Goal: Task Accomplishment & Management: Use online tool/utility

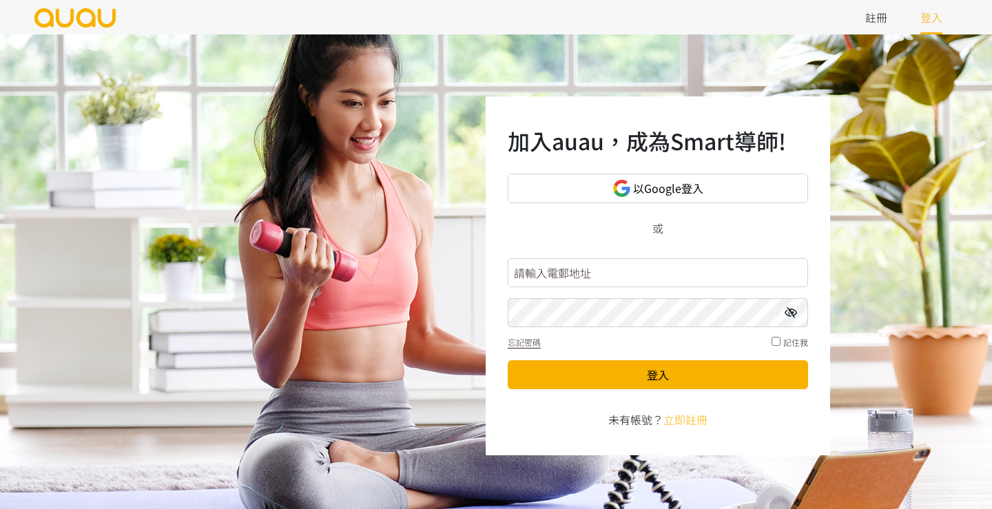
type input "siufayechi@gmail.com"
click at [658, 374] on button "登入" at bounding box center [658, 374] width 300 height 29
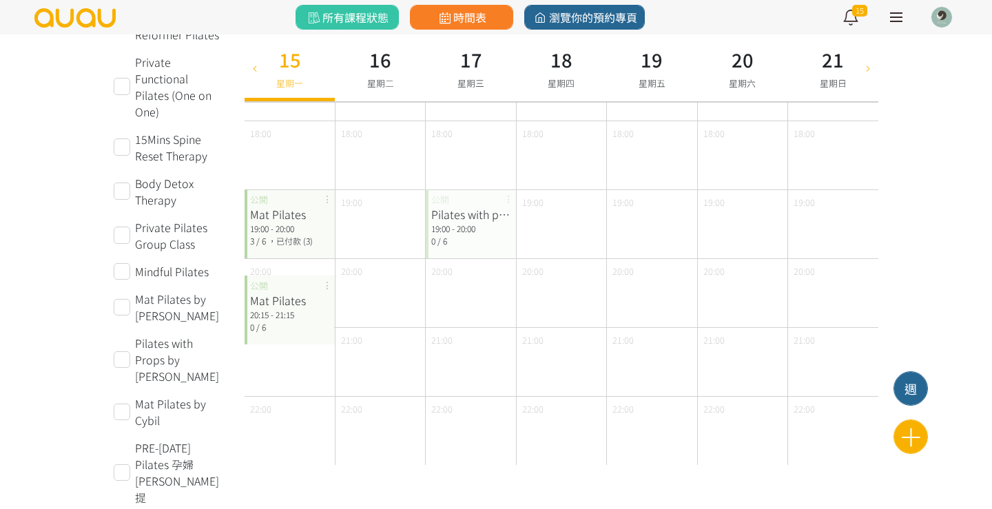
scroll to position [664, 0]
click at [312, 249] on div "Mat Pilates 19:00 - 20:00 3 / 6 ，已付款 (3) 公開" at bounding box center [290, 224] width 90 height 69
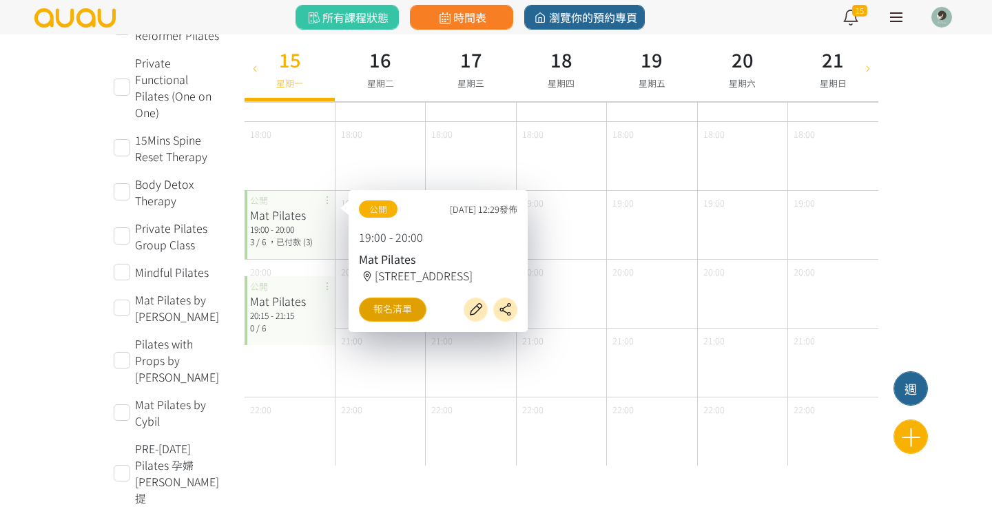
click at [391, 309] on link "報名清單" at bounding box center [393, 310] width 68 height 24
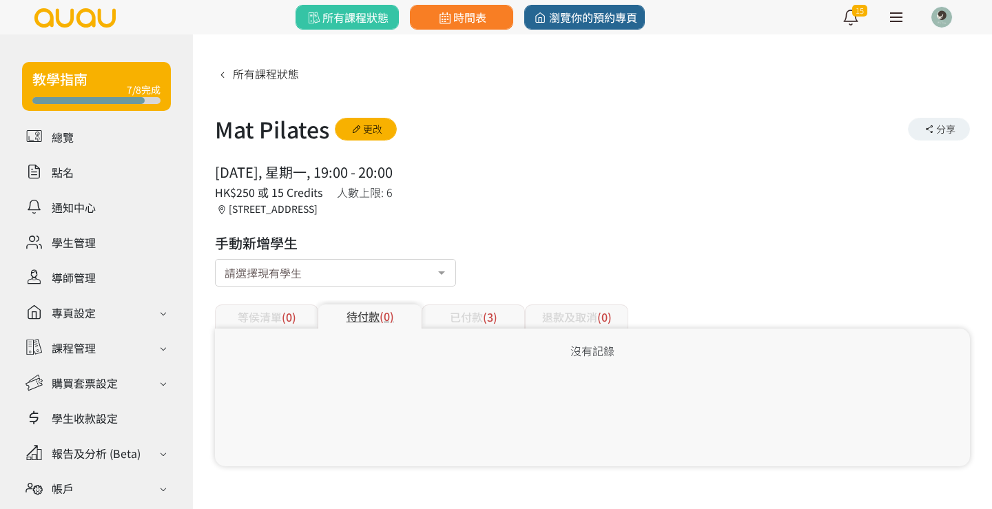
click at [461, 316] on div "已付款 (3)" at bounding box center [473, 317] width 103 height 24
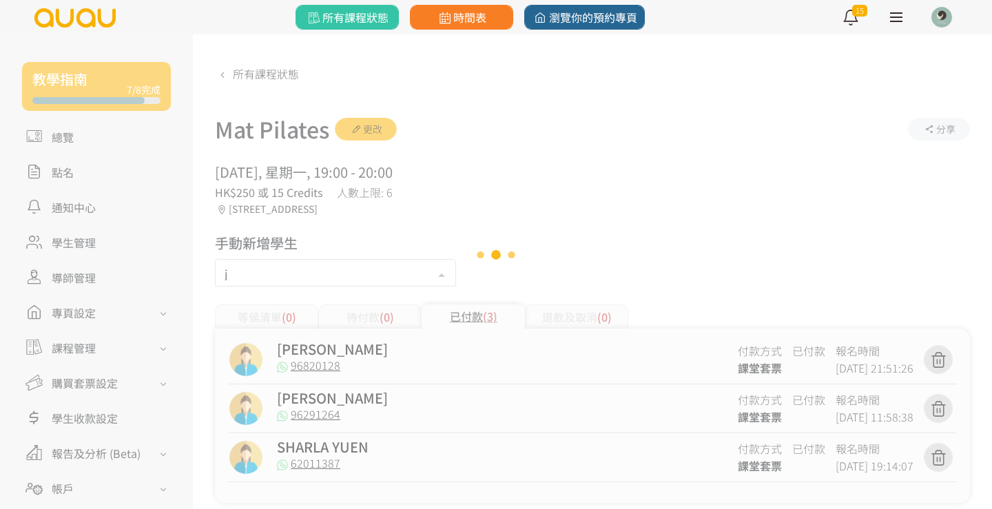
click at [320, 275] on div "j" at bounding box center [335, 273] width 241 height 28
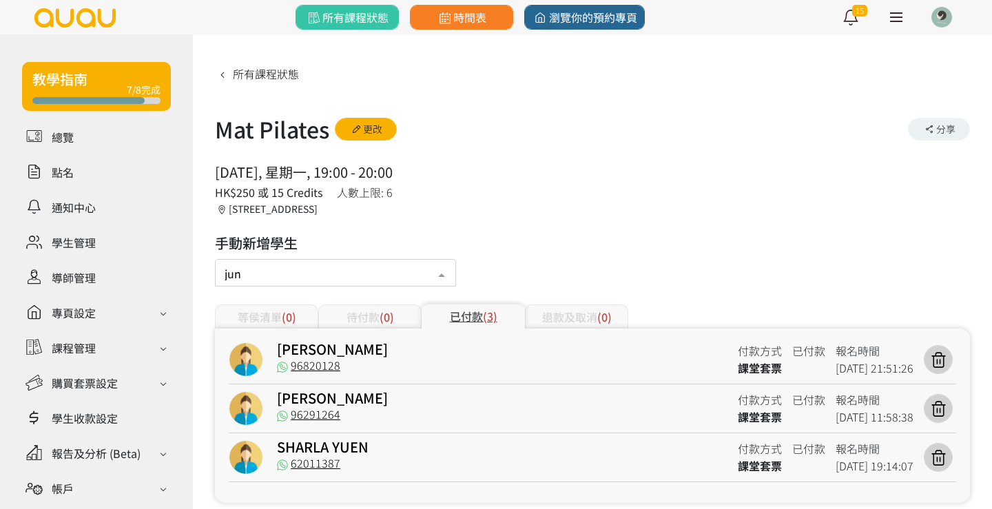
drag, startPoint x: 320, startPoint y: 275, endPoint x: 271, endPoint y: 276, distance: 48.9
click at [271, 276] on input "jun" at bounding box center [336, 271] width 222 height 17
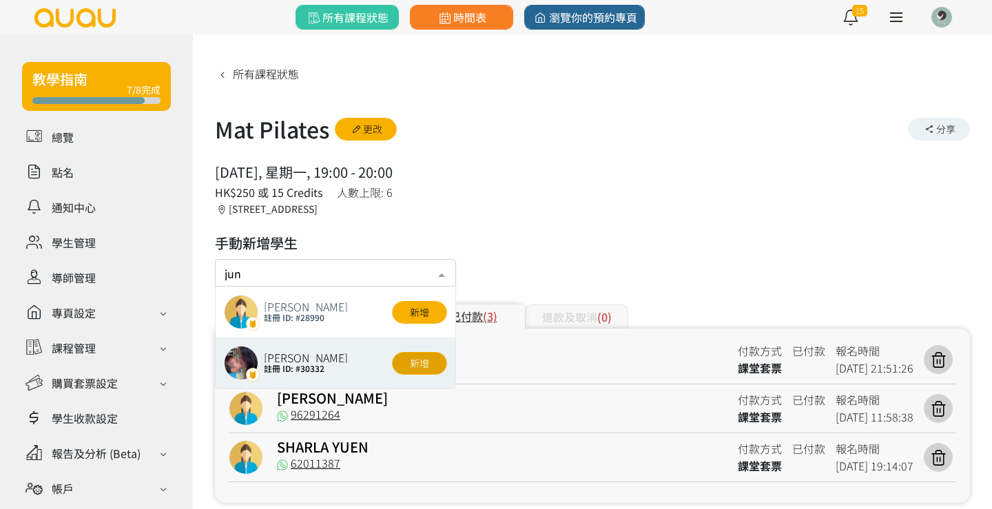
click at [422, 364] on button "新增" at bounding box center [419, 363] width 55 height 23
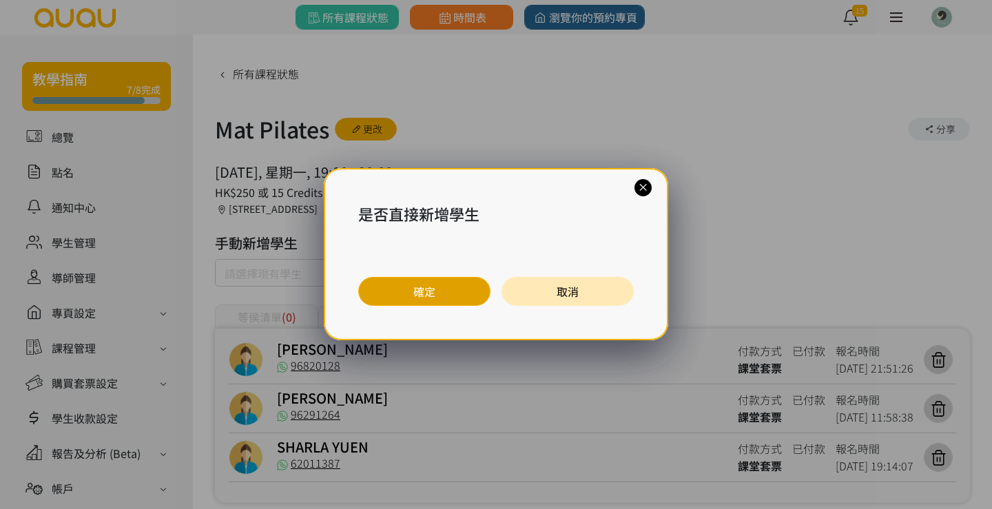
click at [438, 295] on button "確定" at bounding box center [424, 291] width 132 height 29
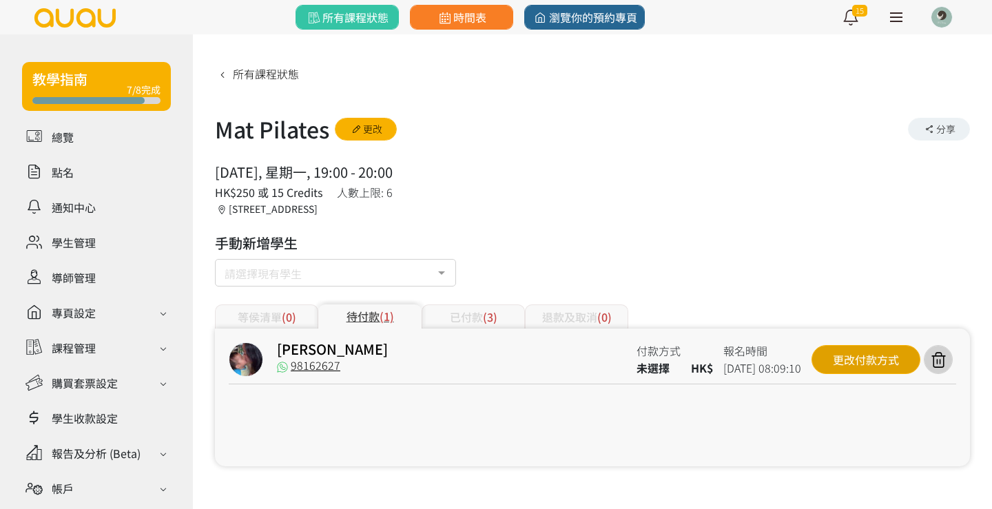
click at [862, 361] on div "更改付款方式" at bounding box center [866, 359] width 109 height 29
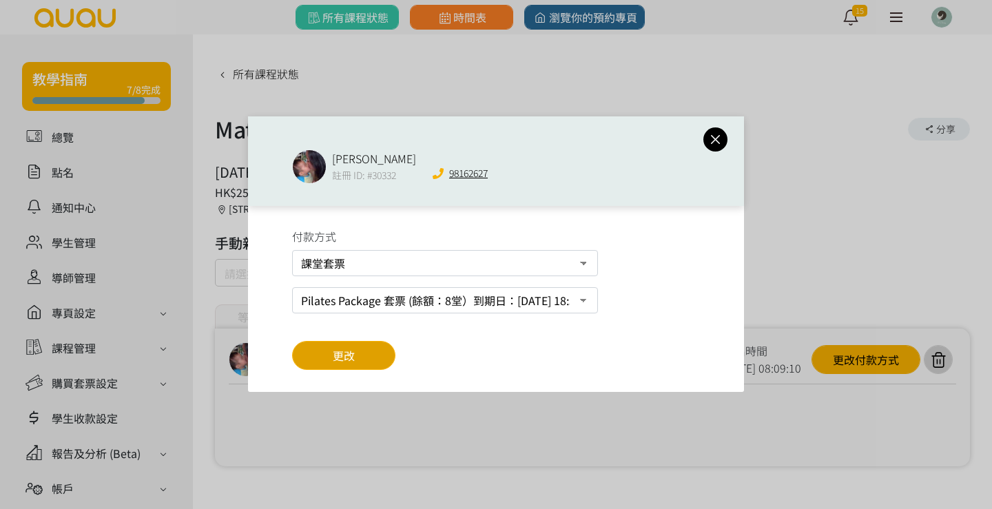
click at [373, 362] on button "更改" at bounding box center [343, 355] width 103 height 29
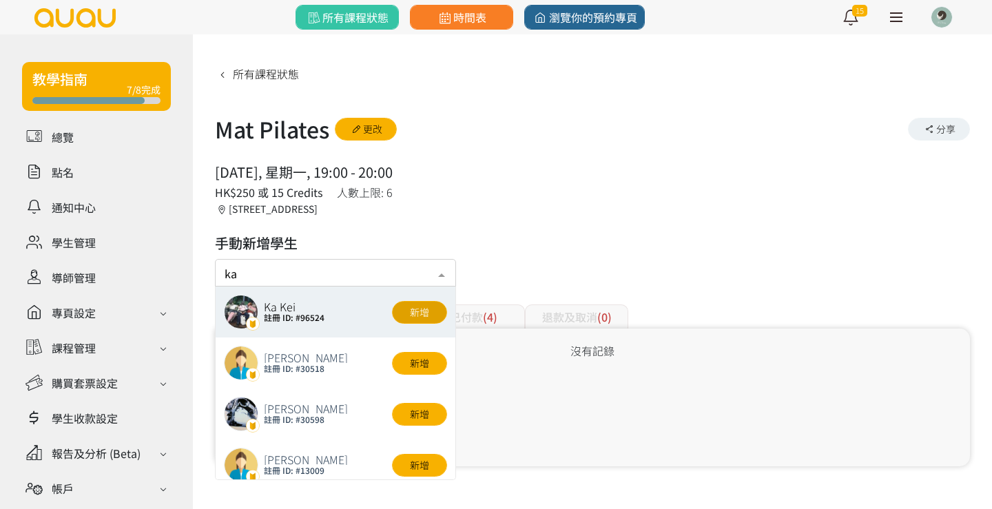
click at [432, 310] on button "新增" at bounding box center [419, 312] width 55 height 23
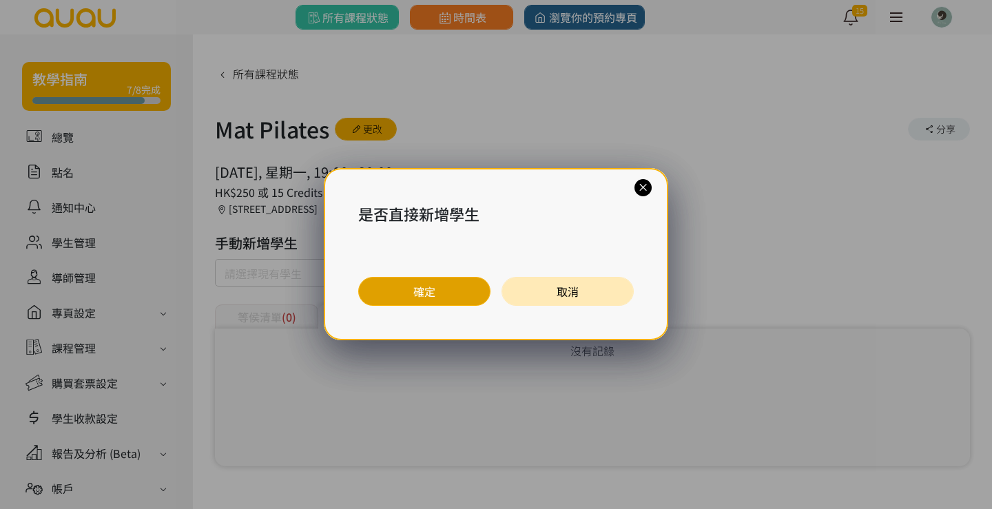
click at [438, 295] on button "確定" at bounding box center [424, 291] width 132 height 29
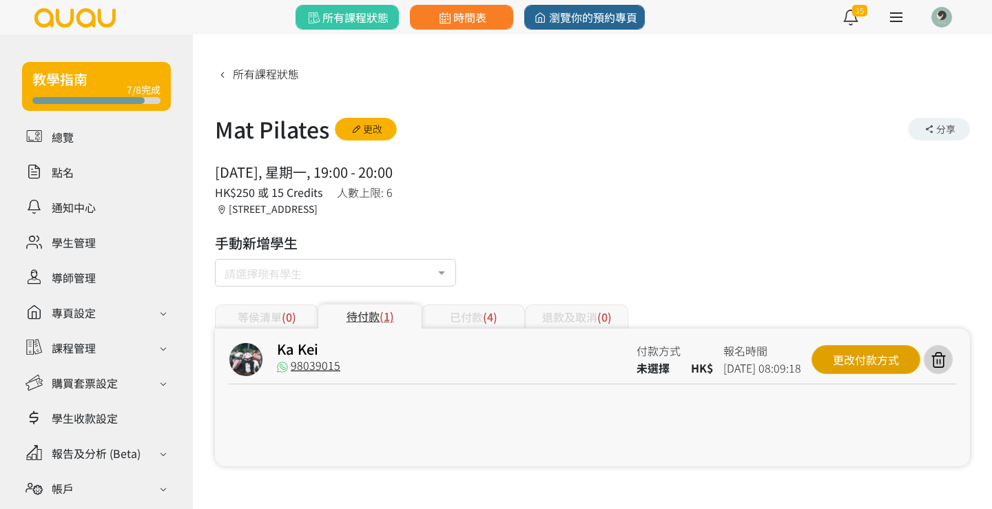
click at [833, 367] on div "更改付款方式" at bounding box center [866, 359] width 109 height 29
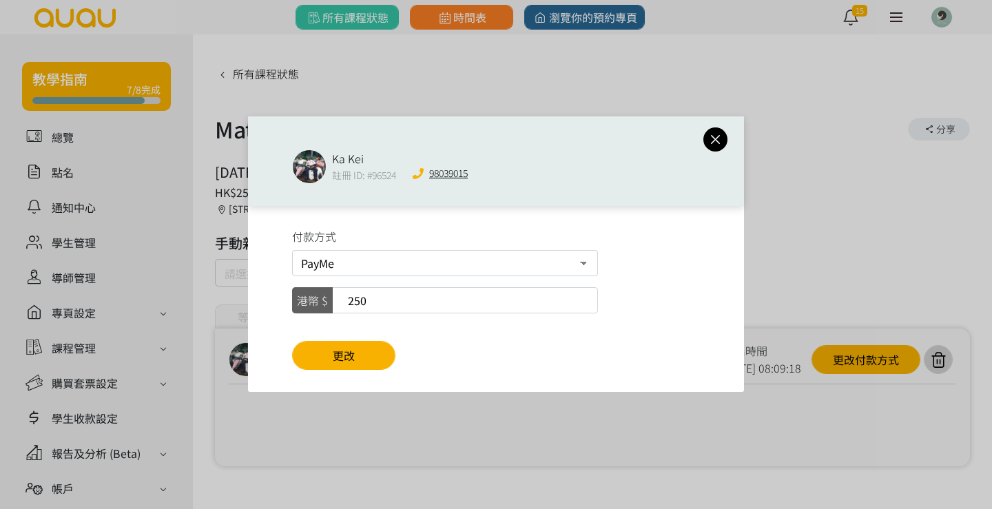
click at [717, 141] on icon at bounding box center [716, 139] width 24 height 17
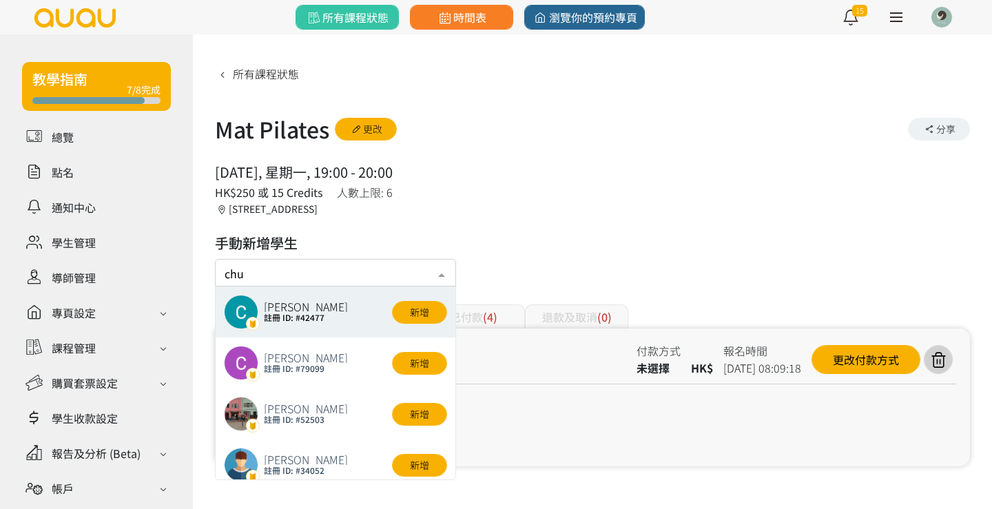
type input "chui"
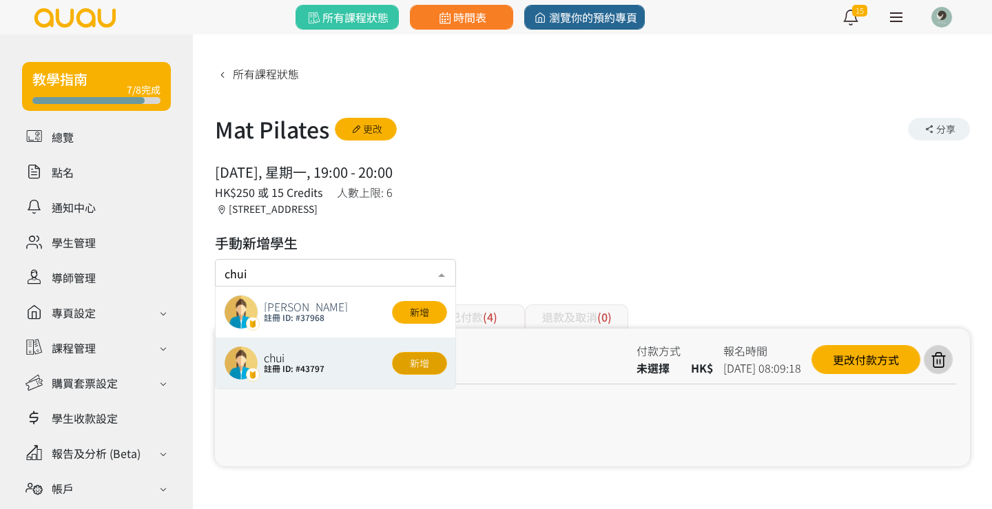
click at [411, 362] on button "新增" at bounding box center [419, 363] width 55 height 23
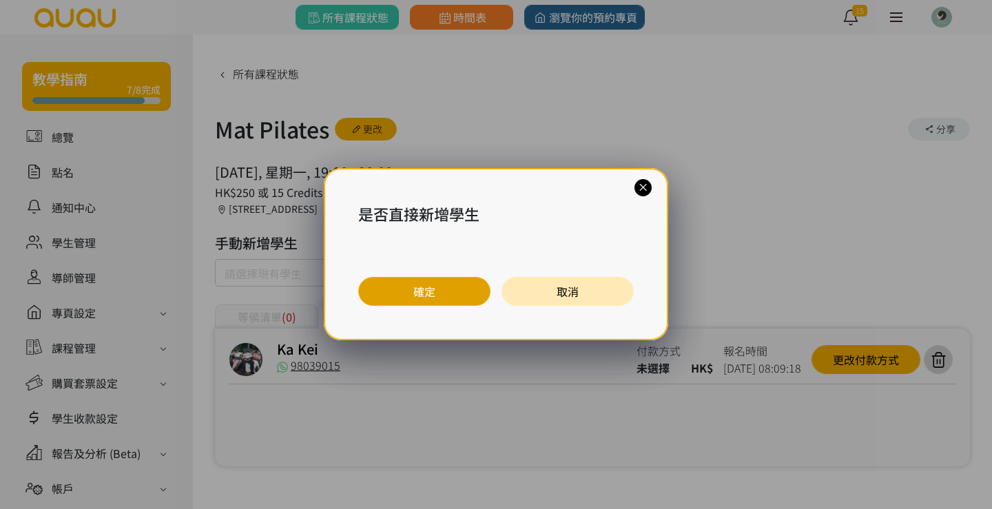
click at [449, 278] on button "確定" at bounding box center [424, 291] width 132 height 29
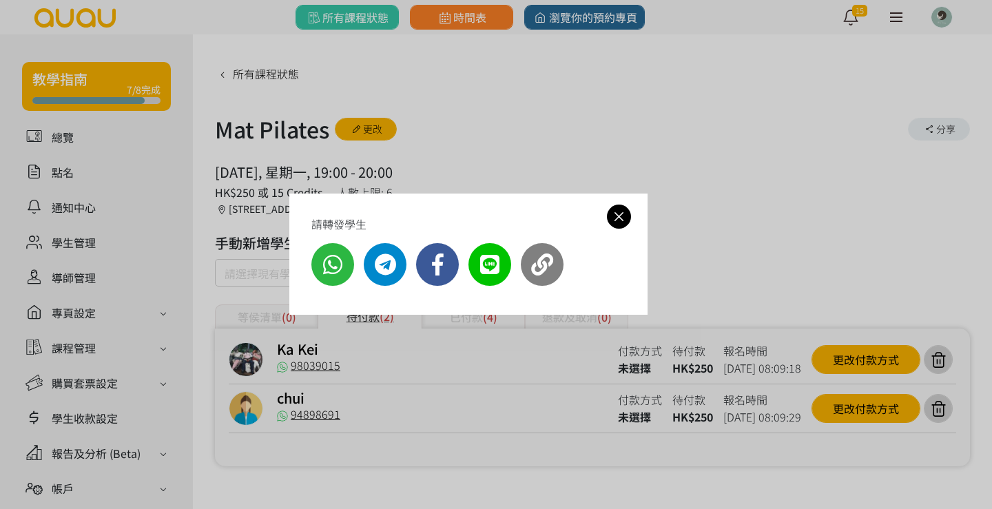
click at [615, 217] on icon at bounding box center [619, 216] width 24 height 17
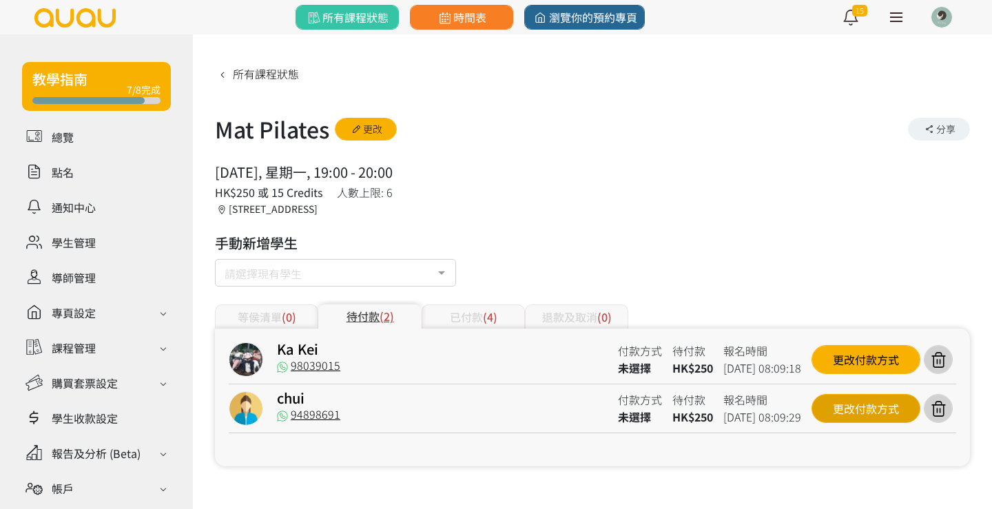
click at [840, 409] on div "更改付款方式" at bounding box center [866, 408] width 109 height 29
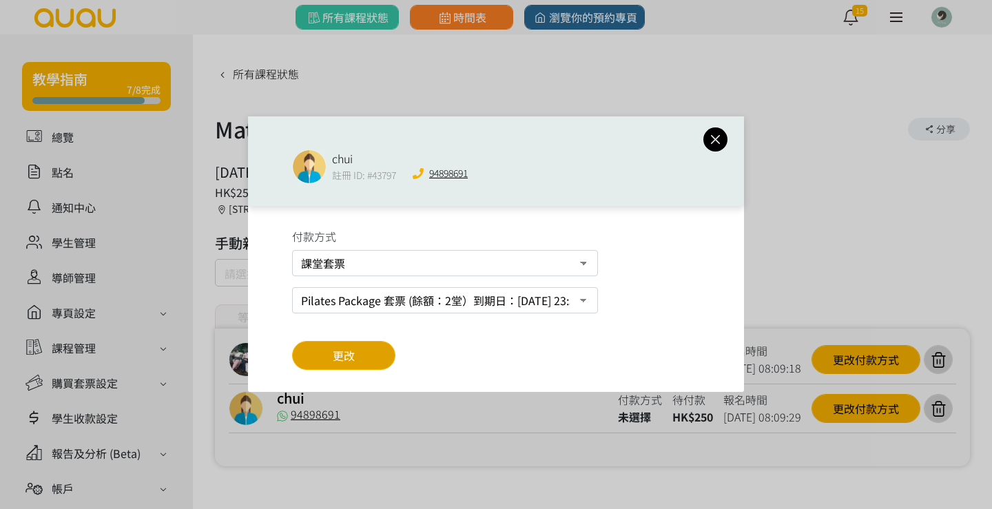
click at [340, 345] on button "更改" at bounding box center [343, 355] width 103 height 29
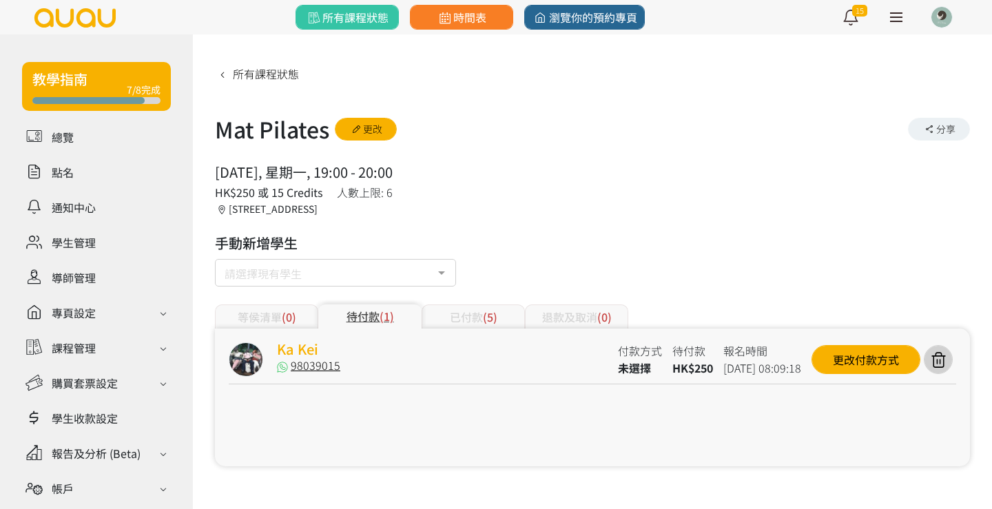
click at [311, 348] on link "Ka Kei" at bounding box center [297, 349] width 41 height 20
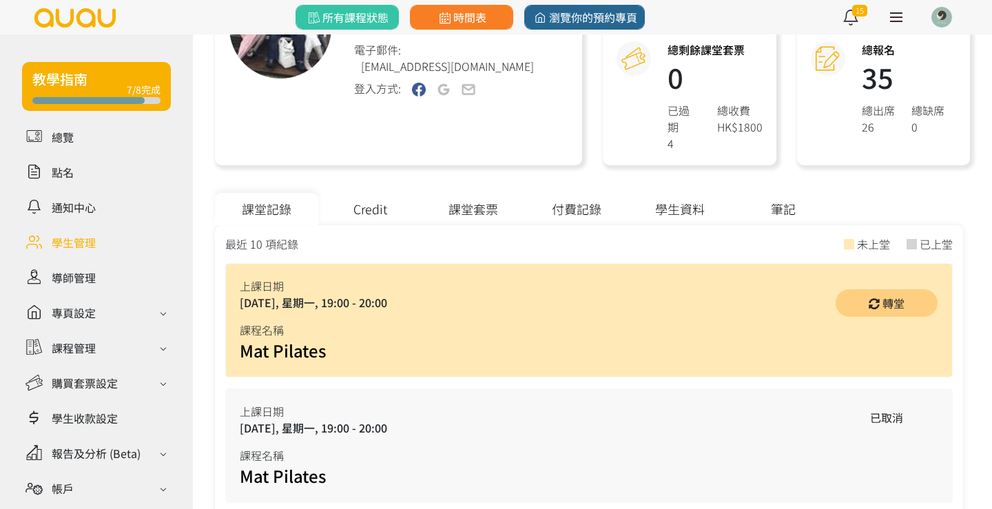
scroll to position [254, 0]
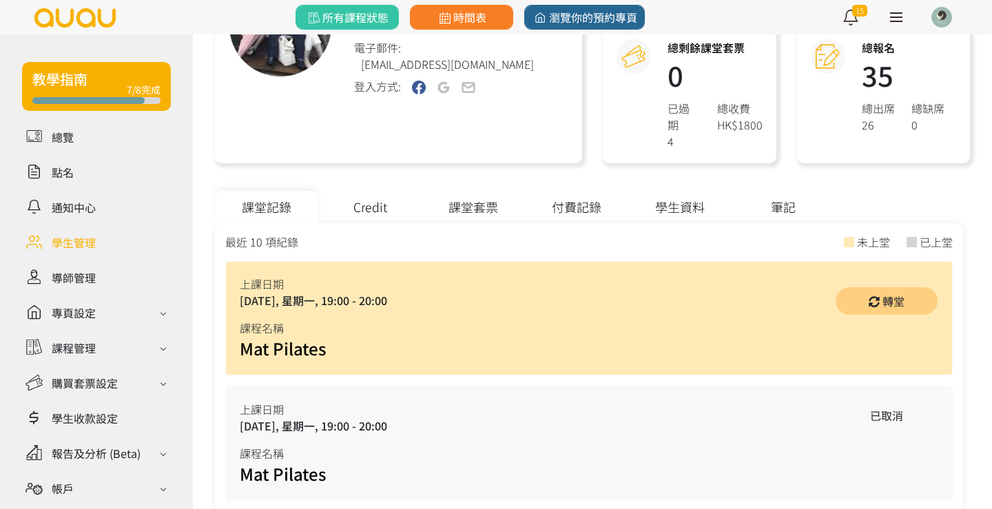
click at [487, 191] on div "課堂套票" at bounding box center [473, 207] width 103 height 32
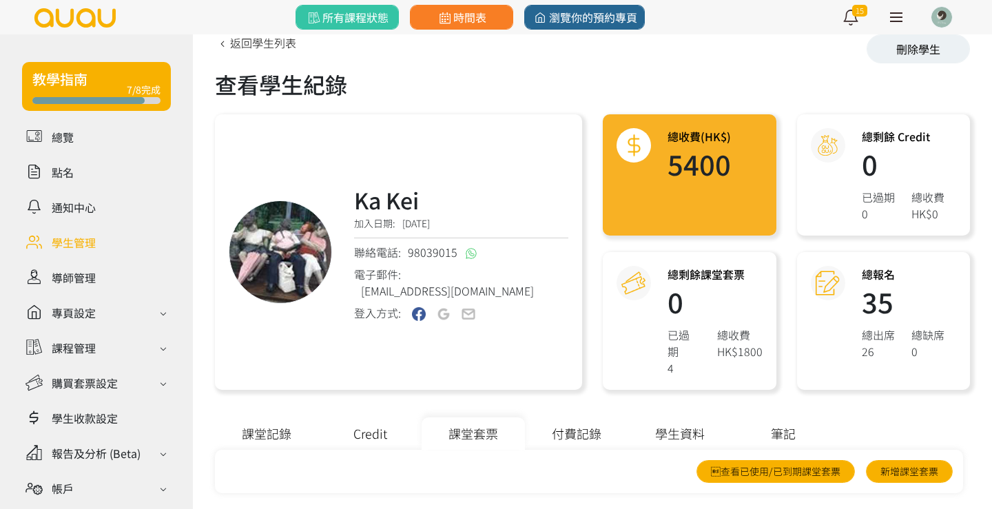
scroll to position [27, 0]
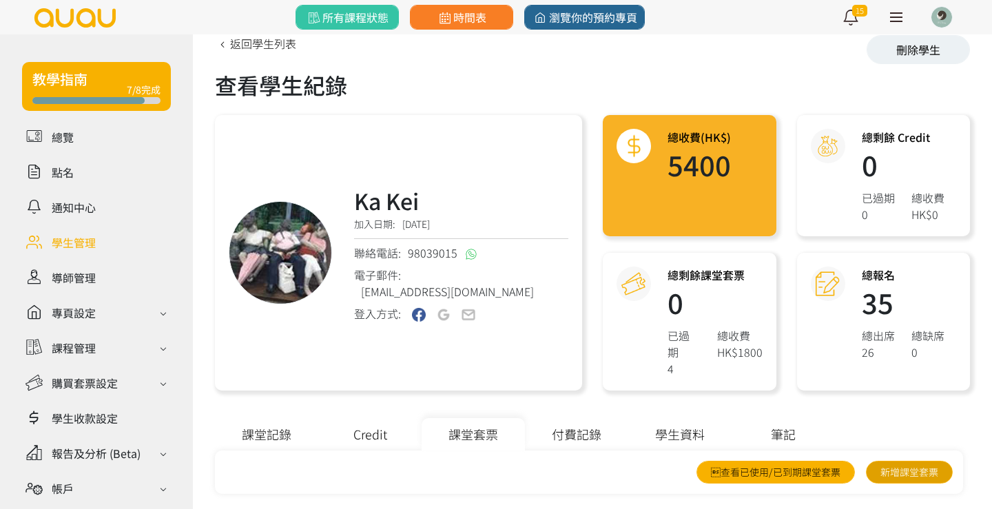
click at [898, 461] on link "新增課堂套票" at bounding box center [909, 472] width 87 height 23
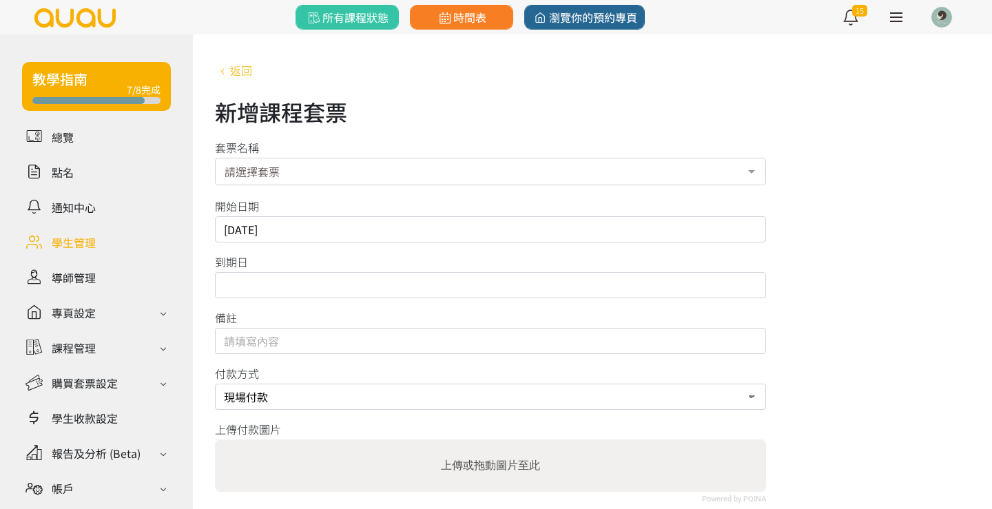
click at [229, 76] on icon at bounding box center [222, 70] width 15 height 11
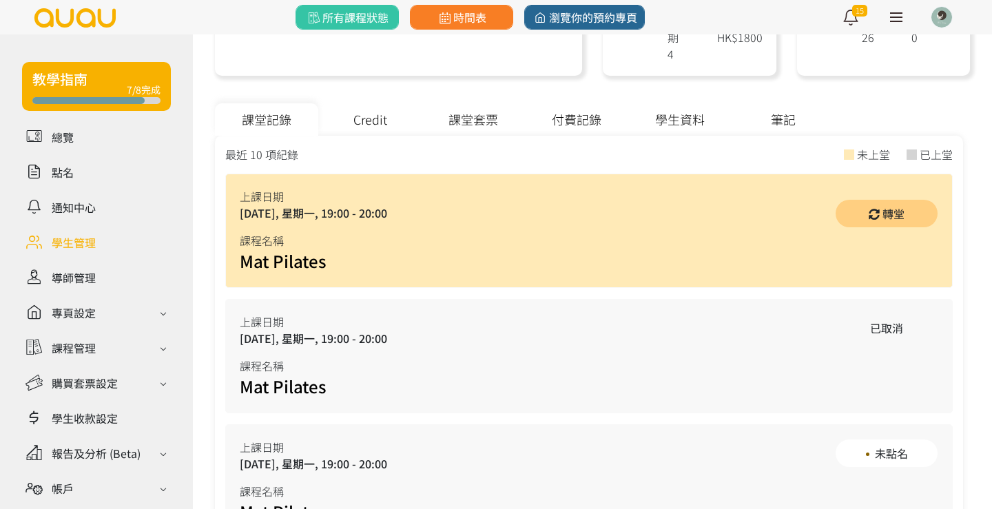
click at [482, 107] on div "課堂套票" at bounding box center [473, 119] width 103 height 32
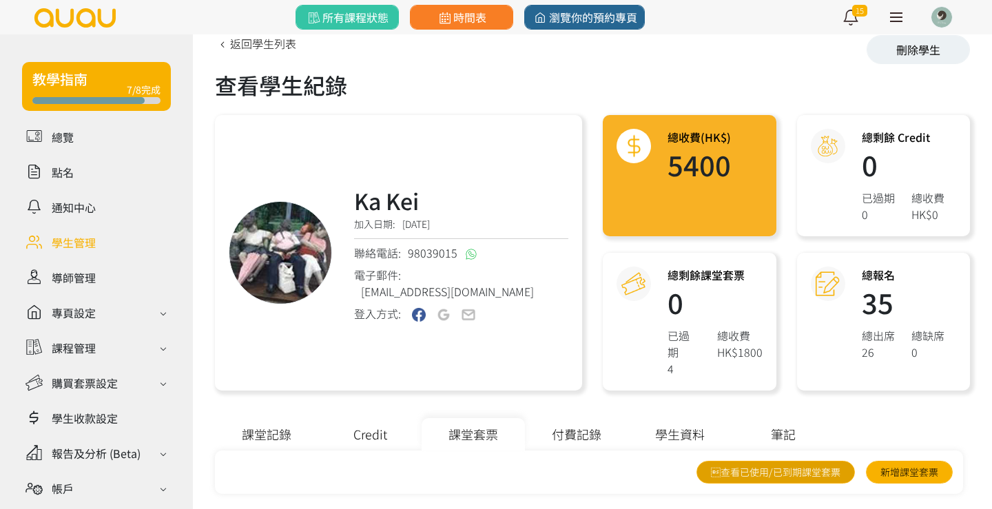
click at [807, 464] on link "查看已使用/已到期課堂套票" at bounding box center [776, 472] width 158 height 23
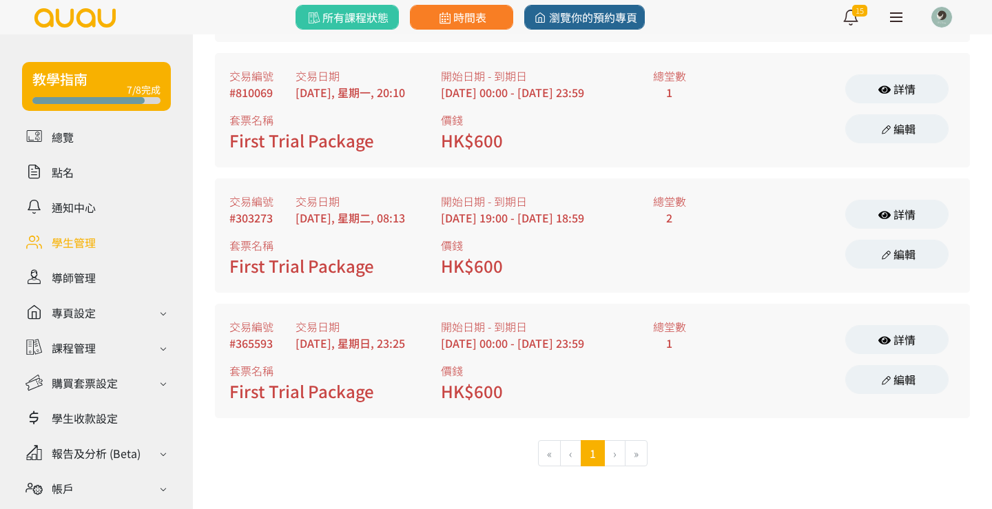
scroll to position [746, 0]
click at [610, 460] on li "›" at bounding box center [615, 453] width 21 height 26
click at [898, 385] on link "編輯" at bounding box center [896, 379] width 103 height 29
select select "payme"
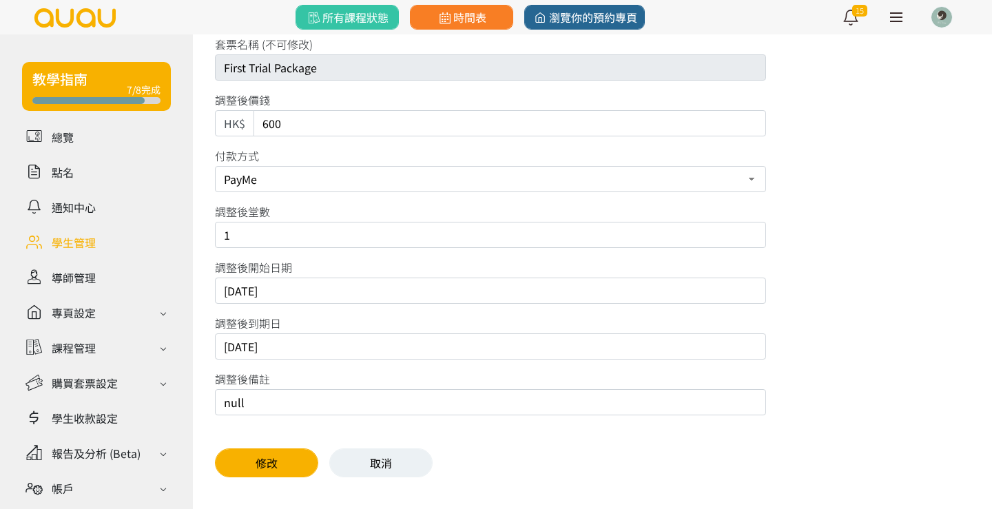
scroll to position [103, 0]
click at [303, 347] on input "[DATE]" at bounding box center [490, 347] width 551 height 26
click at [248, 347] on input "[DATE]" at bounding box center [490, 347] width 551 height 26
click at [392, 351] on input "[DATE]" at bounding box center [490, 347] width 551 height 26
click at [247, 347] on input "[DATE]" at bounding box center [490, 347] width 551 height 26
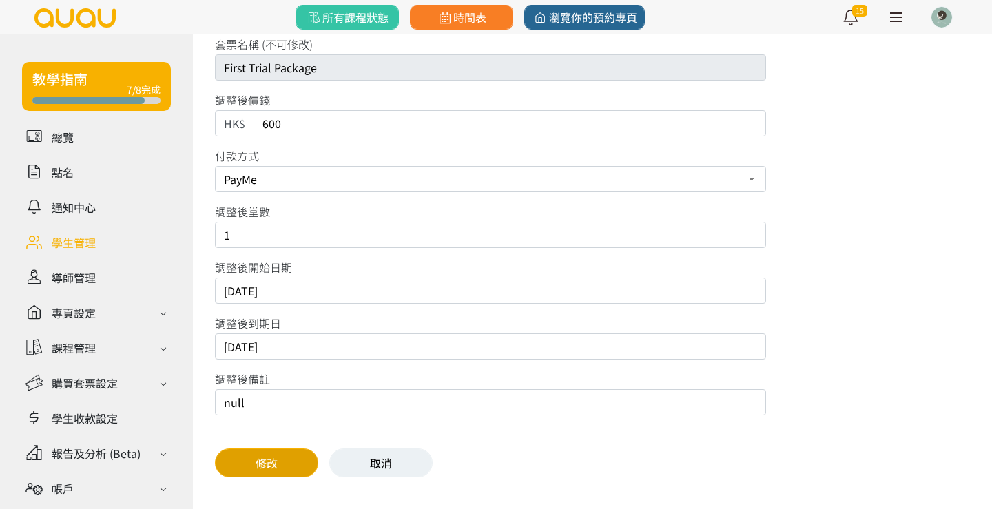
type input "[DATE]"
click at [279, 461] on button "修改" at bounding box center [266, 463] width 103 height 29
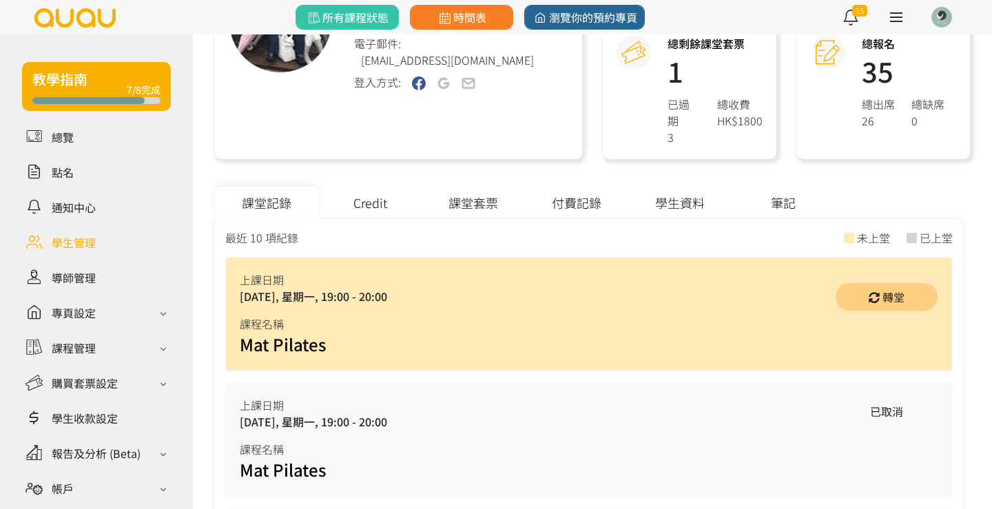
scroll to position [265, 0]
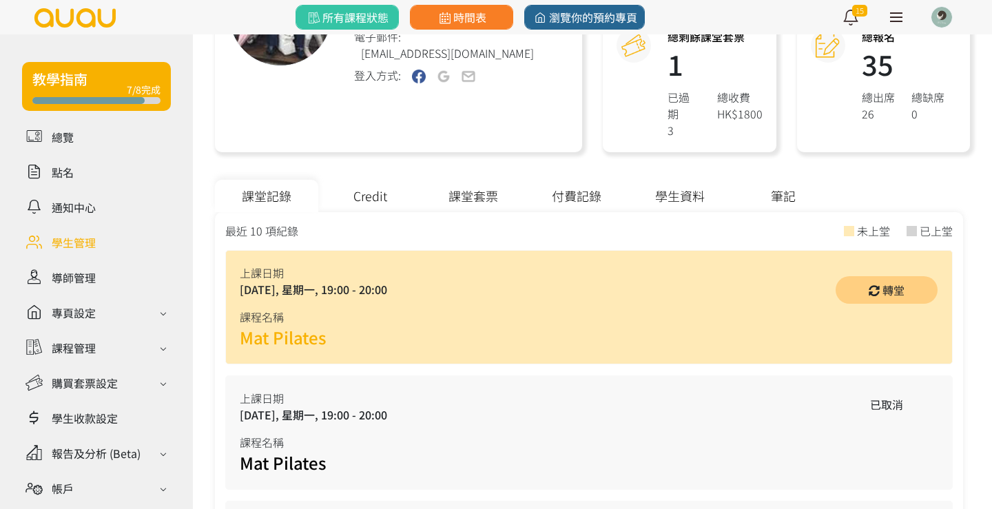
click at [306, 326] on link "Mat Pilates" at bounding box center [283, 337] width 87 height 24
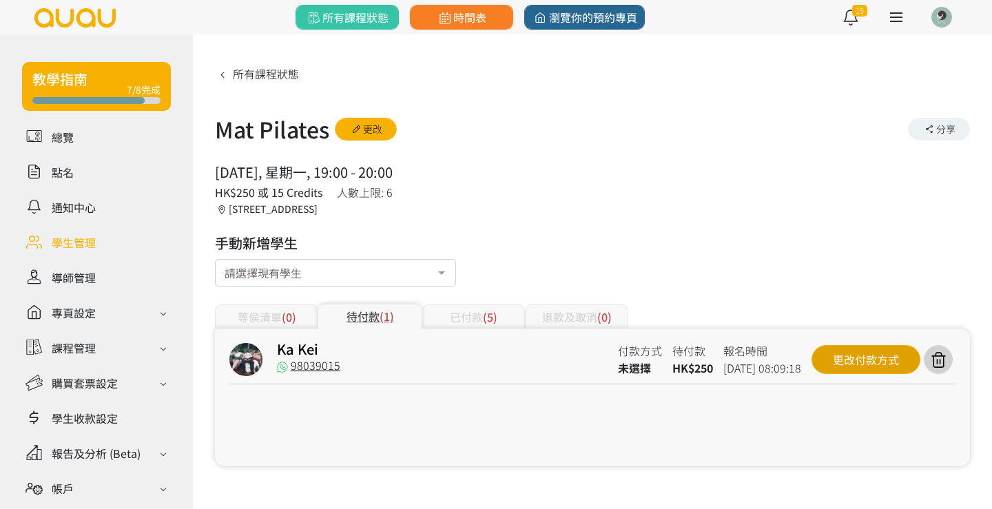
click at [874, 357] on div "更改付款方式" at bounding box center [866, 359] width 109 height 29
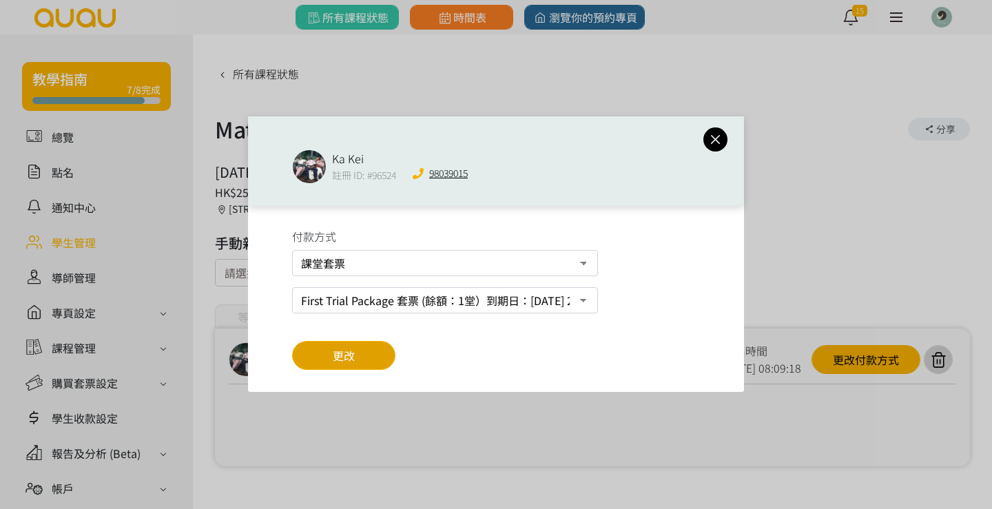
click at [351, 343] on button "更改" at bounding box center [343, 355] width 103 height 29
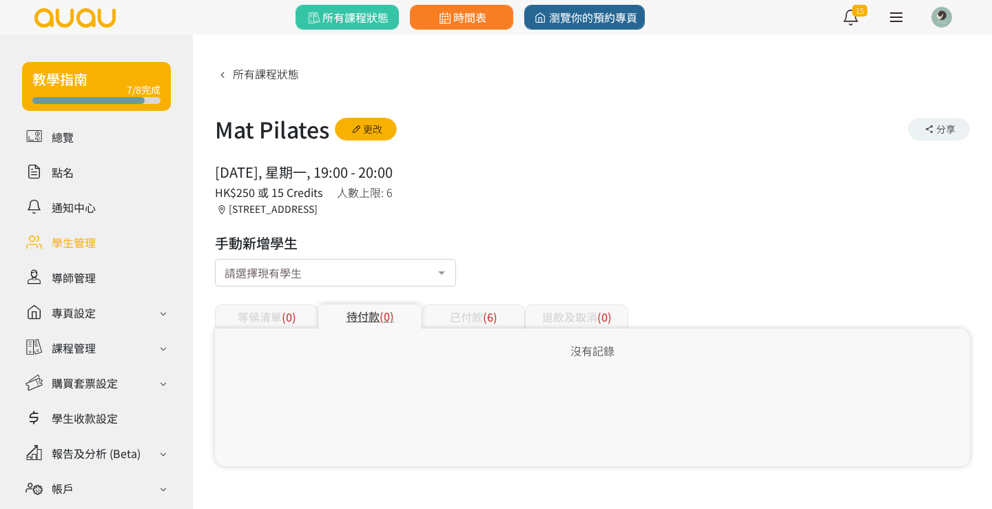
click at [457, 322] on div "已付款 (6)" at bounding box center [473, 317] width 103 height 24
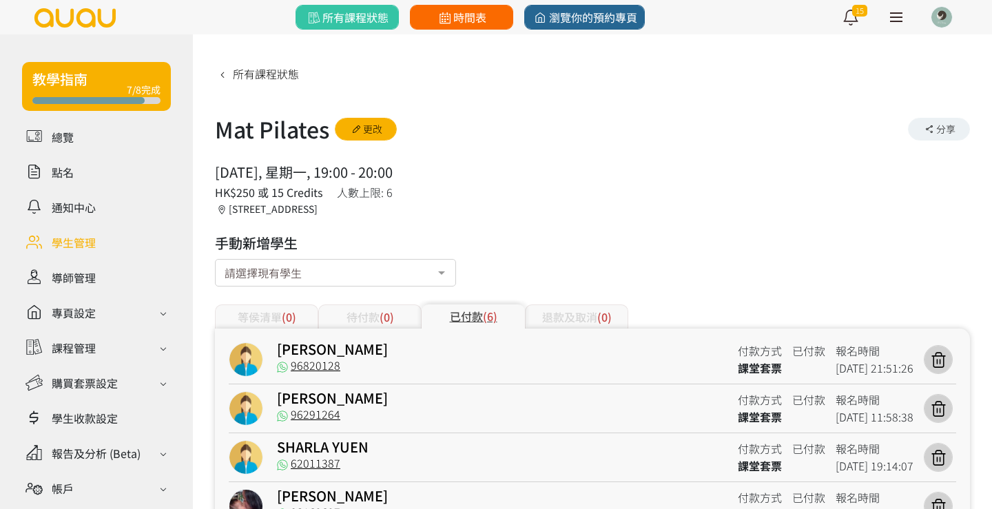
click at [473, 28] on link "時間表" at bounding box center [461, 17] width 103 height 25
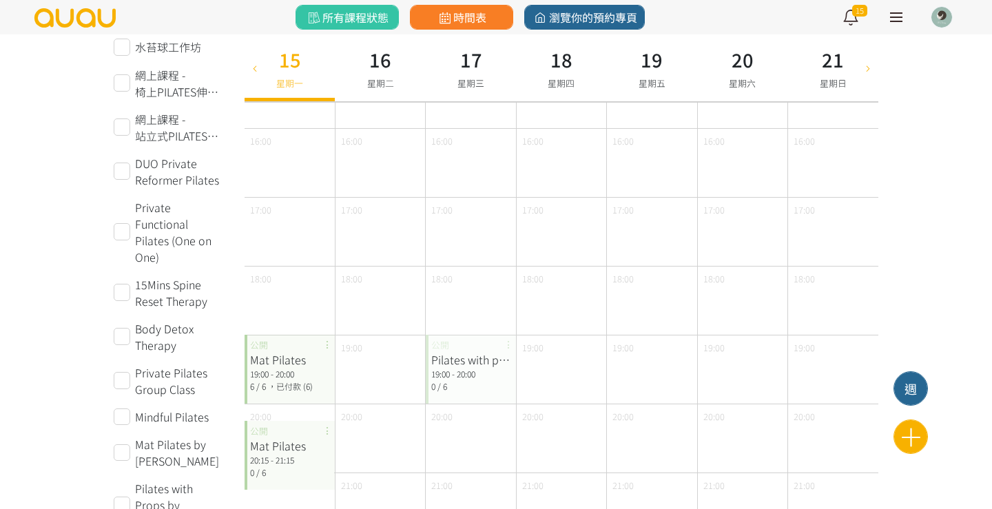
scroll to position [511, 0]
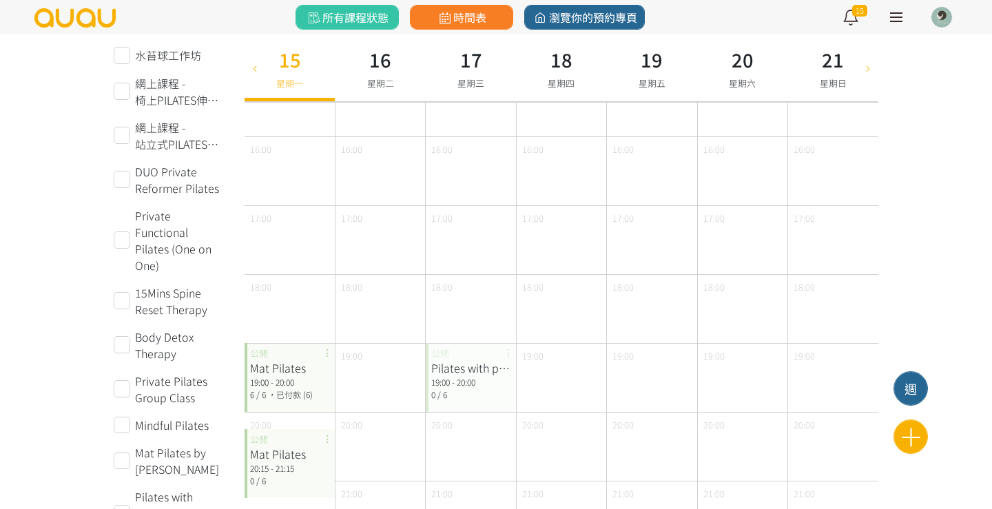
click at [879, 68] on div "新增課程 週 [DATE] [DATE] 請選擇時間表日期 [DATE] Sun Mon Tue Wed Thu Fri Sat 1 2 3 4 5 6 7 …" at bounding box center [561, 122] width 655 height 1130
click at [872, 66] on icon at bounding box center [868, 67] width 15 height 11
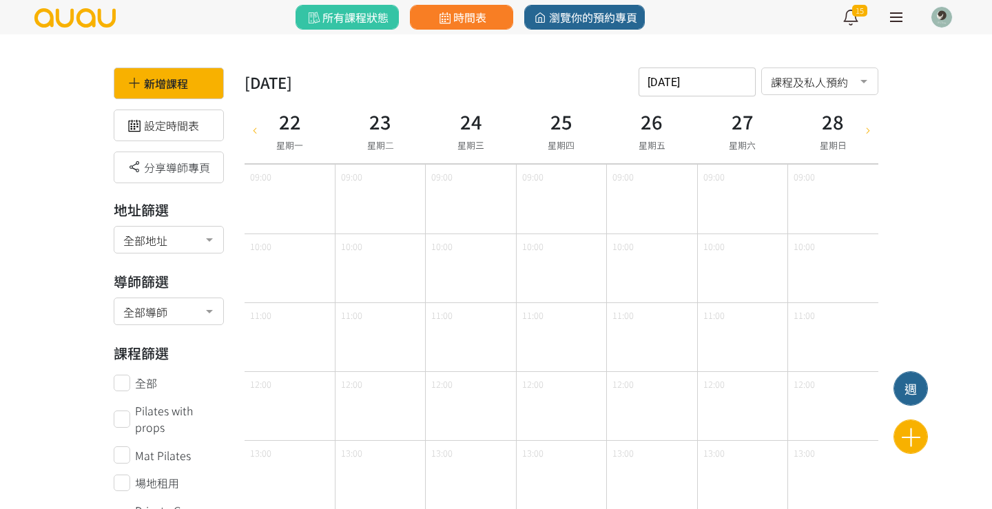
scroll to position [0, 0]
click at [256, 134] on icon at bounding box center [254, 129] width 15 height 11
click at [251, 129] on icon at bounding box center [254, 129] width 15 height 11
type input "2025-09-08"
click at [887, 15] on link at bounding box center [896, 17] width 34 height 34
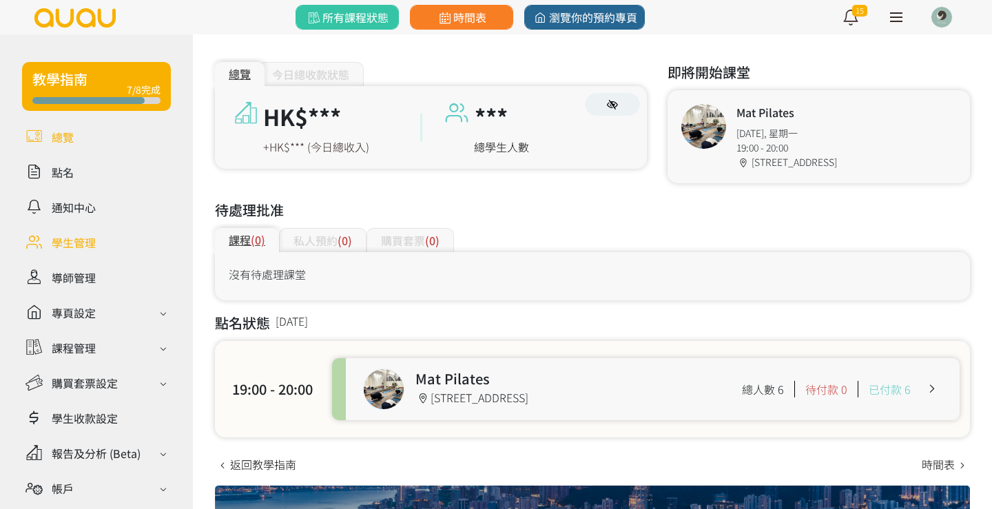
click at [62, 252] on link at bounding box center [96, 242] width 149 height 24
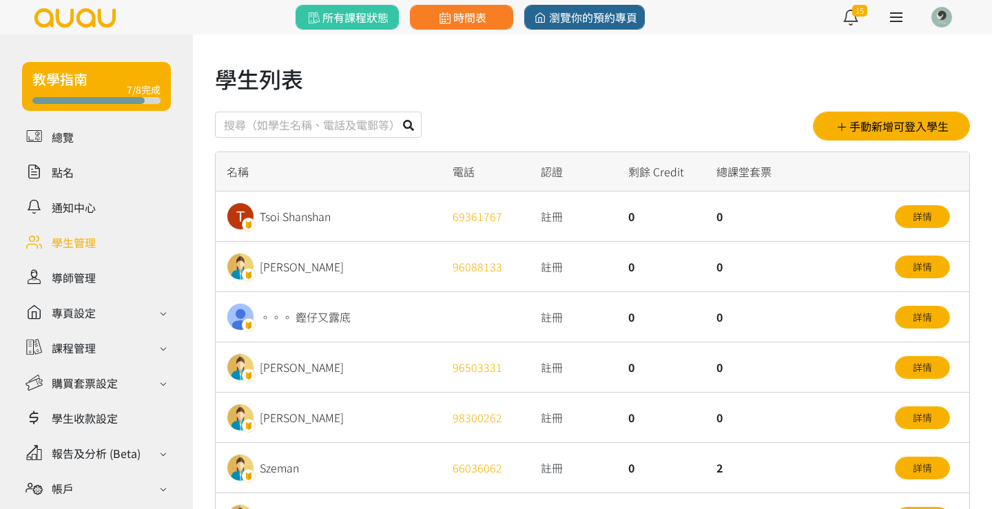
click at [348, 124] on input "text" at bounding box center [318, 125] width 207 height 26
type input "[PERSON_NAME]"
click at [414, 127] on icon at bounding box center [408, 125] width 11 height 11
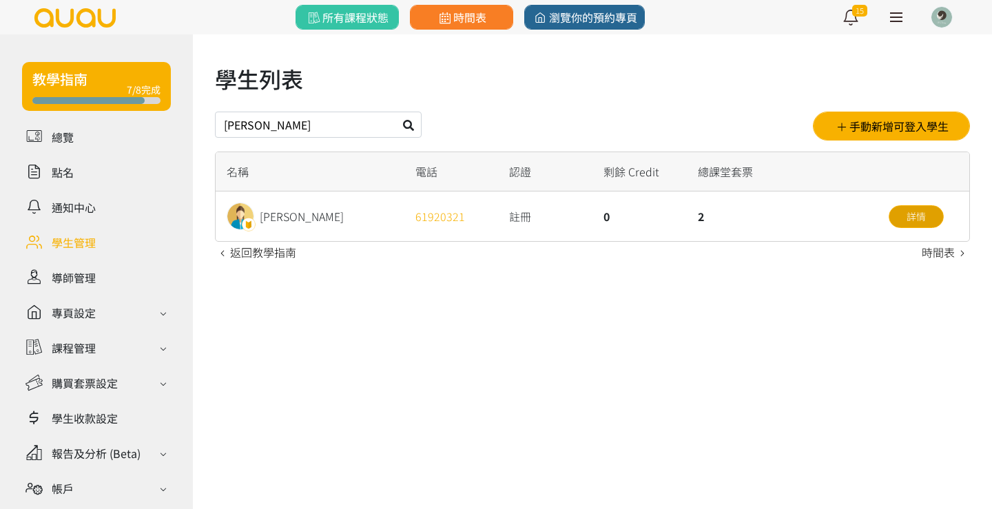
click at [900, 223] on link "詳情" at bounding box center [916, 216] width 55 height 23
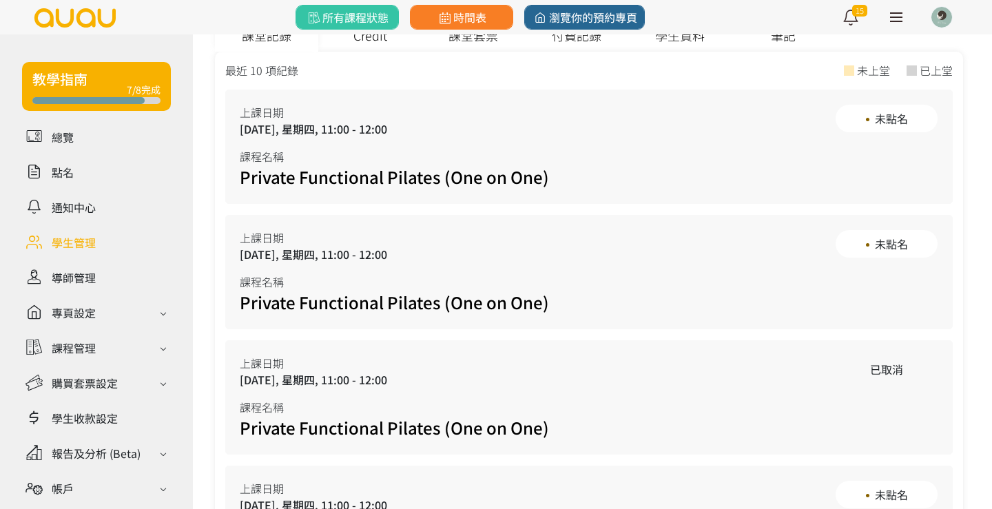
scroll to position [426, 0]
click at [477, 11] on span "時間表" at bounding box center [461, 17] width 50 height 17
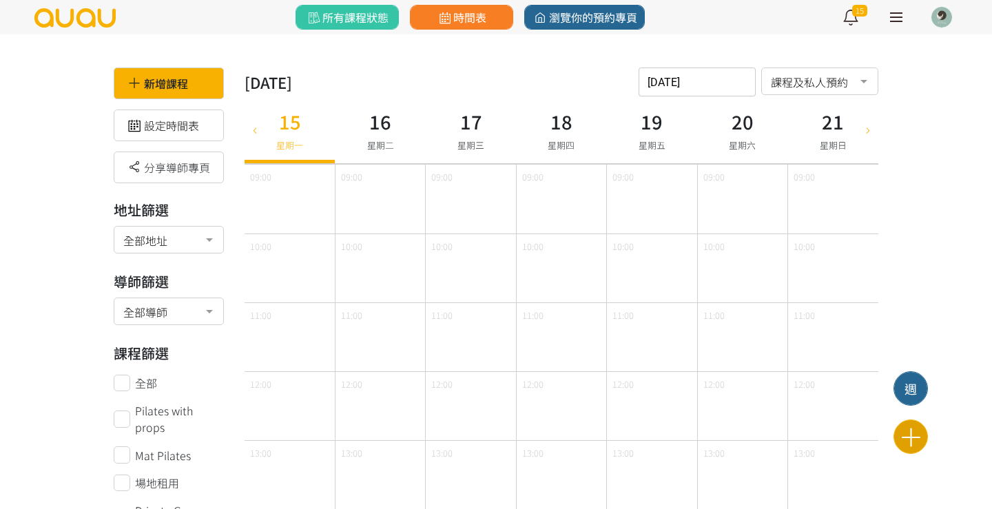
click at [912, 428] on icon at bounding box center [911, 437] width 34 height 24
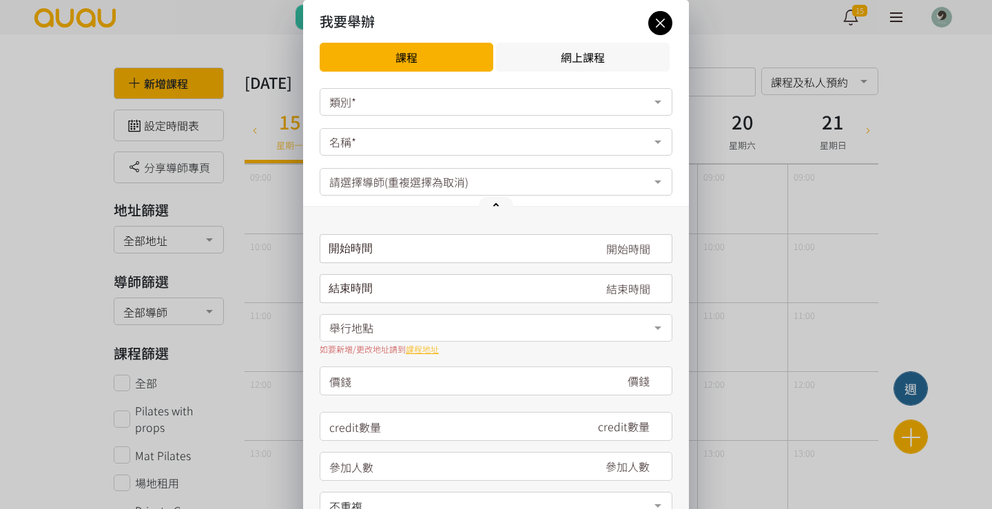
click at [427, 103] on div "類別*" at bounding box center [496, 102] width 353 height 28
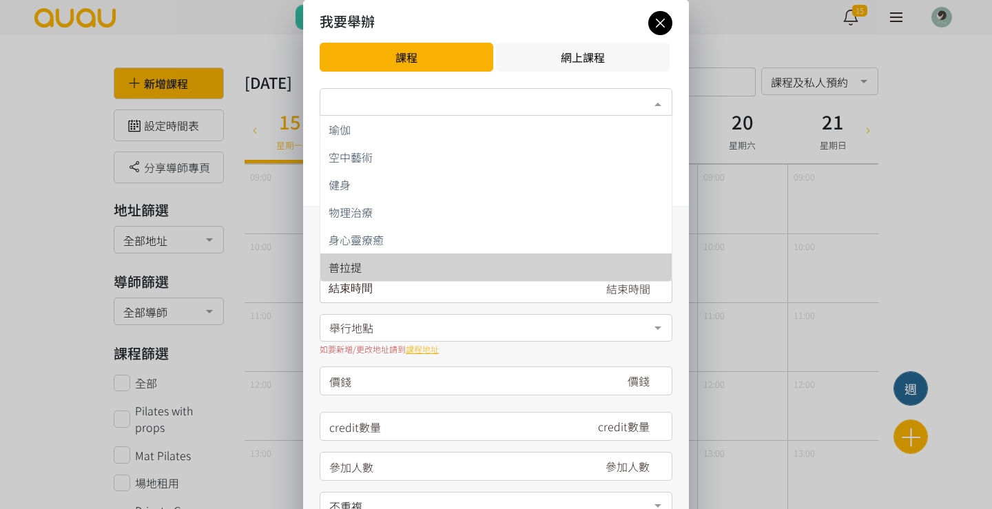
click at [375, 263] on div "普拉提" at bounding box center [496, 267] width 335 height 11
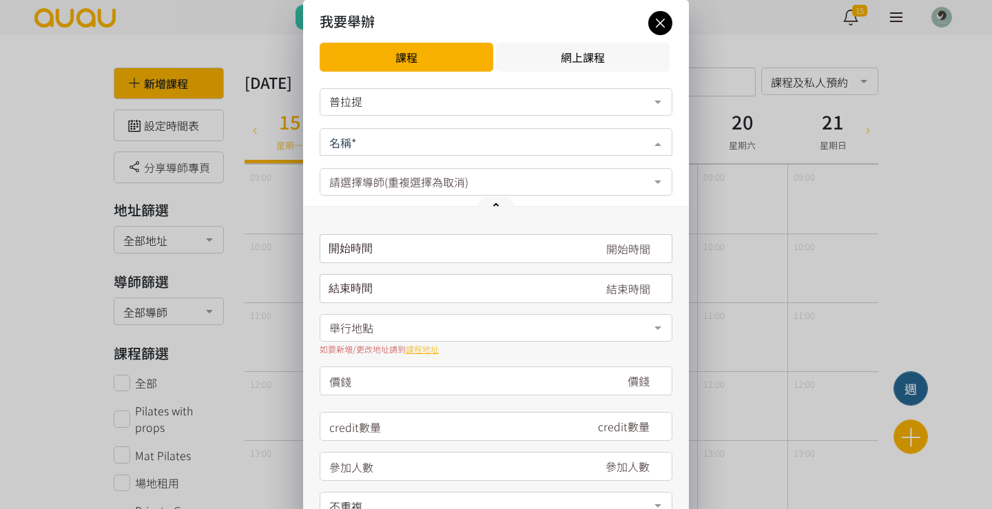
click at [370, 146] on div at bounding box center [496, 142] width 353 height 28
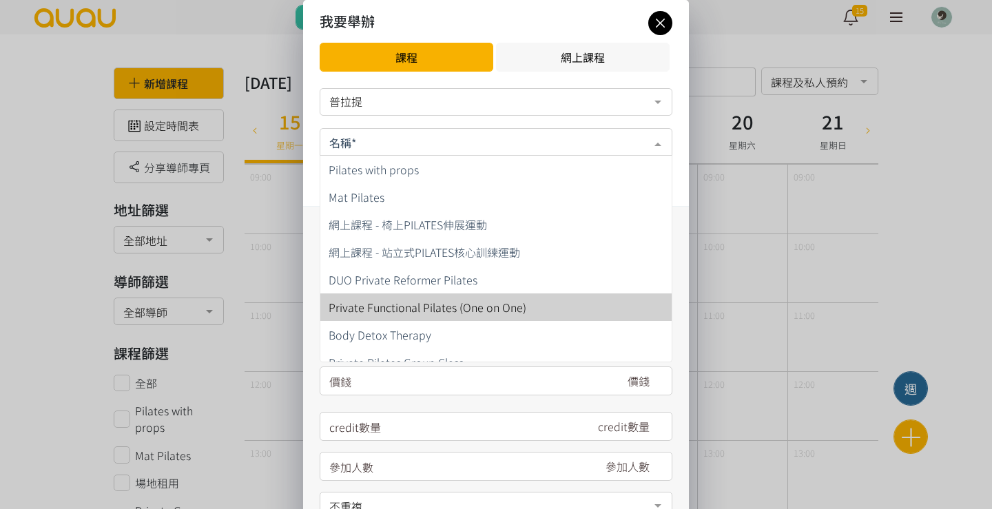
click at [373, 309] on span "Private Functional Pilates (One on One)" at bounding box center [428, 307] width 198 height 17
type input "680"
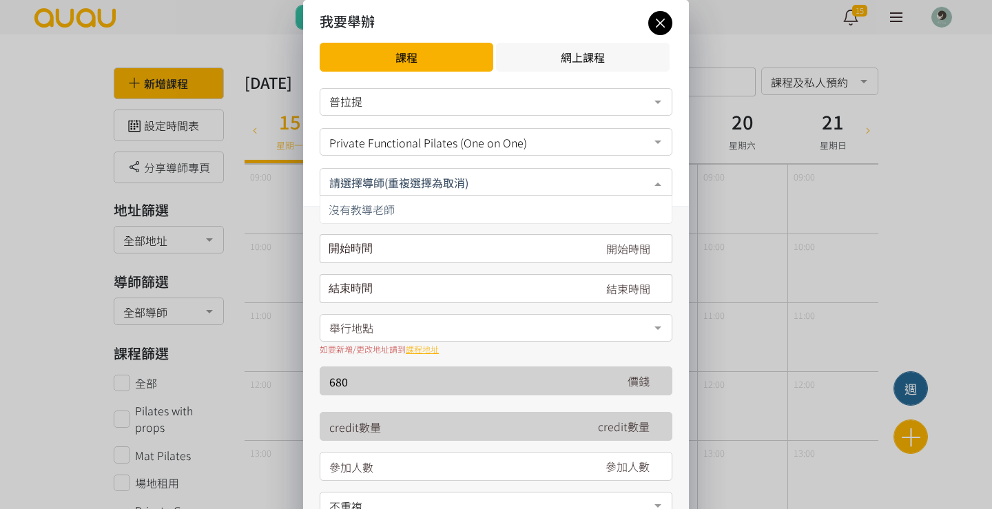
click at [380, 186] on input "text" at bounding box center [496, 180] width 334 height 17
click at [407, 183] on input "text" at bounding box center [496, 180] width 334 height 17
click at [397, 206] on span "沒有教導老師" at bounding box center [495, 210] width 351 height 28
click at [389, 232] on div "開始時間 September 2025 Sun Mon Tue Wed Thu Fri Sat 1 2 3 4 5 6 7 8 9 10 11 12 13 1…" at bounding box center [496, 378] width 386 height 343
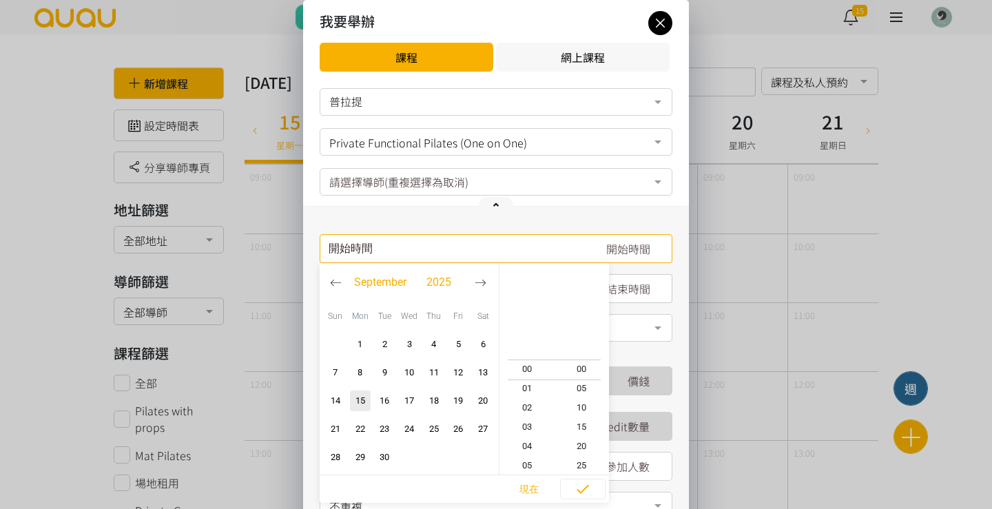
click at [367, 250] on div "開始時間 September 2025 Sun Mon Tue Wed Thu Fri Sat 1 2 3 4 5 6 7 8 9 10 11 12 13 1…" at bounding box center [496, 248] width 353 height 29
click at [340, 273] on button "button" at bounding box center [335, 282] width 25 height 39
click at [480, 446] on button "30" at bounding box center [483, 457] width 25 height 28
type input "2025-08-30, 08:15"
type input "2025-08-30, 09:15"
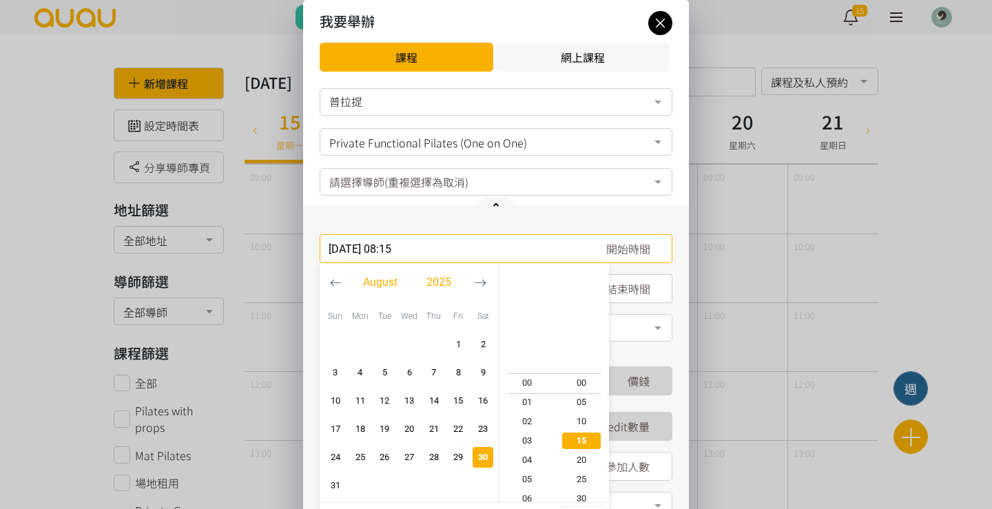
scroll to position [58, 0]
type input "2025-08-30, 15:15"
type input "2025-08-30, 16:15"
click at [533, 417] on span "17" at bounding box center [527, 422] width 55 height 14
type input "2025-08-30, 17:15"
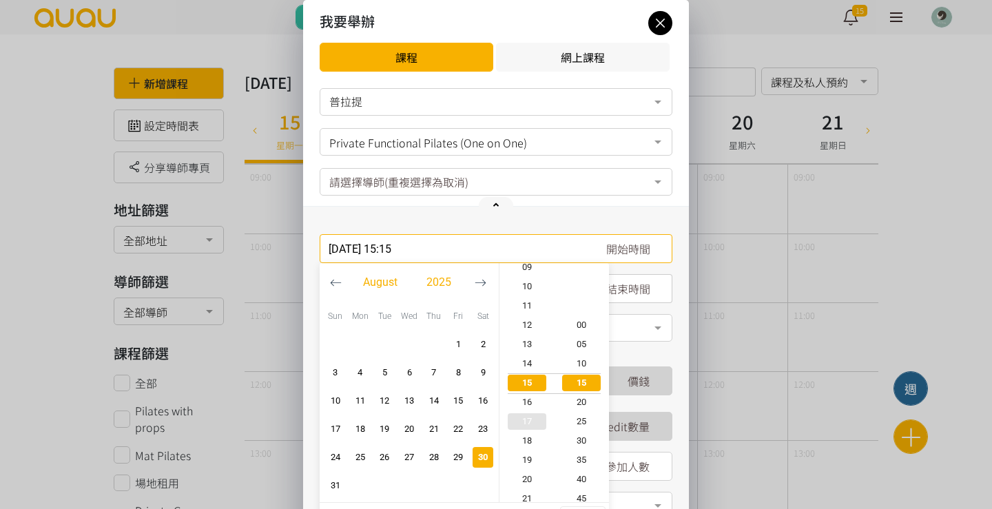
type input "2025-08-30, 18:15"
click at [586, 324] on span "00" at bounding box center [582, 325] width 55 height 14
type input "2025-08-30, 17:00"
type input "2025-08-30, 18:00"
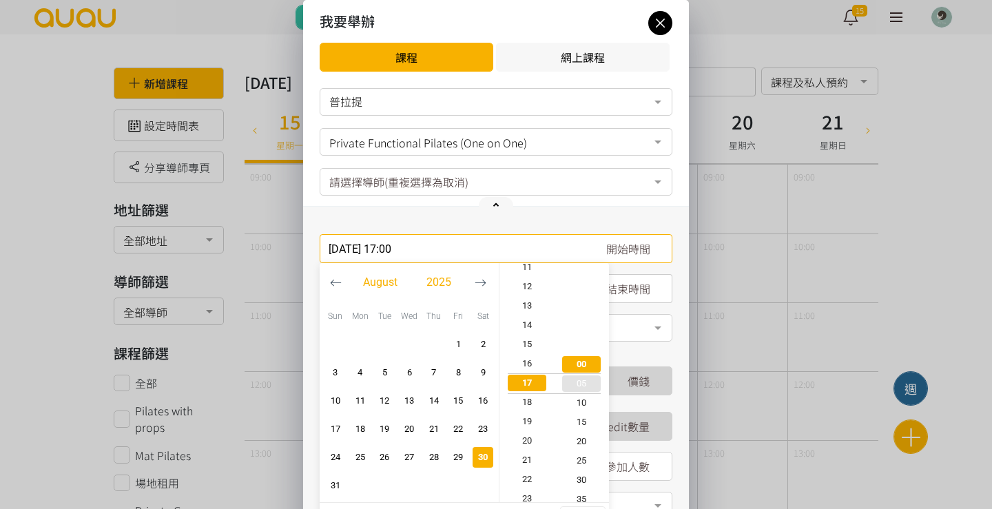
type input "2025-08-30, 17:05"
type input "2025-08-30, 18:05"
click at [584, 365] on span "00" at bounding box center [582, 364] width 55 height 14
type input "2025-08-30, 17:00"
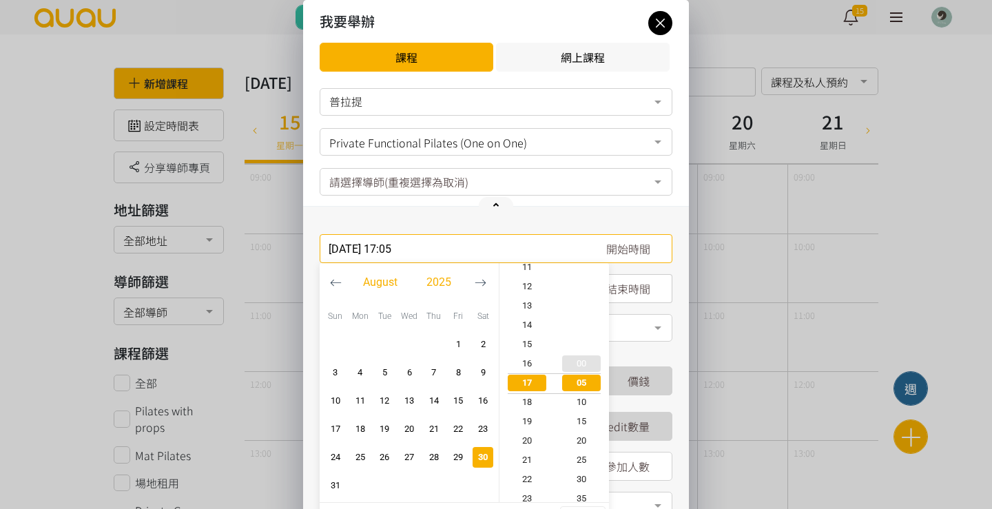
type input "2025-08-30, 18:00"
click at [593, 323] on div at bounding box center [582, 318] width 55 height 110
click at [627, 341] on div "舉行地點" at bounding box center [496, 328] width 353 height 28
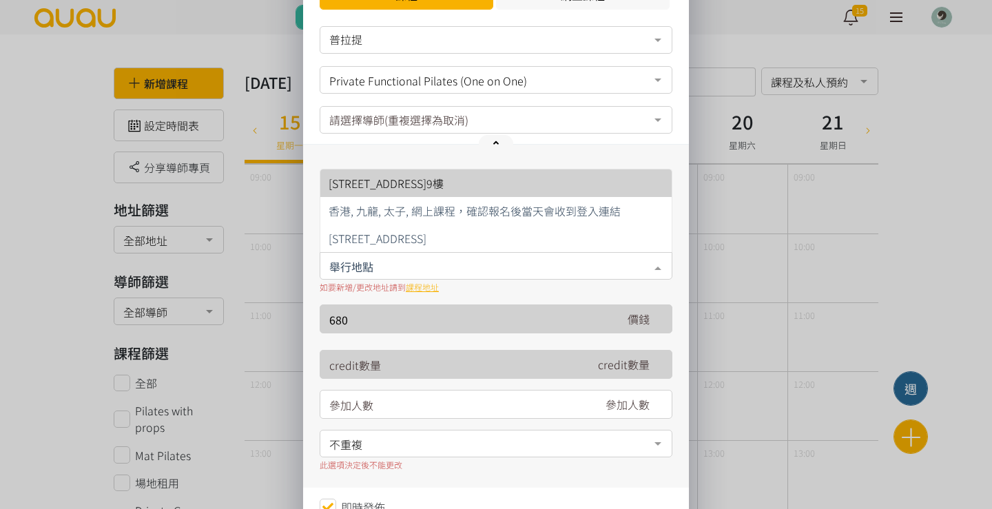
scroll to position [68, 0]
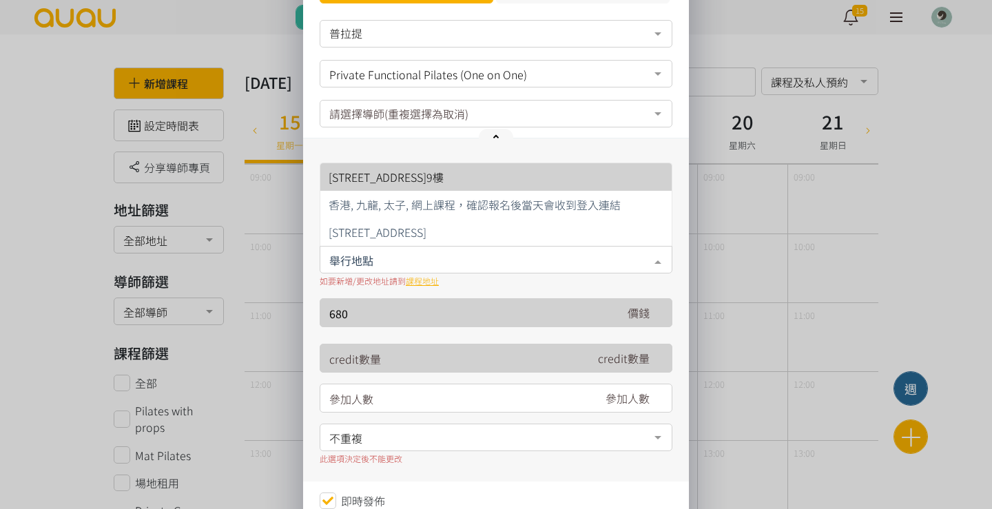
click at [444, 171] on span "香港, 九龍, 旺角, CHI'S STUDIO 太子道西186號9樓" at bounding box center [386, 177] width 115 height 17
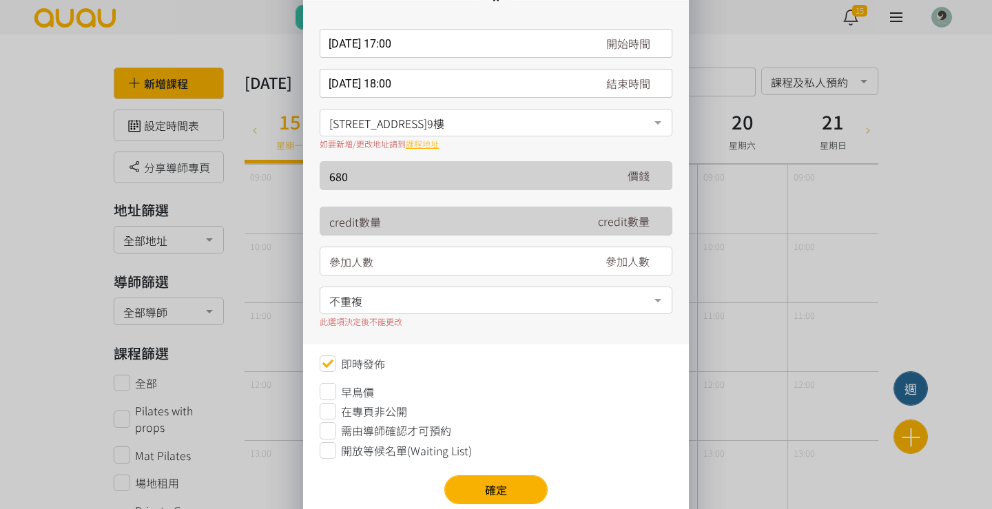
scroll to position [214, 0]
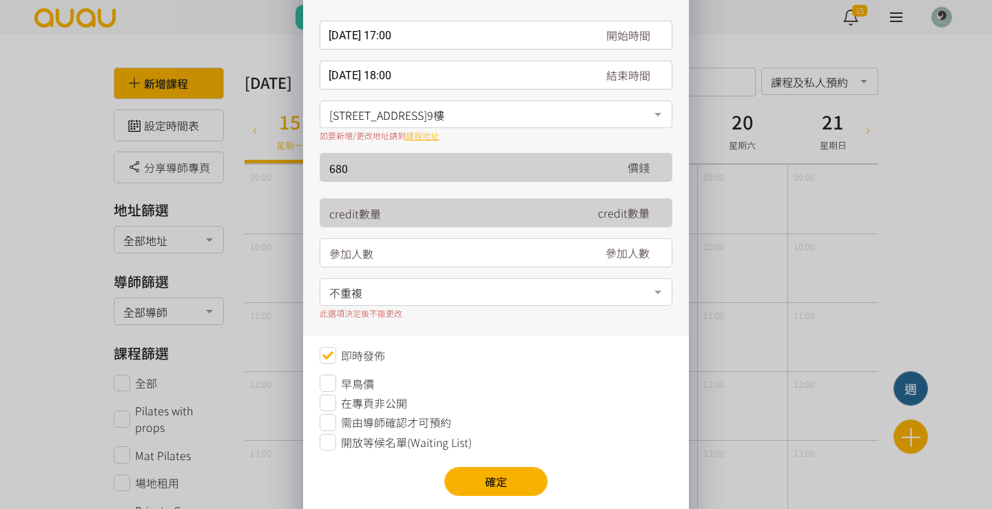
click at [398, 254] on input "number" at bounding box center [454, 253] width 250 height 29
type input "1"
click at [518, 484] on button "確定" at bounding box center [495, 481] width 103 height 29
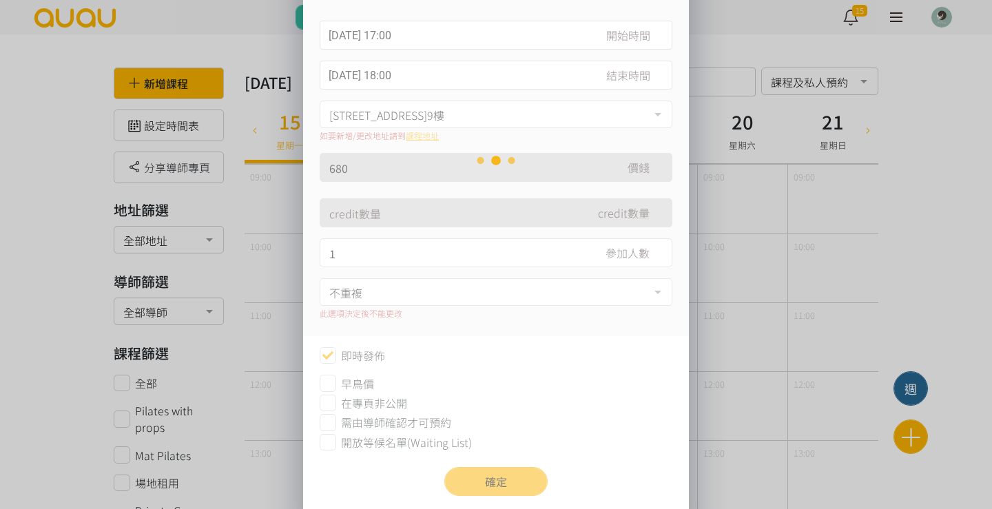
scroll to position [0, 0]
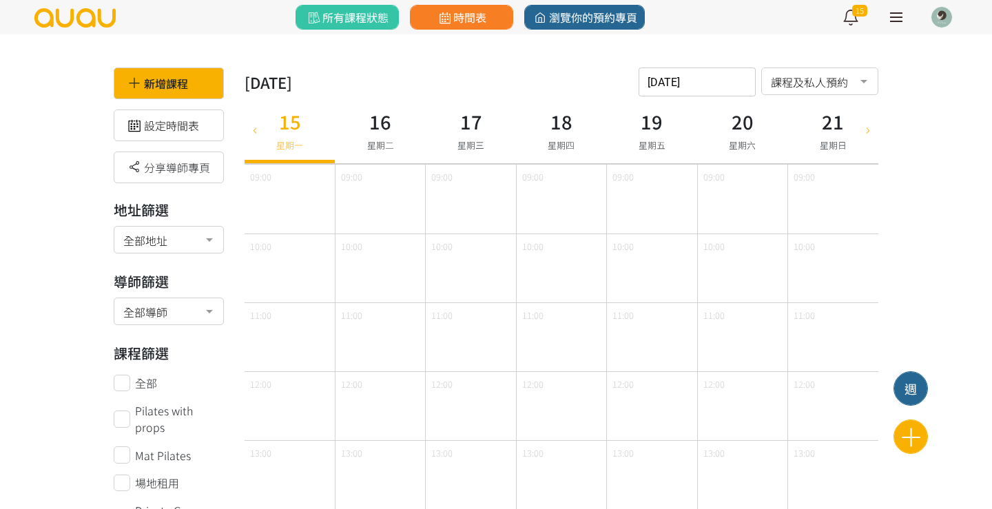
click at [292, 76] on div "2025年 九月" at bounding box center [269, 82] width 48 height 23
click at [280, 79] on div "2025年 九月" at bounding box center [269, 82] width 48 height 23
click at [691, 79] on input "2025-09-15" at bounding box center [697, 82] width 117 height 29
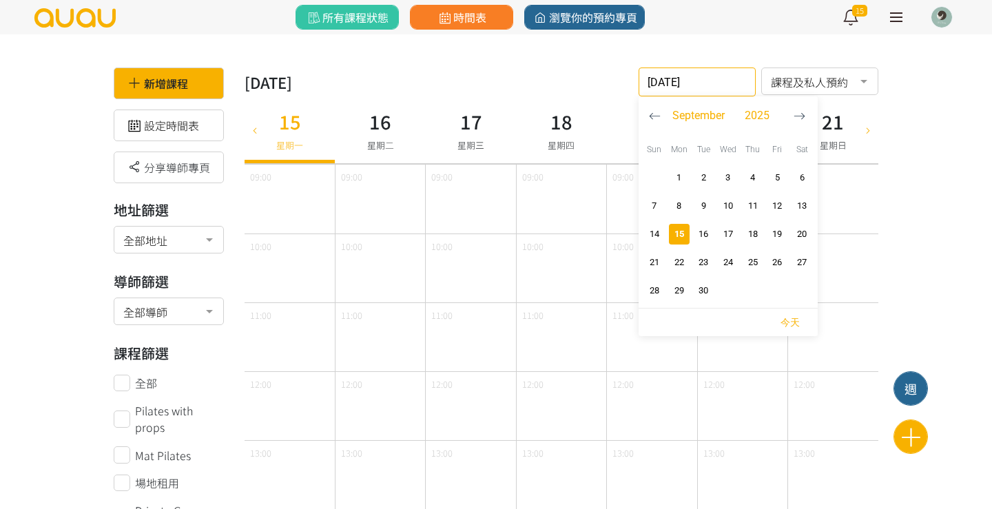
click at [660, 110] on icon "button" at bounding box center [655, 116] width 12 height 12
click at [804, 287] on span "30" at bounding box center [802, 291] width 17 height 14
type input "2025-08-30"
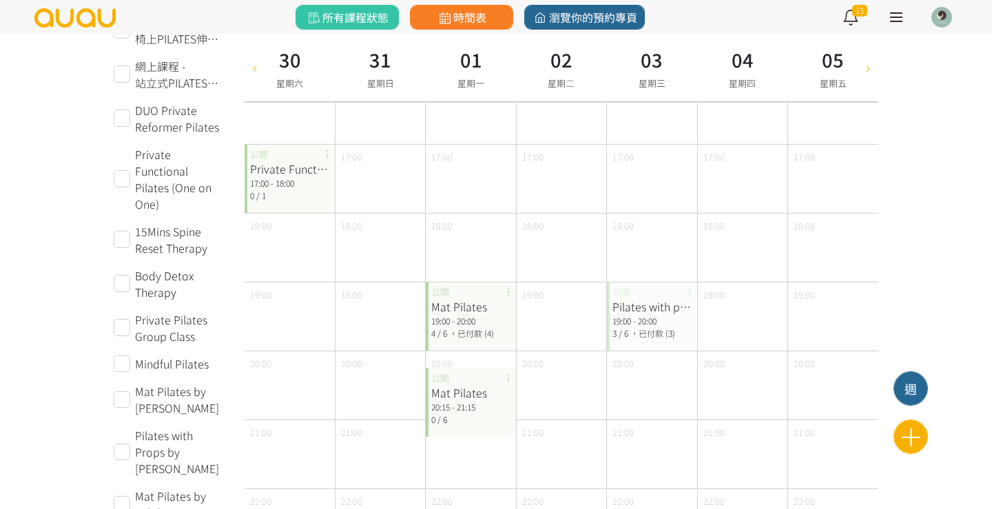
scroll to position [574, 0]
click at [277, 176] on div "17:00 - 18:00" at bounding box center [289, 181] width 79 height 12
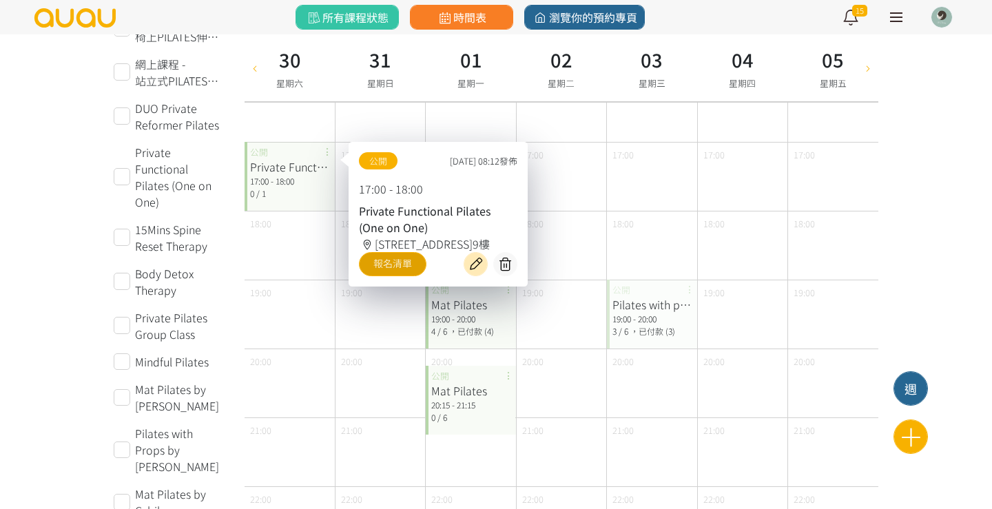
click at [391, 276] on link "報名清單" at bounding box center [393, 264] width 68 height 24
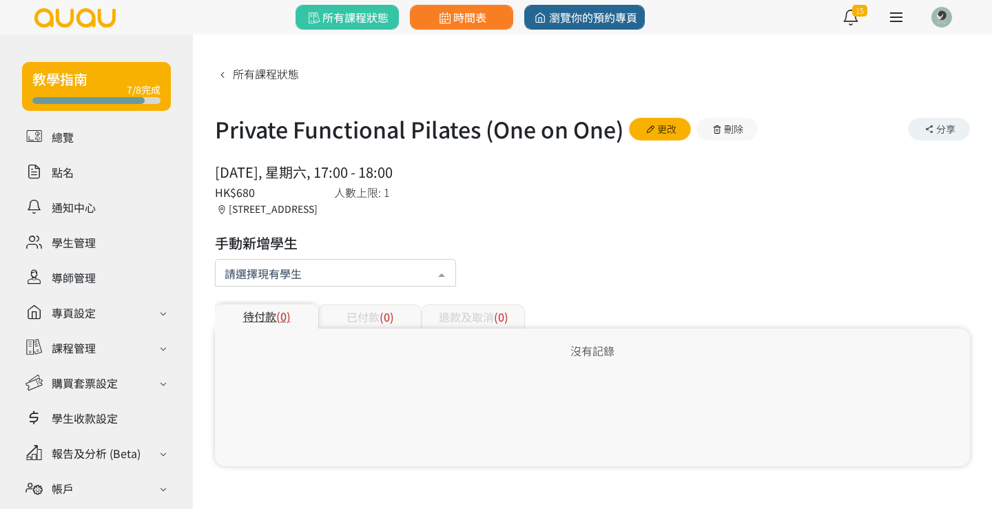
click at [355, 269] on div at bounding box center [335, 273] width 241 height 28
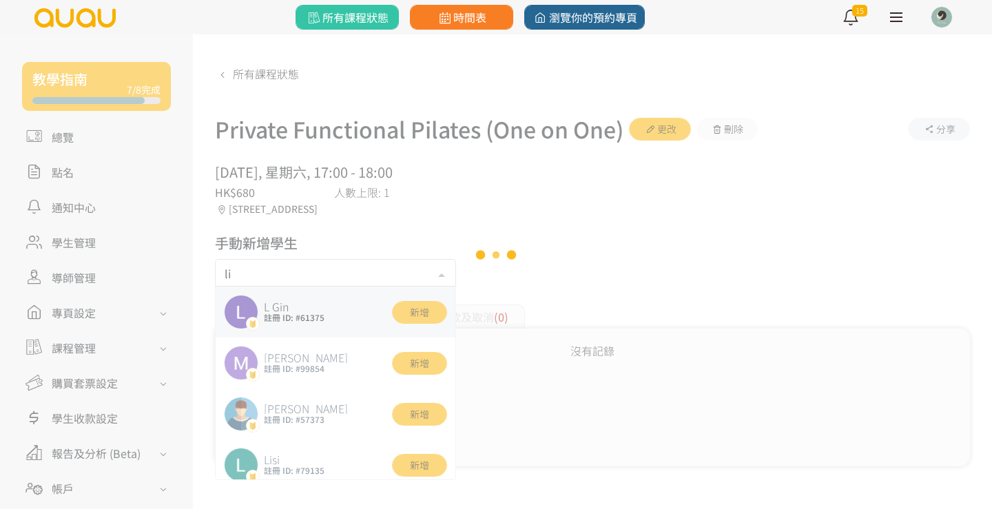
type input "liz"
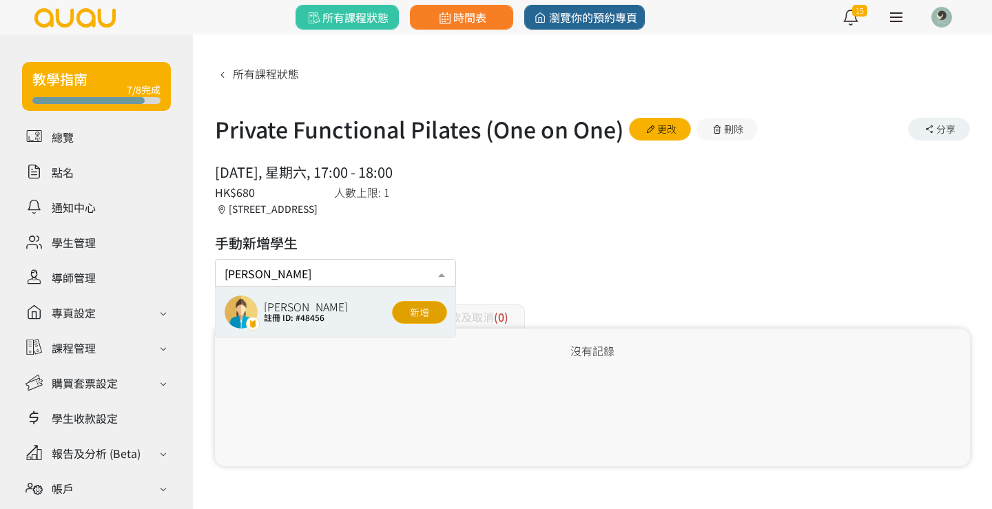
click at [416, 320] on button "新增" at bounding box center [419, 312] width 55 height 23
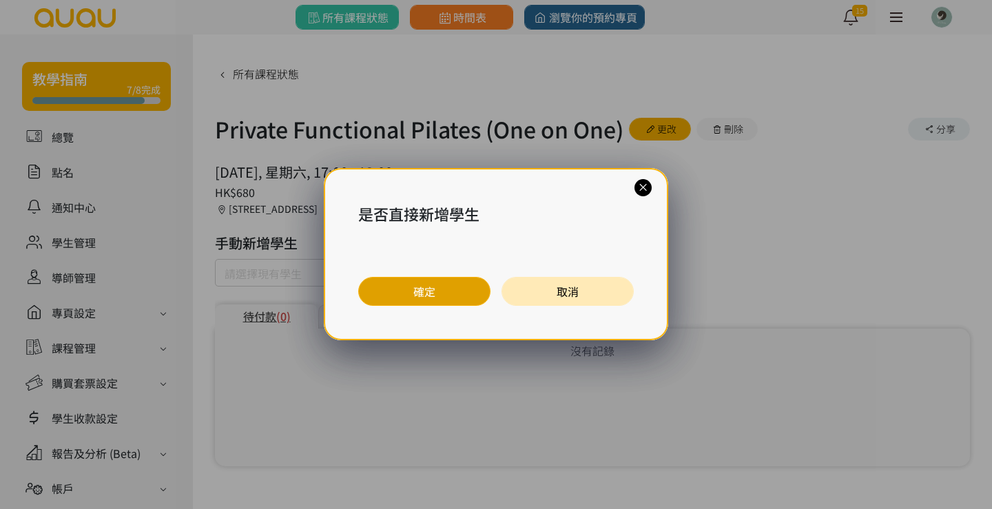
click at [466, 285] on button "確定" at bounding box center [424, 291] width 132 height 29
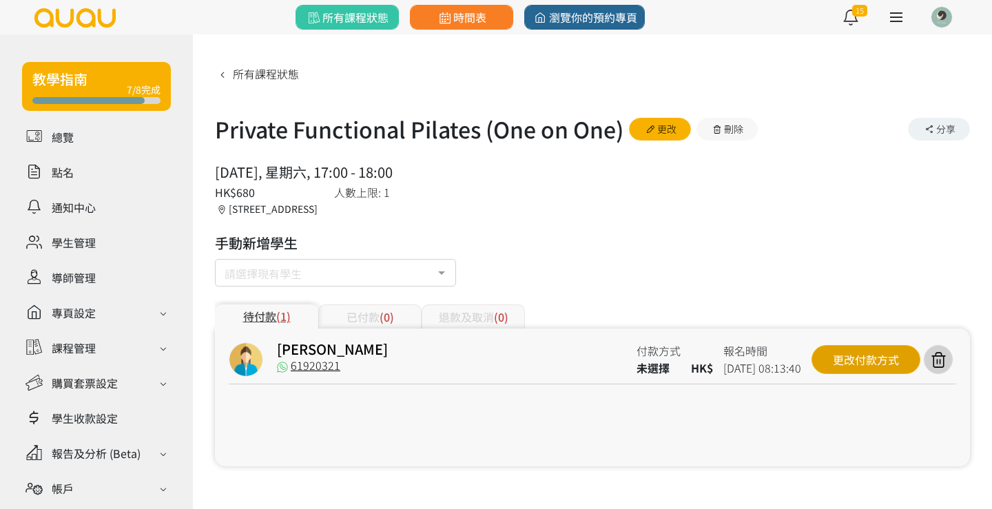
click at [858, 369] on div "更改付款方式" at bounding box center [866, 359] width 109 height 29
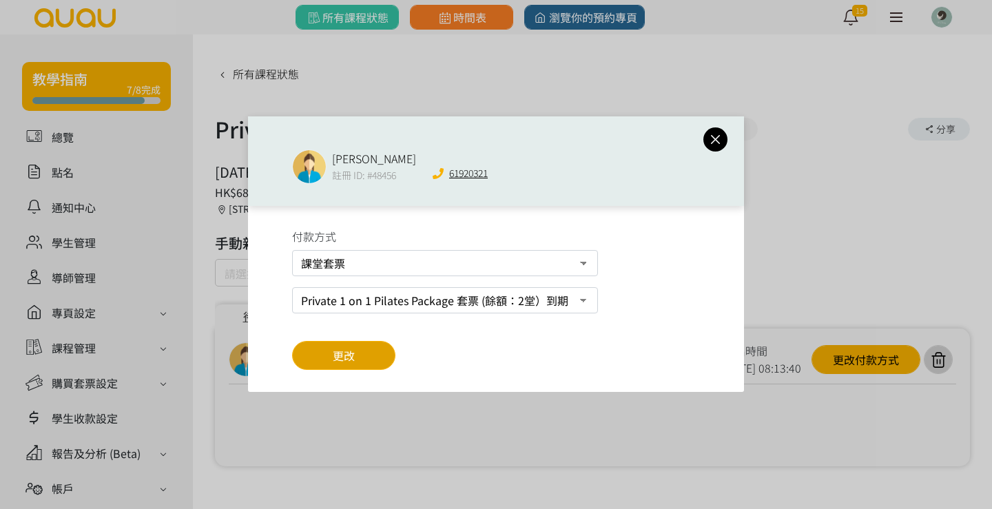
click at [368, 353] on button "更改" at bounding box center [343, 355] width 103 height 29
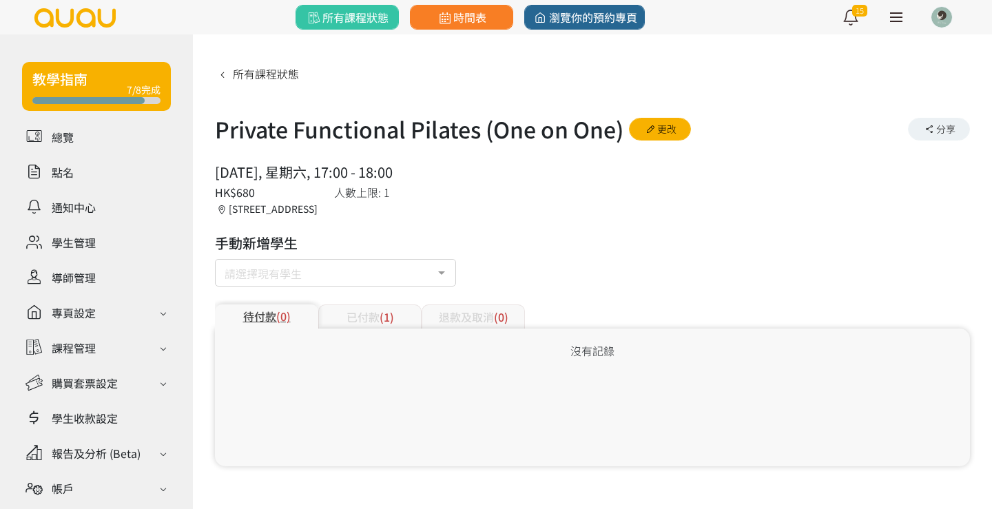
click at [380, 316] on span "(1)" at bounding box center [387, 317] width 14 height 17
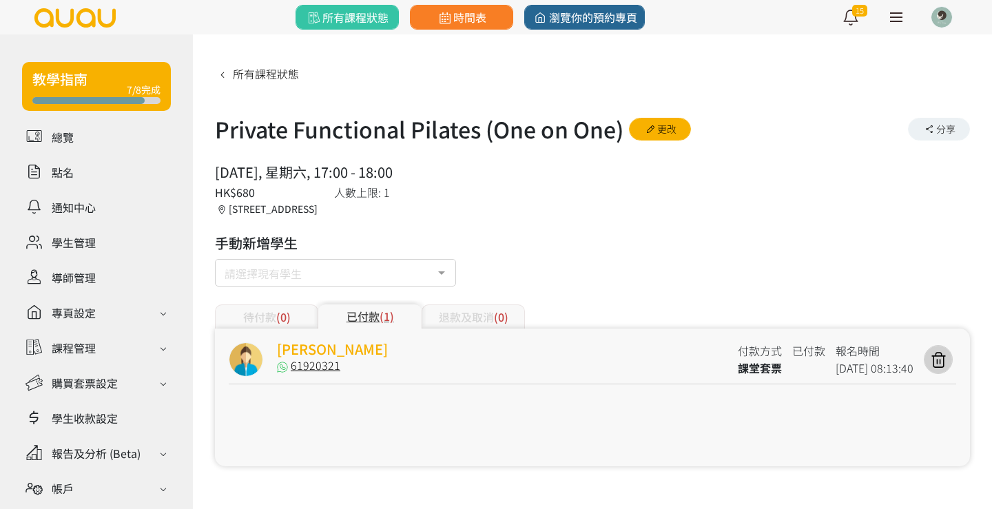
click at [291, 350] on link "Liz" at bounding box center [332, 349] width 111 height 20
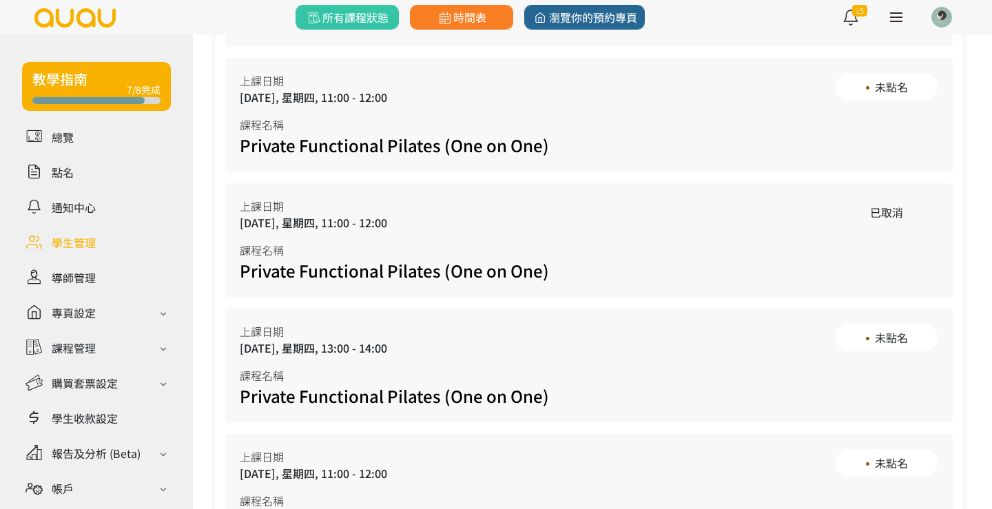
scroll to position [959, 0]
click at [472, 25] on link "時間表" at bounding box center [461, 17] width 103 height 25
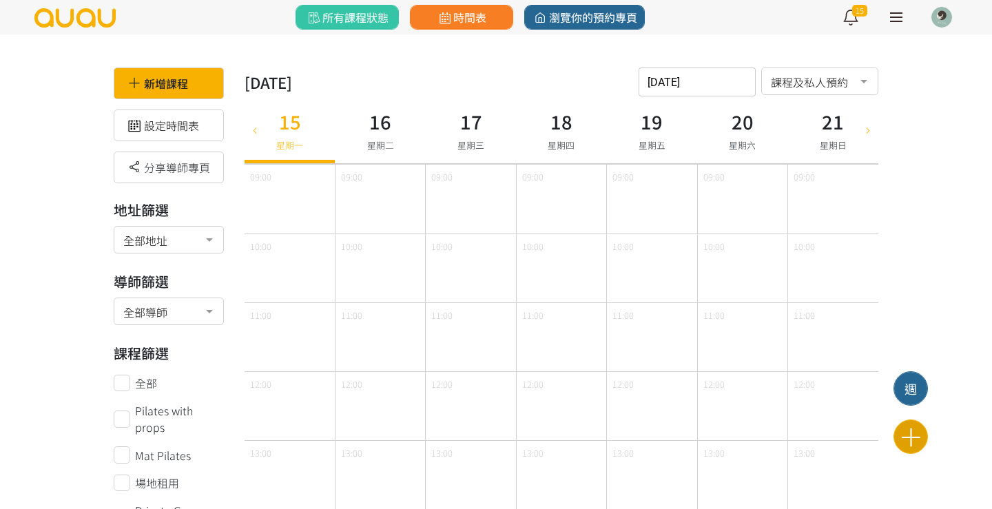
click at [916, 442] on icon at bounding box center [911, 437] width 34 height 24
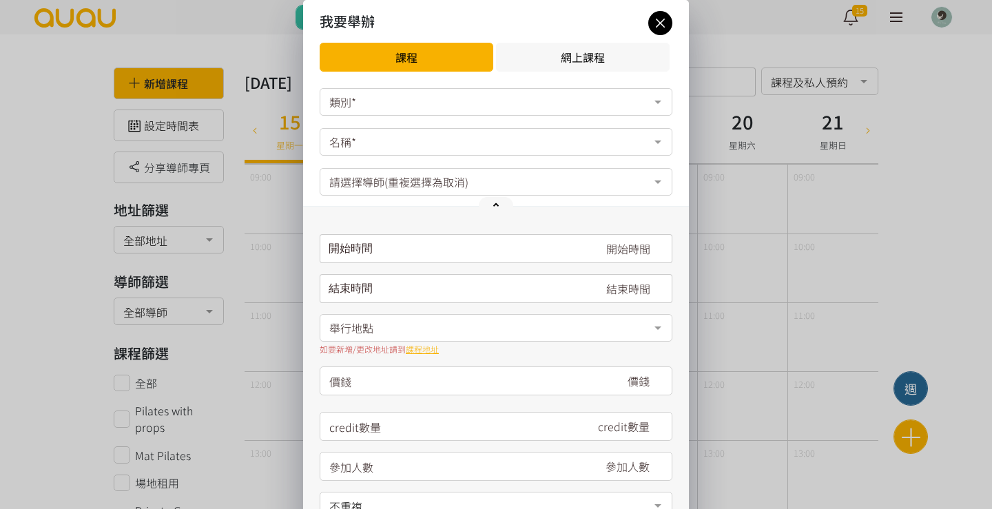
click at [395, 106] on div "類別*" at bounding box center [496, 102] width 353 height 28
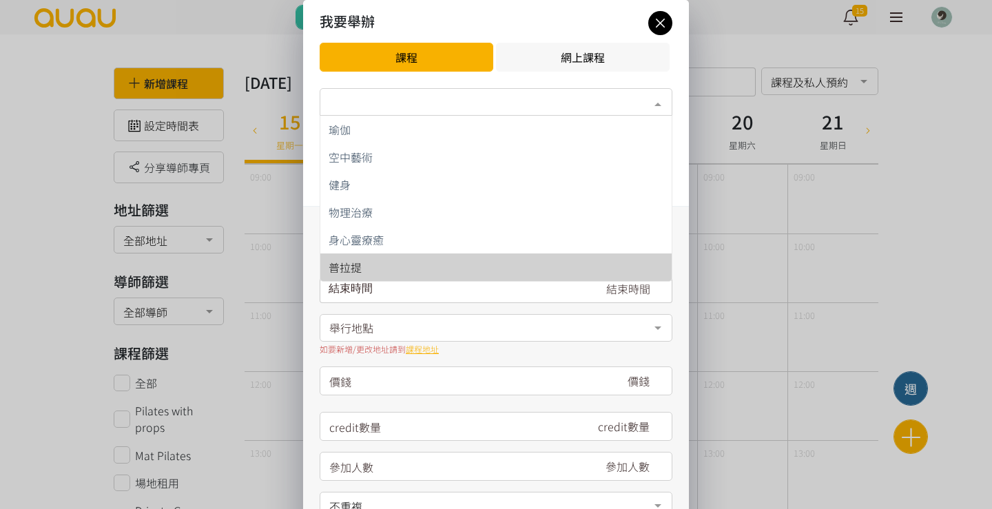
click at [368, 280] on span "普拉提" at bounding box center [495, 268] width 351 height 28
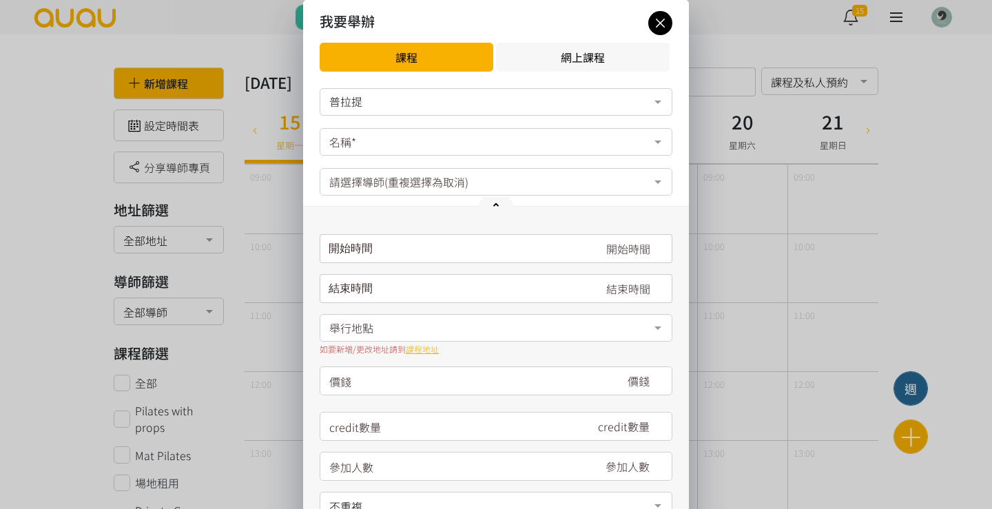
click at [367, 273] on div "開始時間 September 2025 Sun Mon Tue Wed Thu Fri Sat 1 2 3 4 5 6 7 8 9 10 11 12 13 1…" at bounding box center [496, 378] width 386 height 343
click at [359, 156] on div "Pilates with props Mat Pilates 網上課程 - 椅上PILATES伸展運動 網上課程 - 站立式PILATES核心訓練運動 DUO…" at bounding box center [496, 142] width 353 height 29
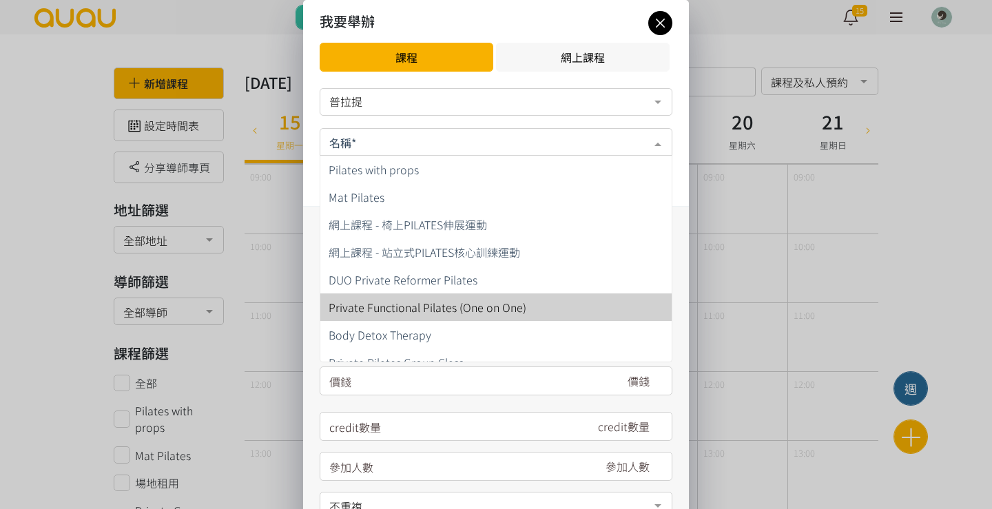
click at [381, 306] on span "Private Functional Pilates (One on One)" at bounding box center [428, 307] width 198 height 17
type input "680"
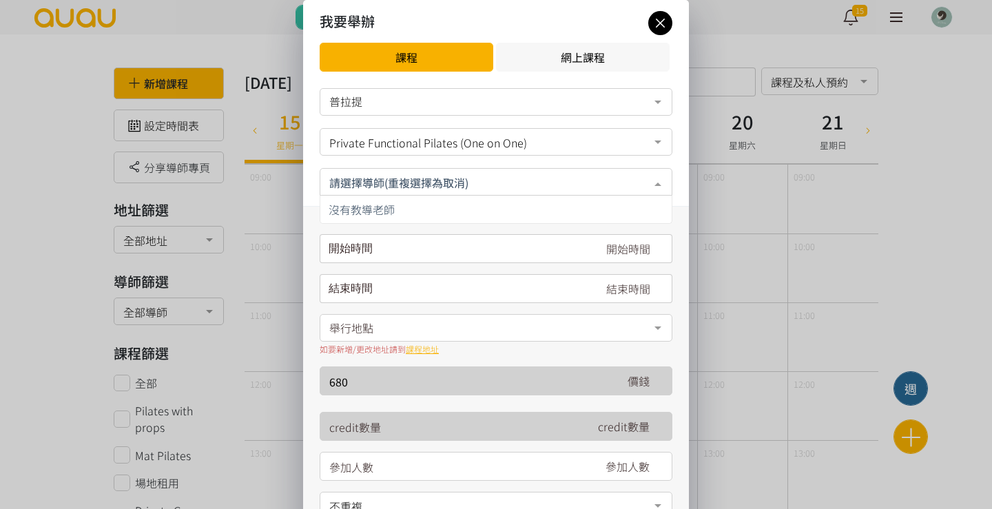
click at [380, 172] on div at bounding box center [496, 182] width 353 height 28
click at [380, 172] on input "text" at bounding box center [496, 180] width 334 height 17
click at [372, 236] on input "請選擇時間表日期" at bounding box center [496, 248] width 353 height 29
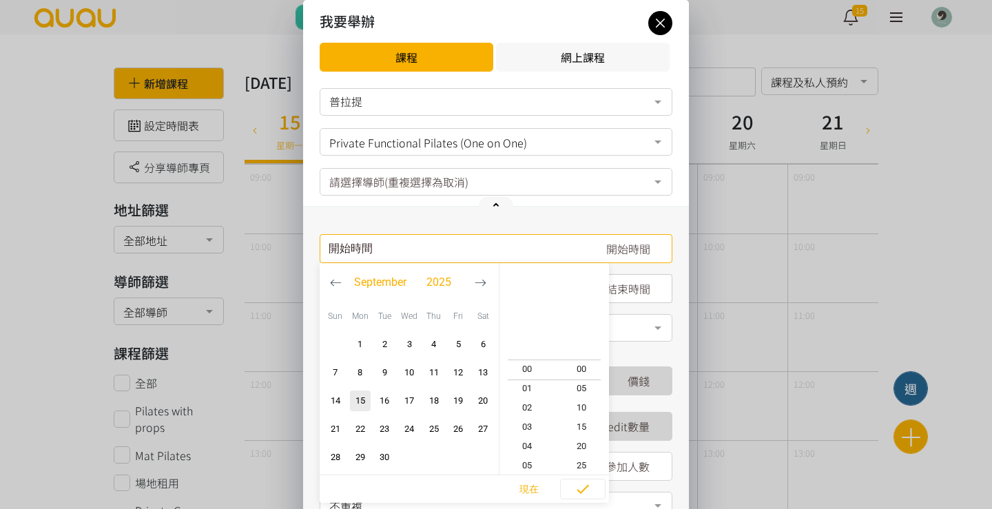
click at [340, 283] on icon "button" at bounding box center [336, 283] width 10 height 6
click at [338, 400] on span "10" at bounding box center [335, 401] width 17 height 14
type input "2025-08-10, 08:15"
type input "2025-08-10, 09:15"
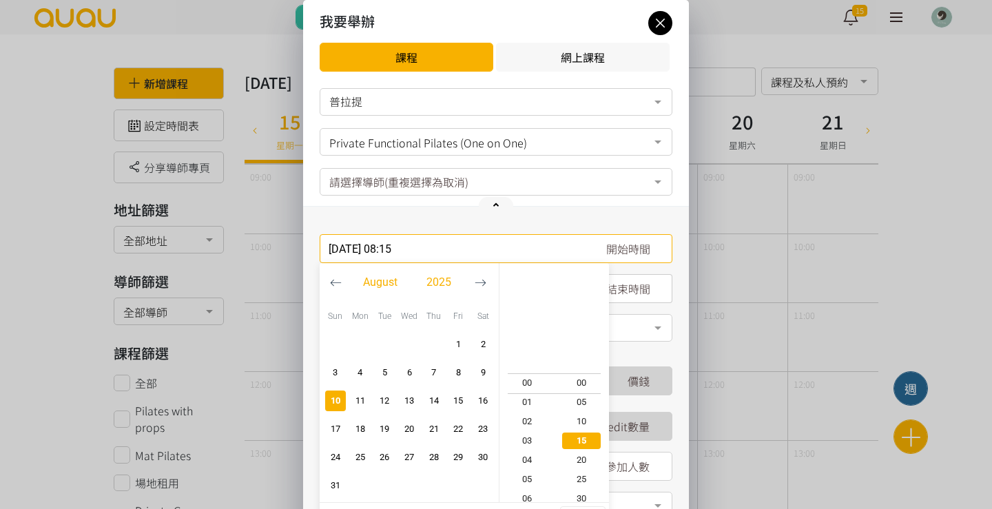
scroll to position [58, 0]
type input "2025-08-10, 12:15"
type input "2025-08-10, 13:15"
click at [530, 451] on button "16" at bounding box center [527, 460] width 55 height 19
type input "2025-08-10, 16:15"
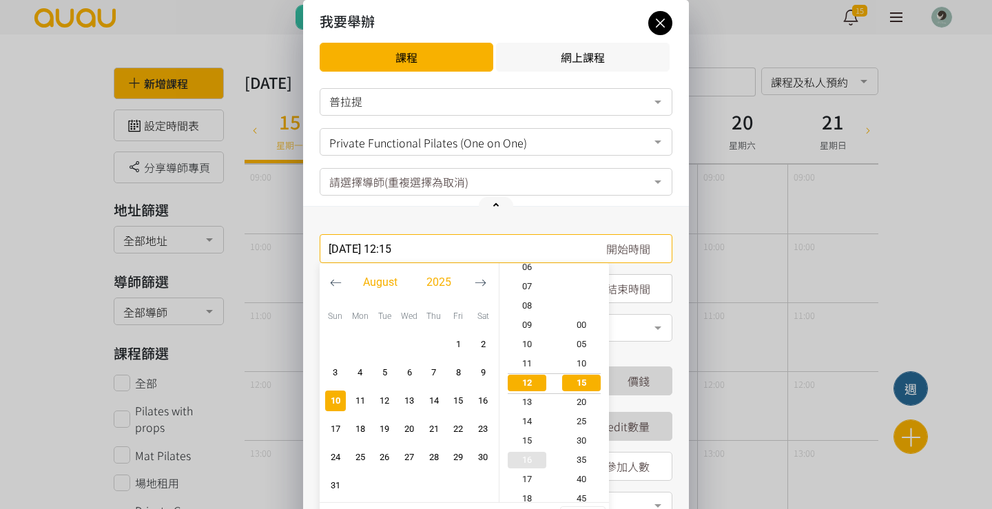
type input "2025-08-10, 17:15"
click at [588, 324] on span "00" at bounding box center [582, 325] width 55 height 14
type input "2025-08-10, 16:00"
type input "2025-08-10, 17:00"
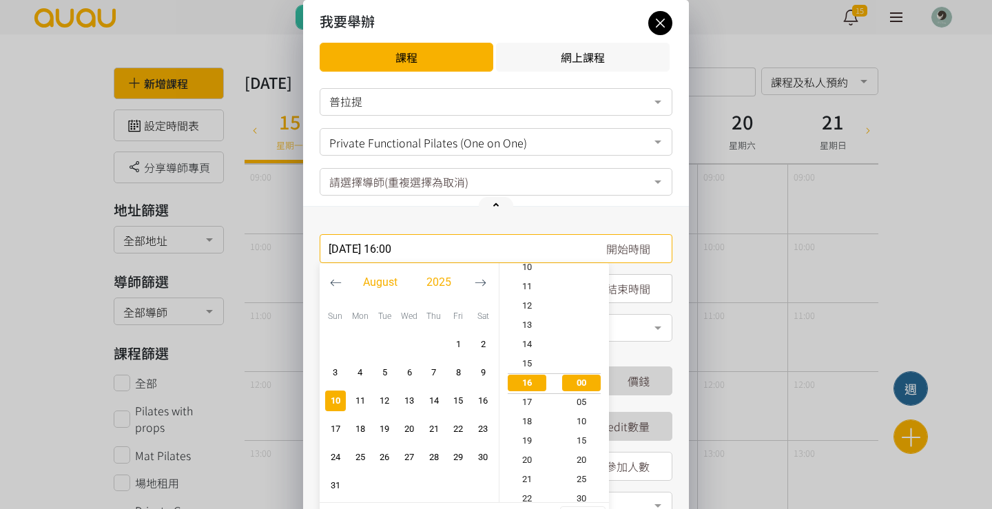
click at [639, 351] on div "如要新增/更改地址請到 課程地址" at bounding box center [496, 349] width 353 height 12
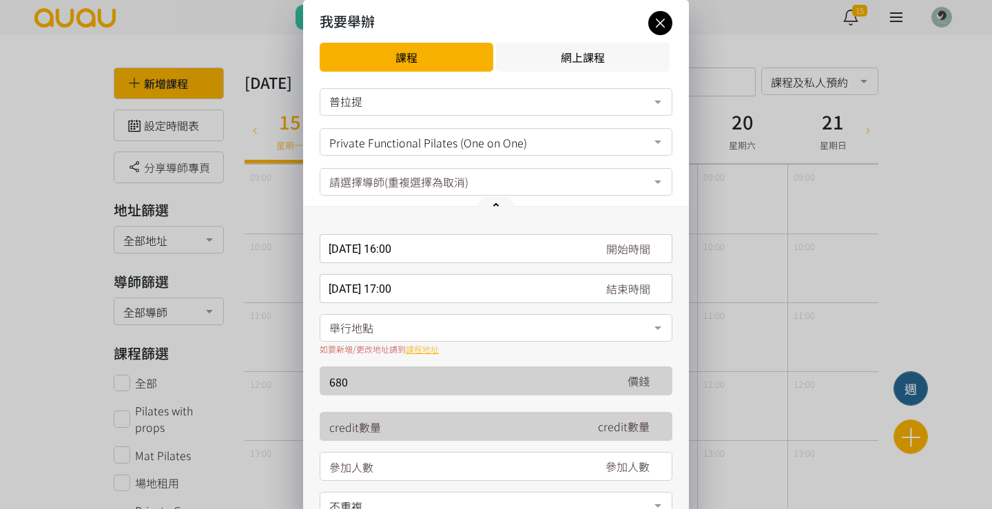
click at [425, 325] on div "舉行地點" at bounding box center [496, 328] width 353 height 28
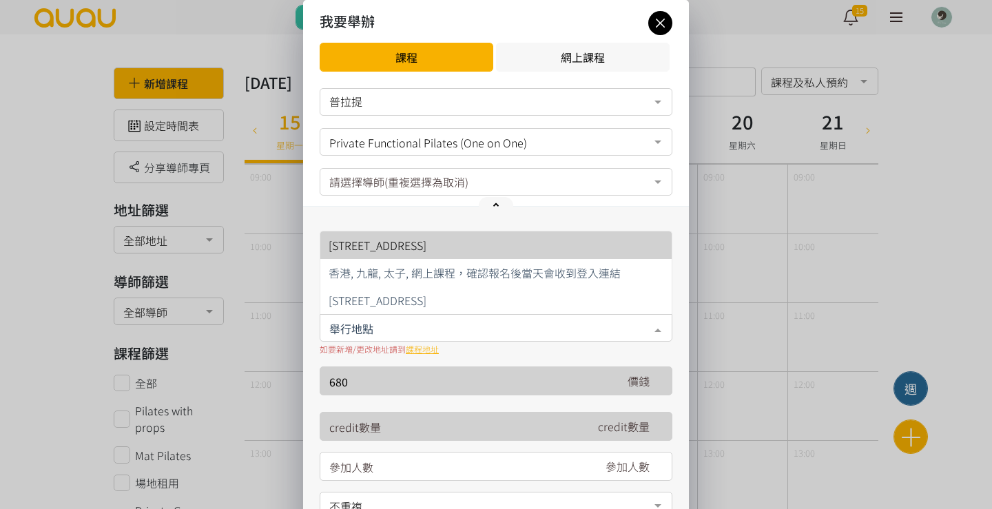
click at [427, 242] on span "香港, 九龍, 旺角, CHI'S STUDIO 太子道西186號9樓" at bounding box center [378, 245] width 98 height 17
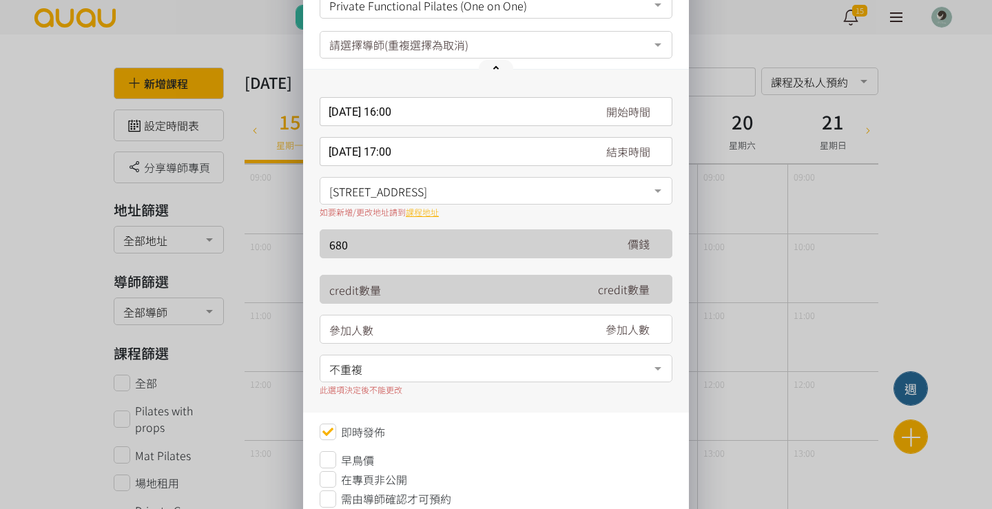
scroll to position [166, 0]
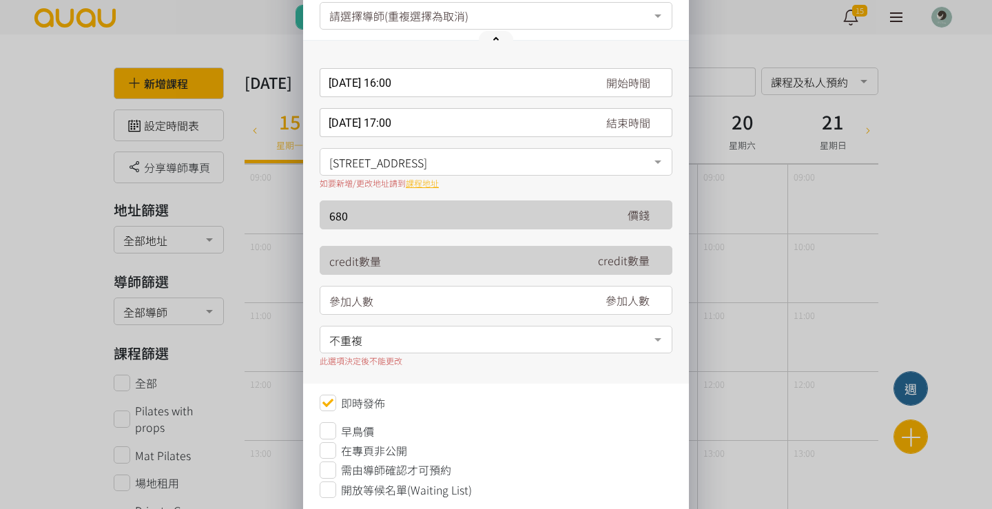
click at [384, 304] on input "number" at bounding box center [454, 301] width 250 height 29
type input "1"
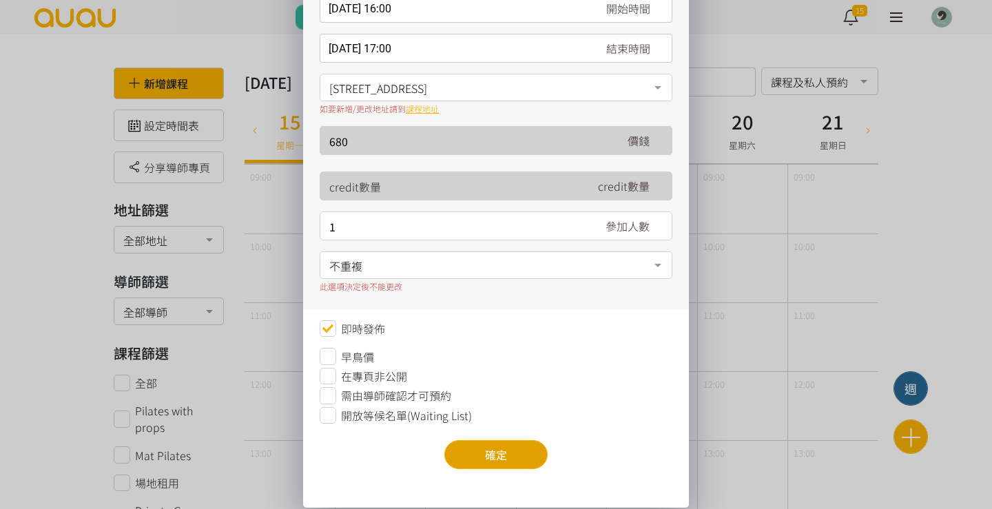
scroll to position [240, 0]
click at [497, 453] on button "確定" at bounding box center [495, 454] width 103 height 29
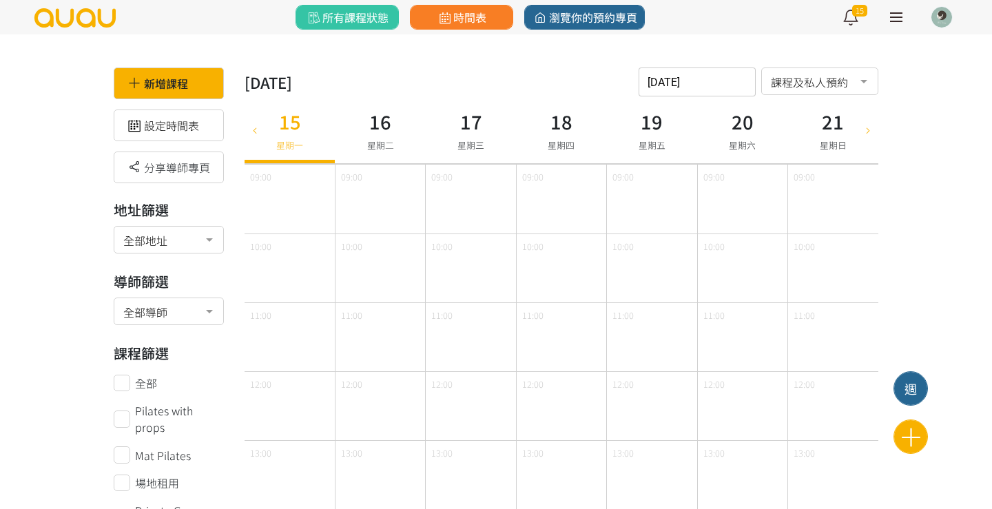
scroll to position [0, 0]
click at [666, 99] on div "19 星期五" at bounding box center [652, 129] width 90 height 67
click at [665, 83] on input "2025-09-19" at bounding box center [697, 82] width 117 height 29
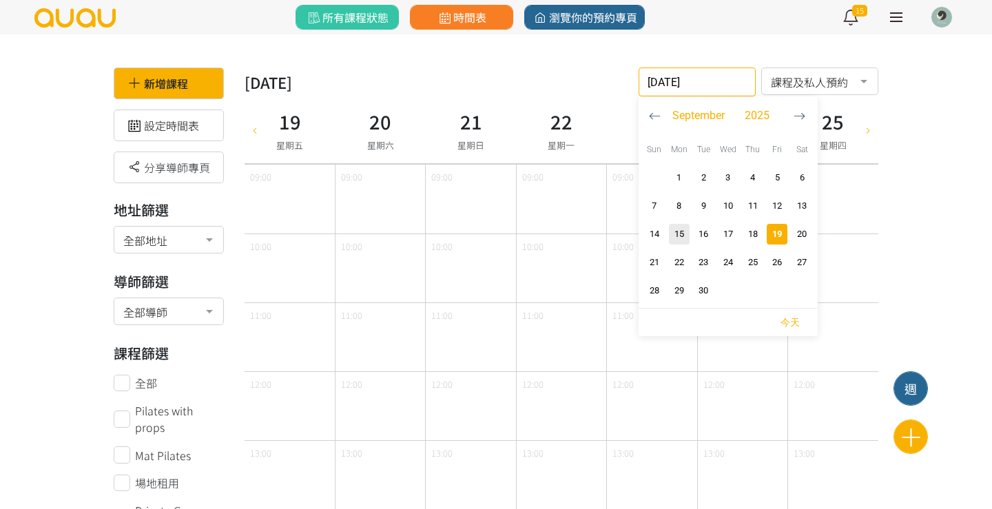
click at [655, 123] on button "button" at bounding box center [654, 115] width 25 height 39
click at [656, 234] on span "10" at bounding box center [654, 234] width 17 height 14
type input "2025-08-10"
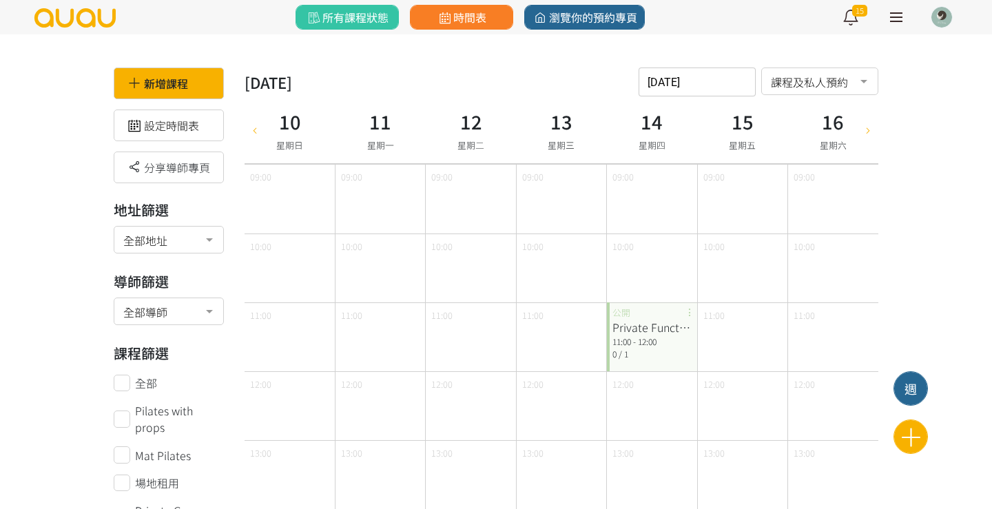
click at [646, 345] on div "11:00 - 12:00" at bounding box center [652, 342] width 79 height 12
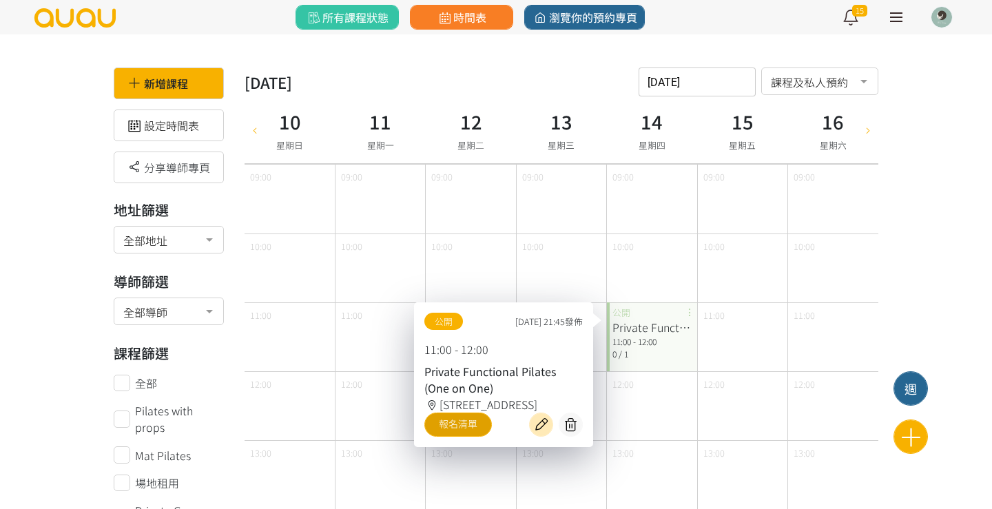
click at [457, 433] on link "報名清單" at bounding box center [458, 425] width 68 height 24
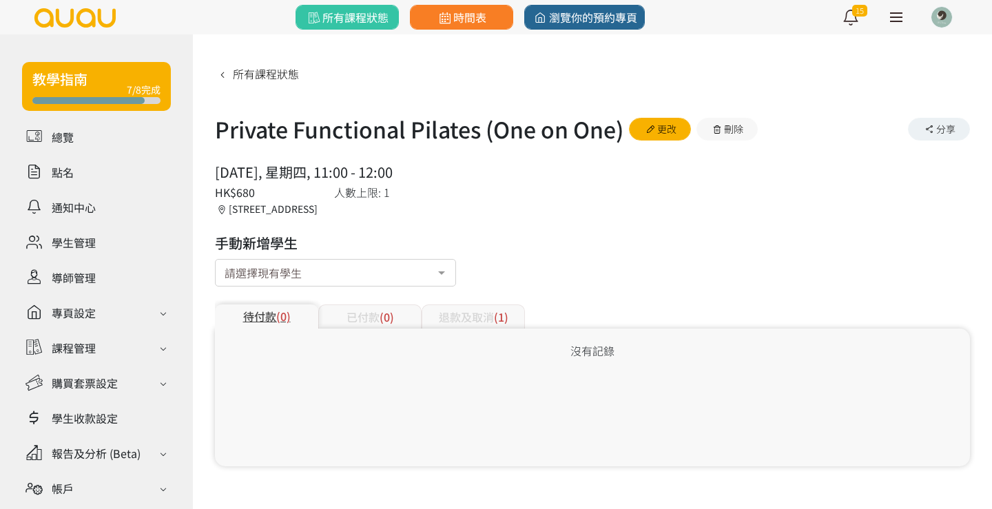
click at [358, 323] on div "已付款 (0)" at bounding box center [369, 317] width 103 height 24
click at [455, 316] on div "退款及取消 (1)" at bounding box center [473, 317] width 103 height 24
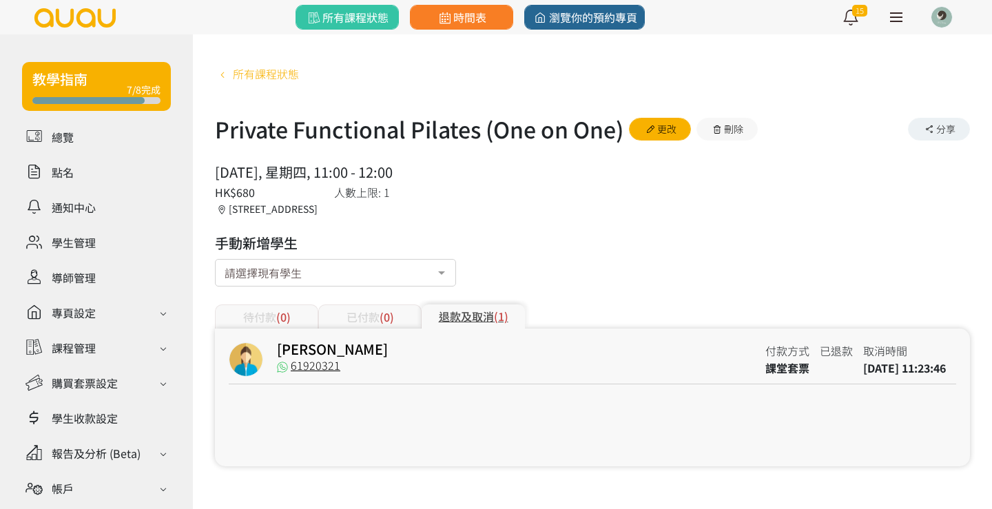
click at [273, 77] on span "所有課程狀態" at bounding box center [266, 73] width 66 height 17
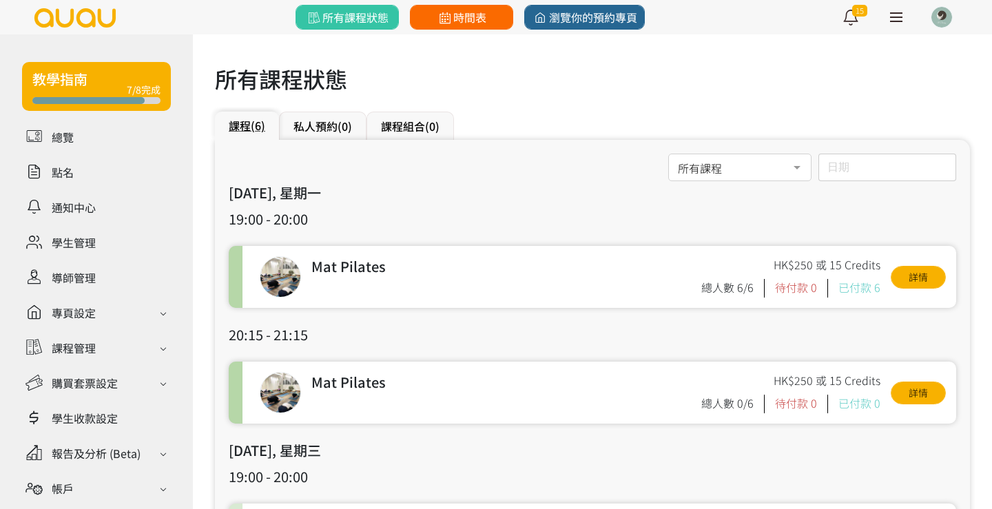
click at [461, 12] on span "時間表" at bounding box center [461, 17] width 50 height 17
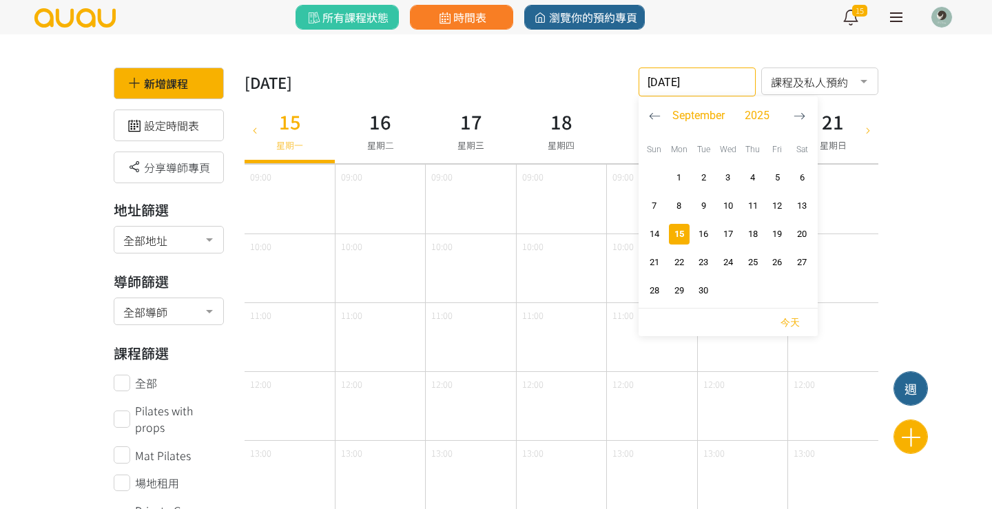
click at [687, 83] on input "[DATE]" at bounding box center [697, 82] width 117 height 29
click at [657, 113] on icon "button" at bounding box center [655, 116] width 12 height 12
click at [659, 232] on span "10" at bounding box center [654, 234] width 17 height 14
type input "[DATE]"
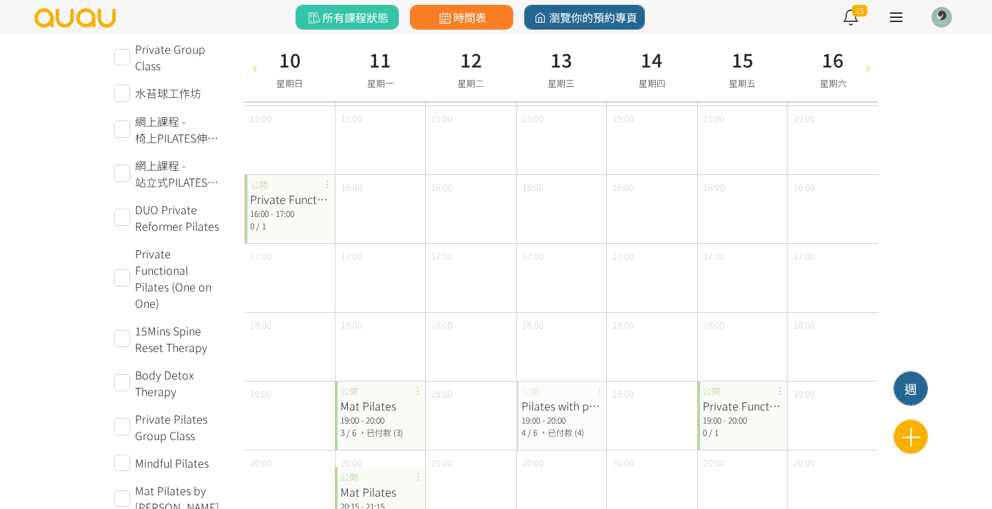
scroll to position [482, 0]
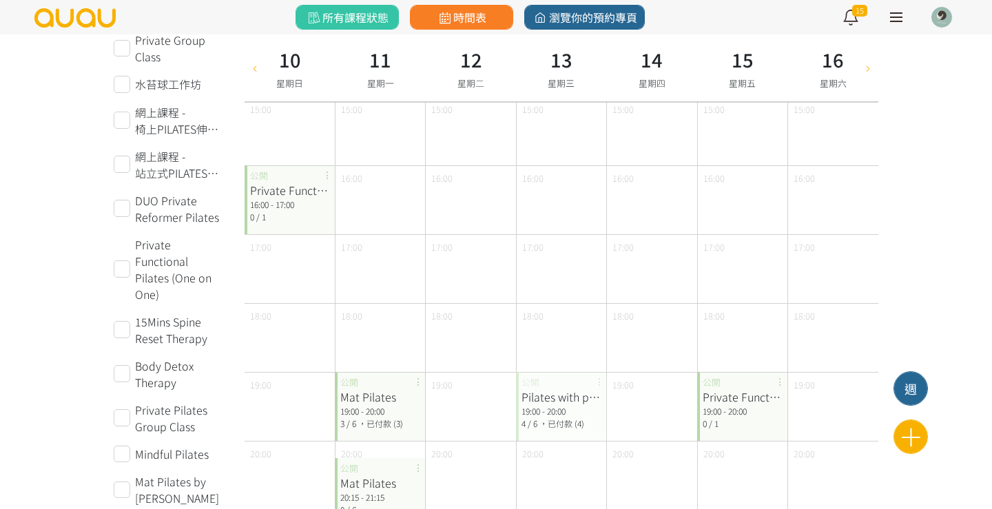
click at [290, 223] on div "Private Functional Pilates (One on One) 16:00 - 17:00 0 / 1 公開" at bounding box center [290, 199] width 90 height 69
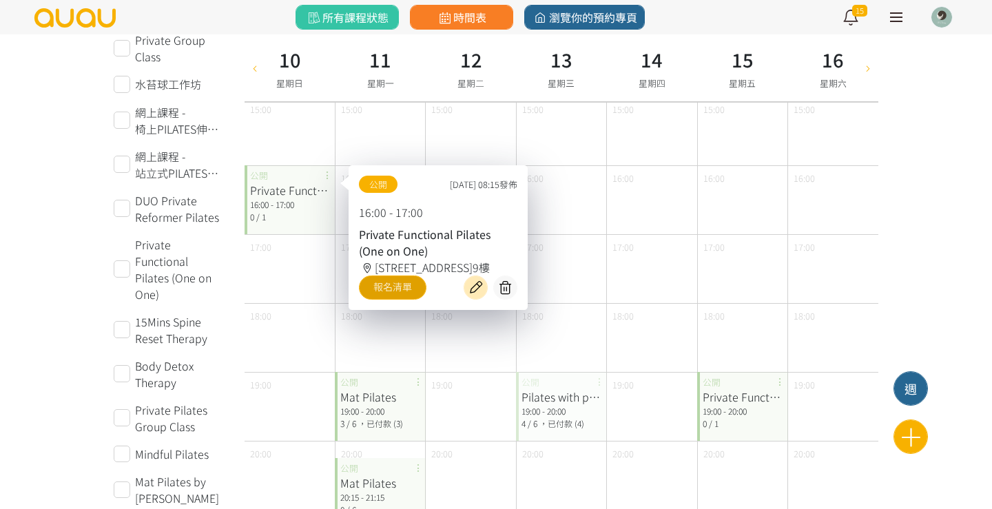
click at [400, 300] on link "報名清單" at bounding box center [393, 288] width 68 height 24
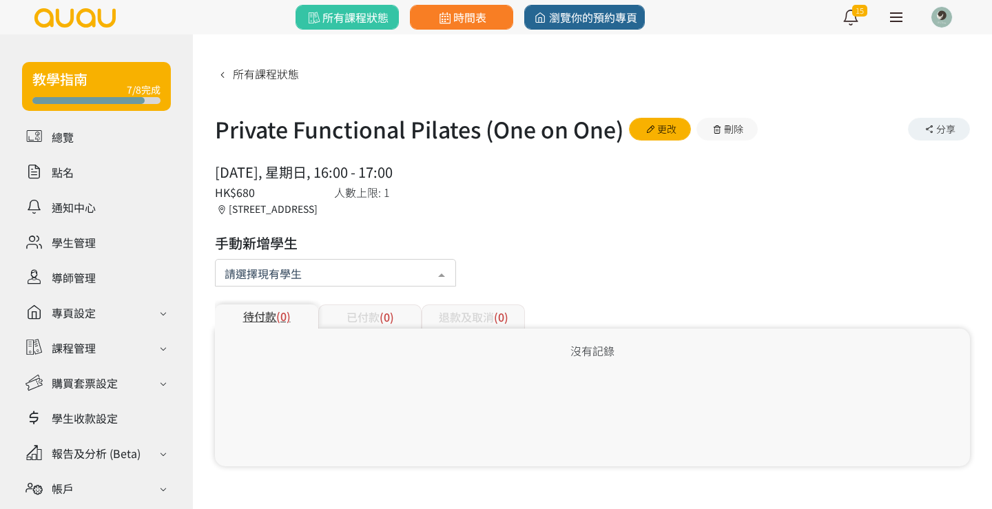
click at [370, 278] on div at bounding box center [335, 273] width 241 height 28
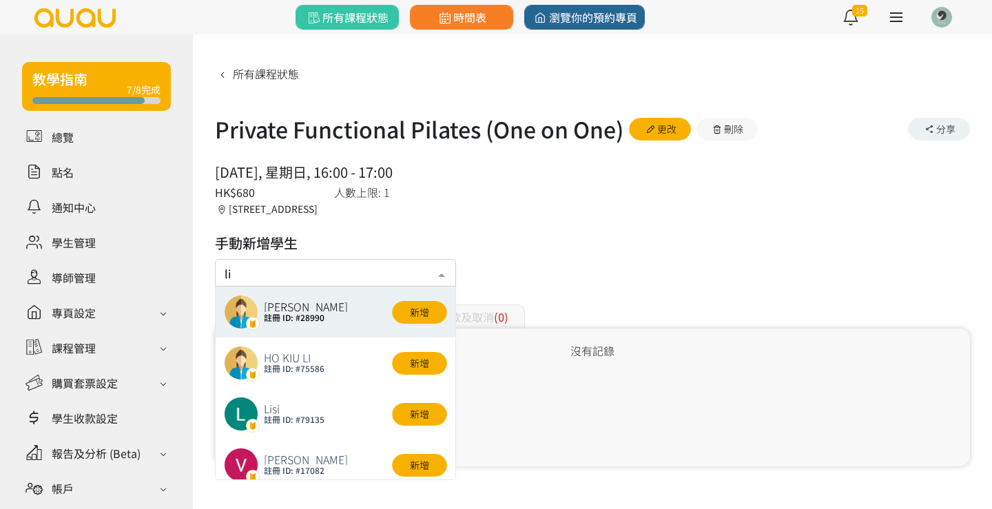
type input "[PERSON_NAME]"
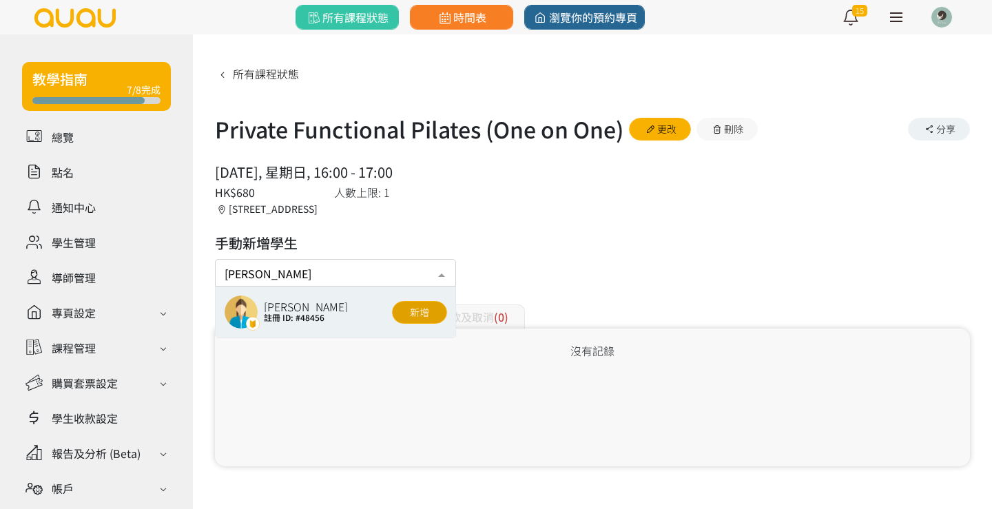
click at [423, 307] on button "新增" at bounding box center [419, 312] width 55 height 23
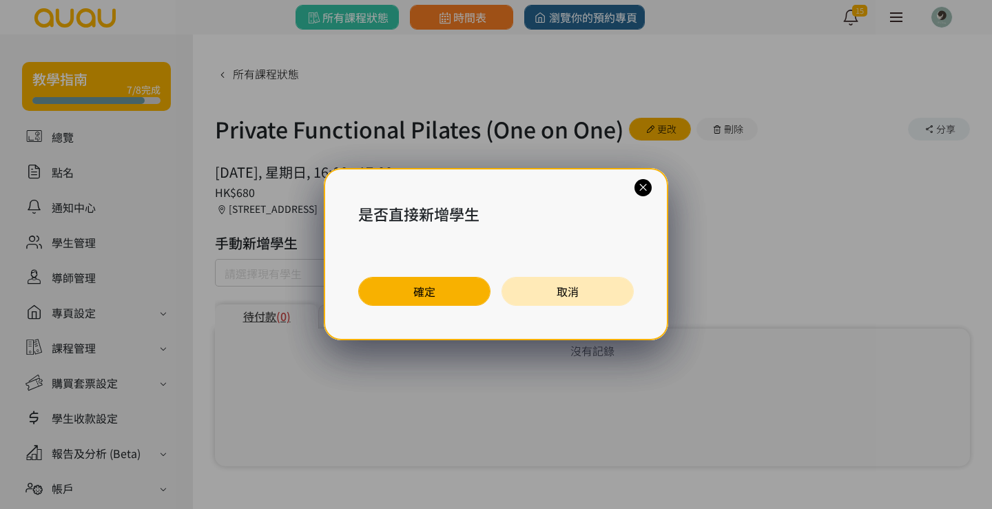
drag, startPoint x: 469, startPoint y: 280, endPoint x: 443, endPoint y: 291, distance: 28.1
click at [469, 280] on button "確定" at bounding box center [424, 291] width 132 height 29
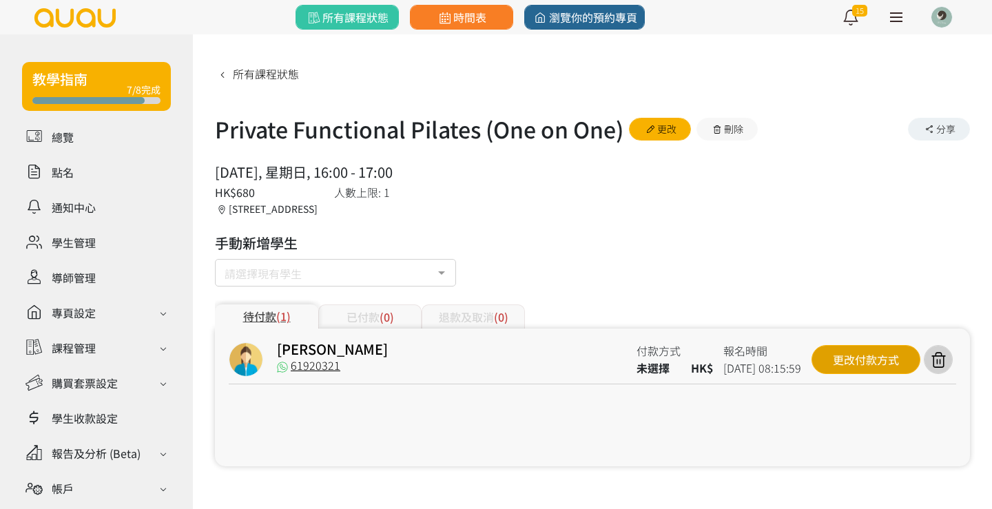
click at [888, 352] on div "更改付款方式" at bounding box center [866, 359] width 109 height 29
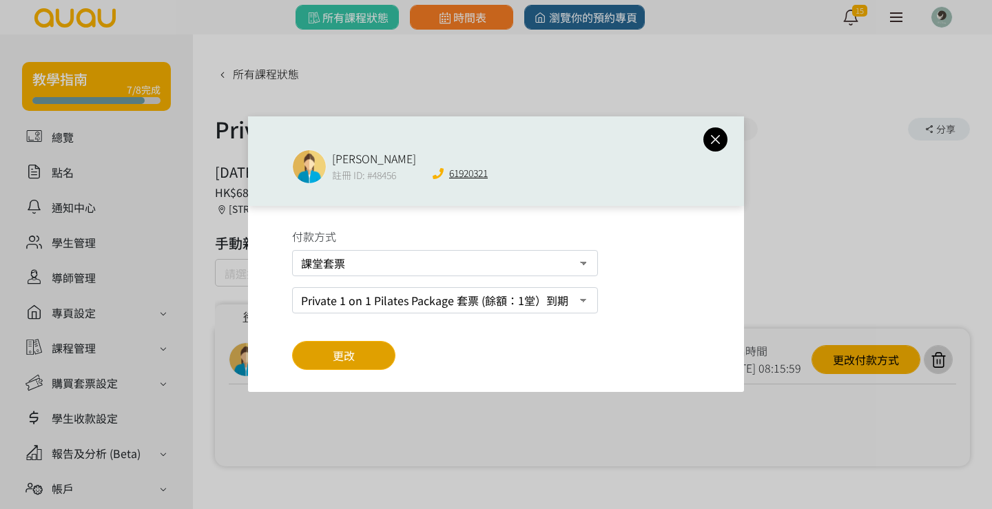
click at [325, 350] on button "更改" at bounding box center [343, 355] width 103 height 29
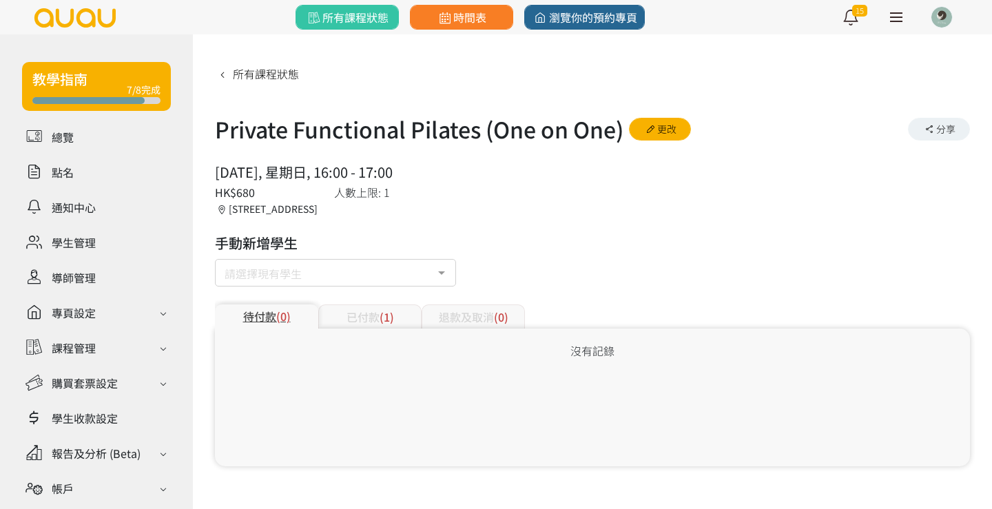
click at [369, 313] on div "已付款 (1)" at bounding box center [369, 317] width 103 height 24
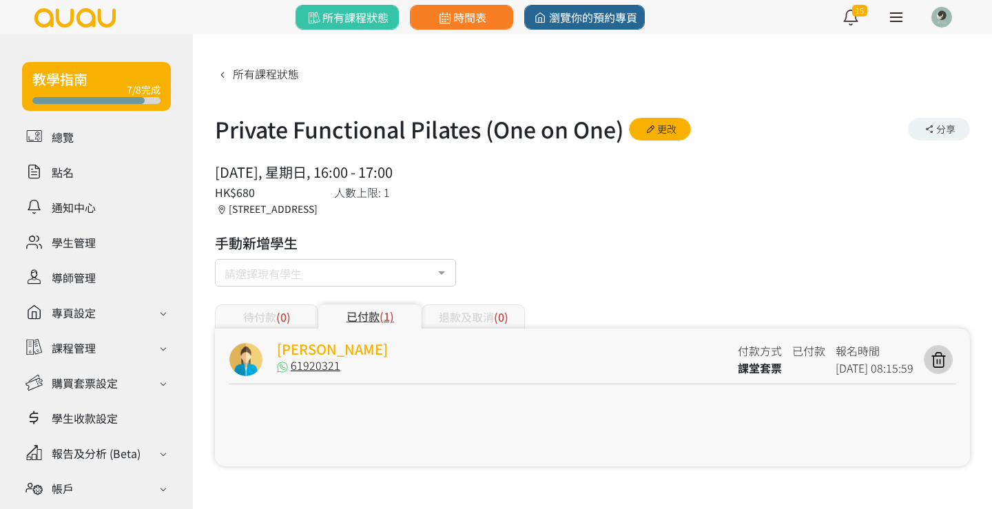
click at [285, 351] on link "[PERSON_NAME]" at bounding box center [332, 349] width 111 height 20
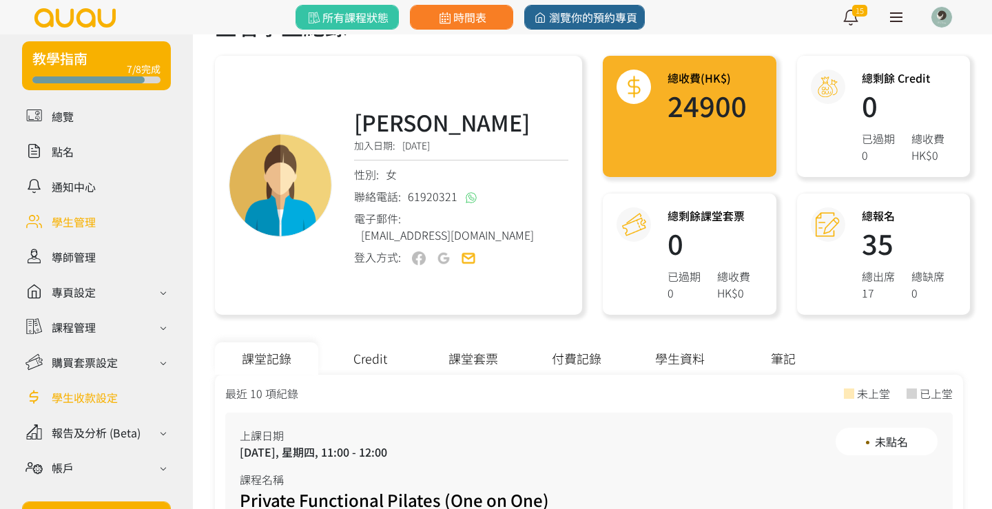
scroll to position [32, 0]
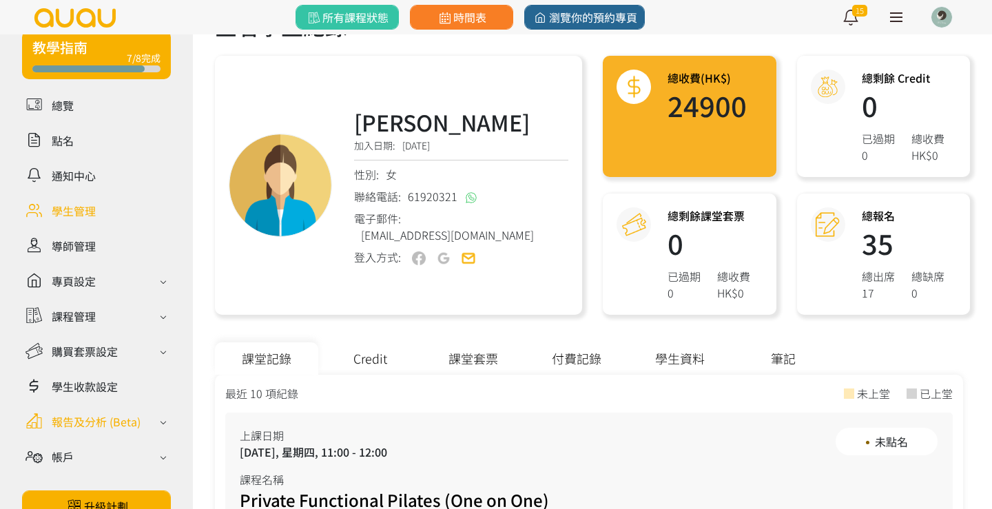
click at [81, 422] on div "報告及分析 (Beta)" at bounding box center [96, 421] width 89 height 17
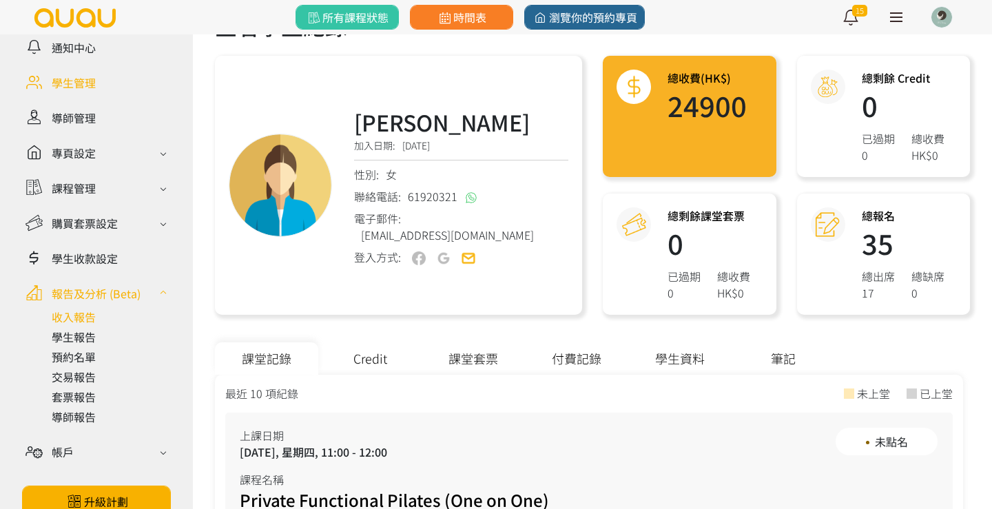
scroll to position [162, 0]
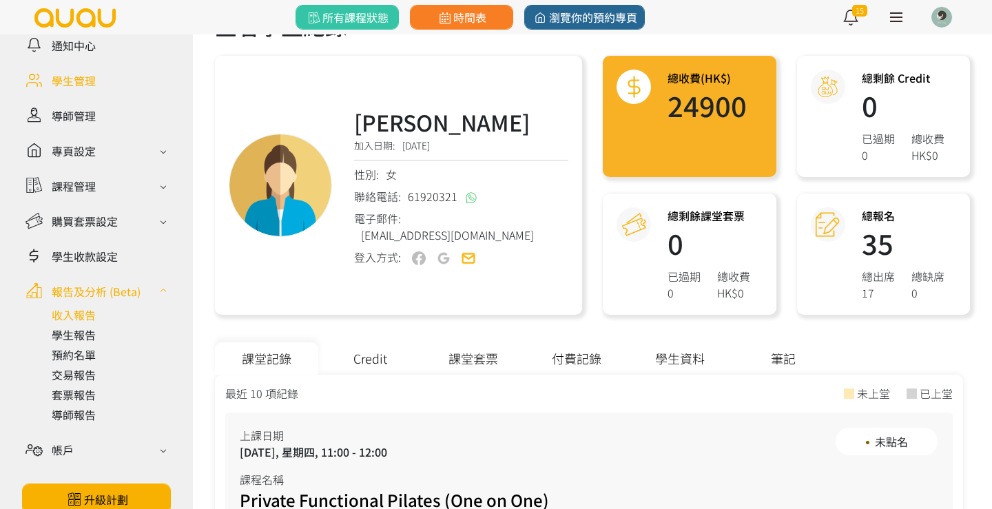
click at [83, 319] on link at bounding box center [111, 315] width 119 height 17
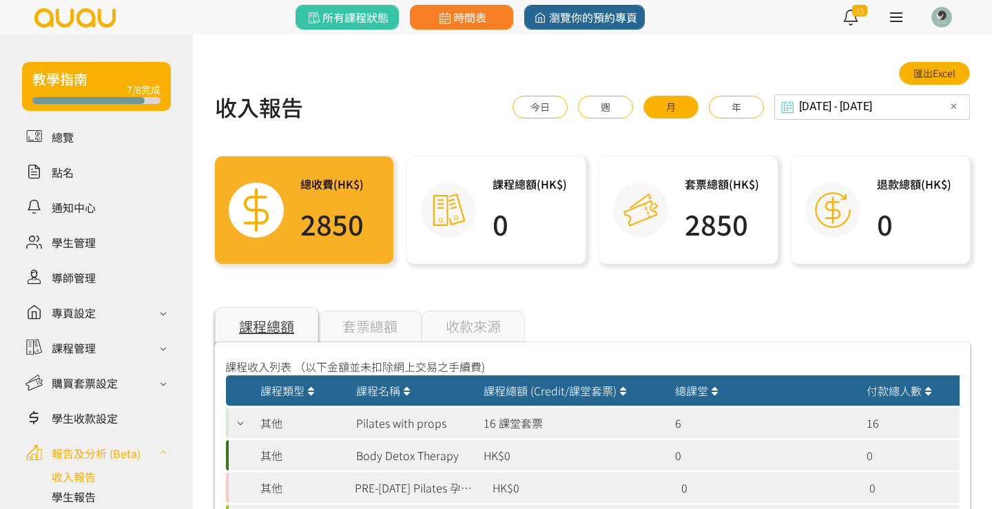
click at [942, 109] on div "[DATE] - [DATE] Select date & time ✕ 2025 [DATE] - [DATE] [DATE] Sun Mon Tue We…" at bounding box center [873, 106] width 196 height 25
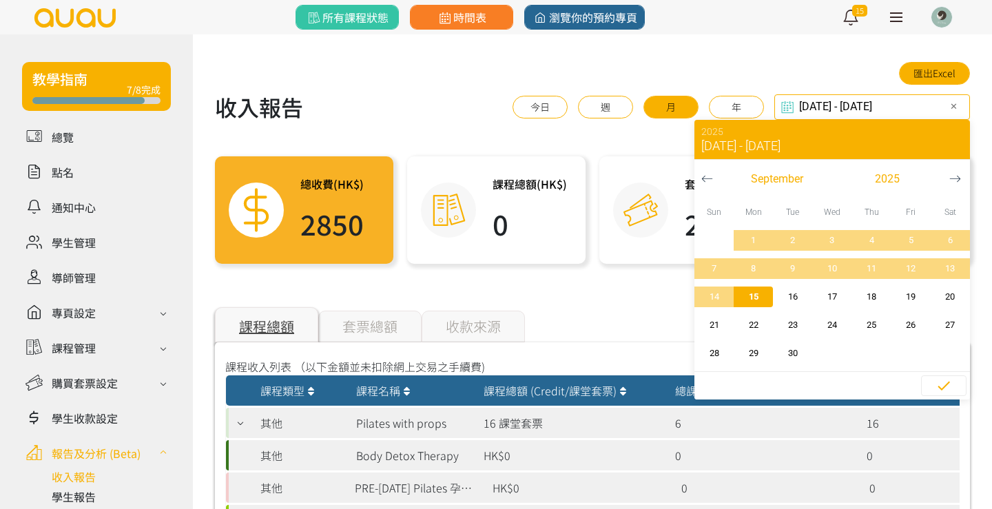
click at [735, 147] on span "[DATE] - [DATE]" at bounding box center [740, 146] width 79 height 12
click at [876, 181] on span "2025" at bounding box center [887, 179] width 25 height 17
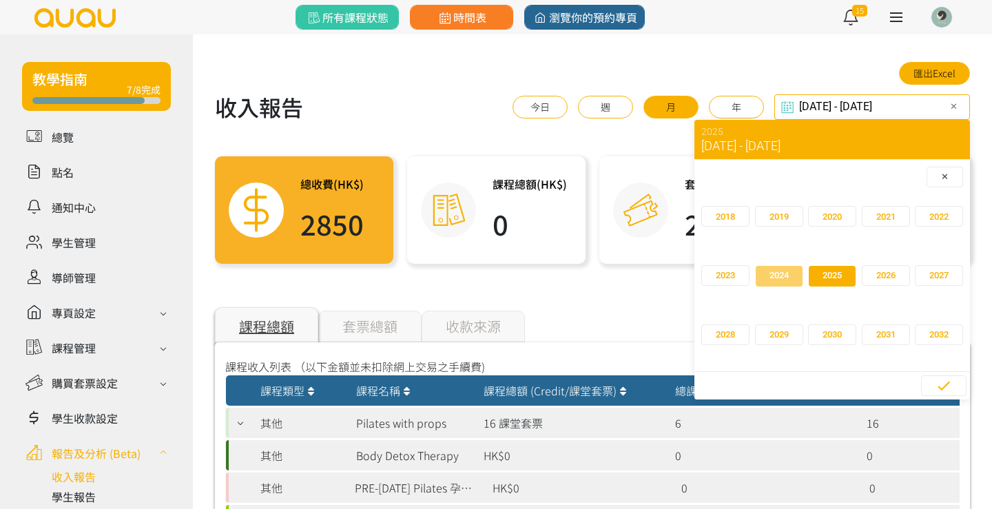
click at [777, 276] on span "2024" at bounding box center [779, 276] width 19 height 14
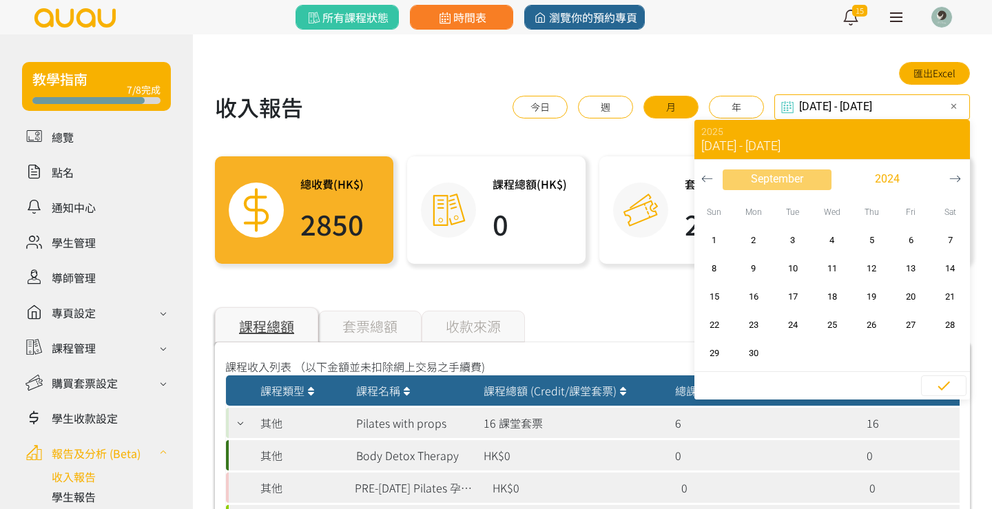
click at [775, 175] on span "September" at bounding box center [777, 179] width 52 height 17
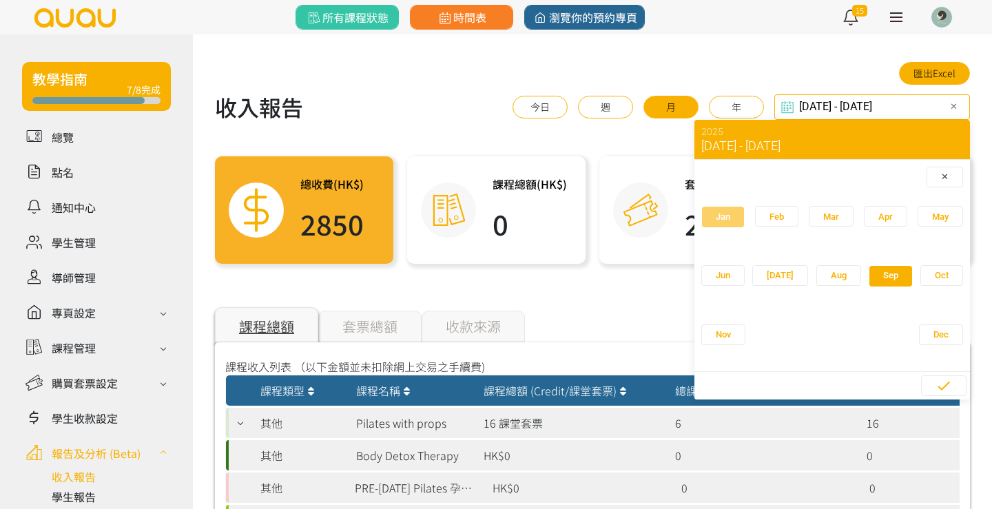
click at [719, 220] on span "Jan" at bounding box center [723, 217] width 14 height 14
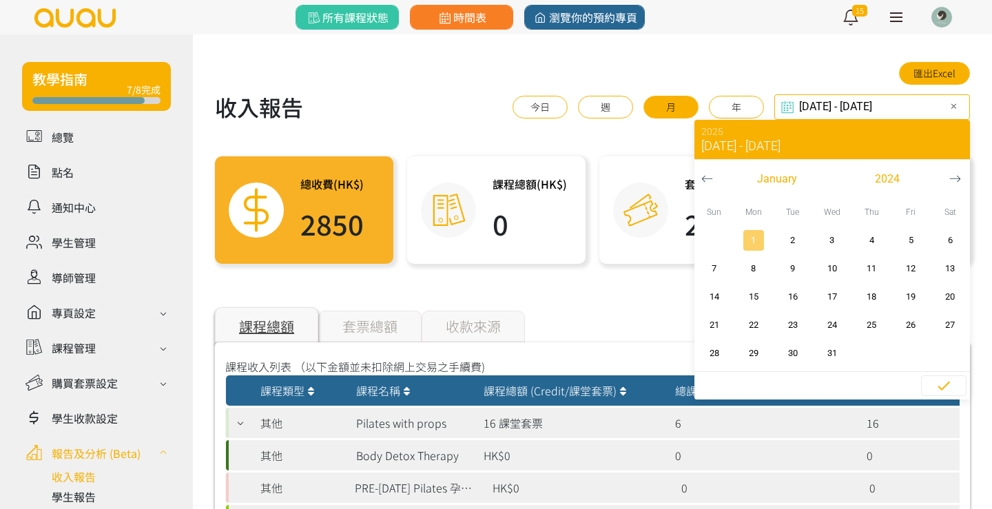
click at [748, 240] on span "1" at bounding box center [753, 241] width 31 height 14
click at [882, 181] on span "2024" at bounding box center [887, 179] width 25 height 17
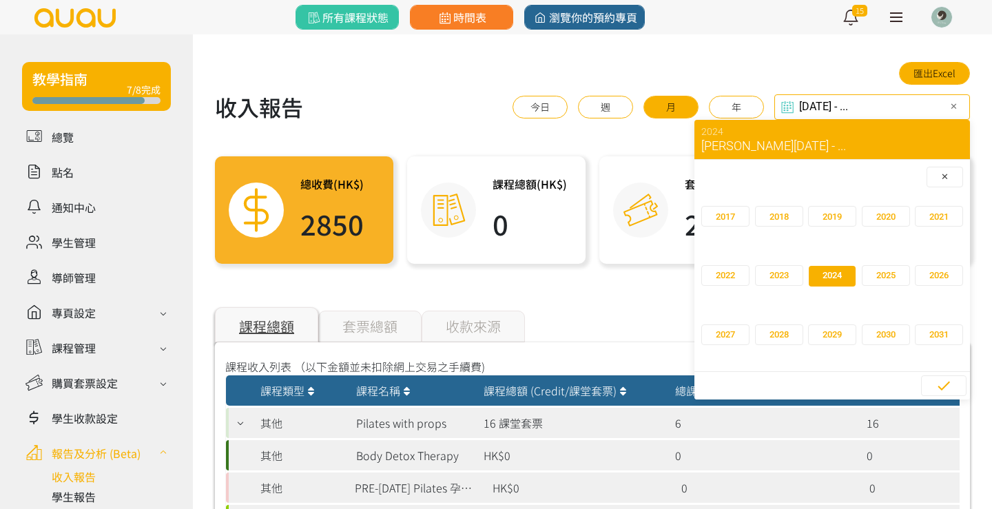
click at [834, 276] on span "2024" at bounding box center [832, 276] width 19 height 14
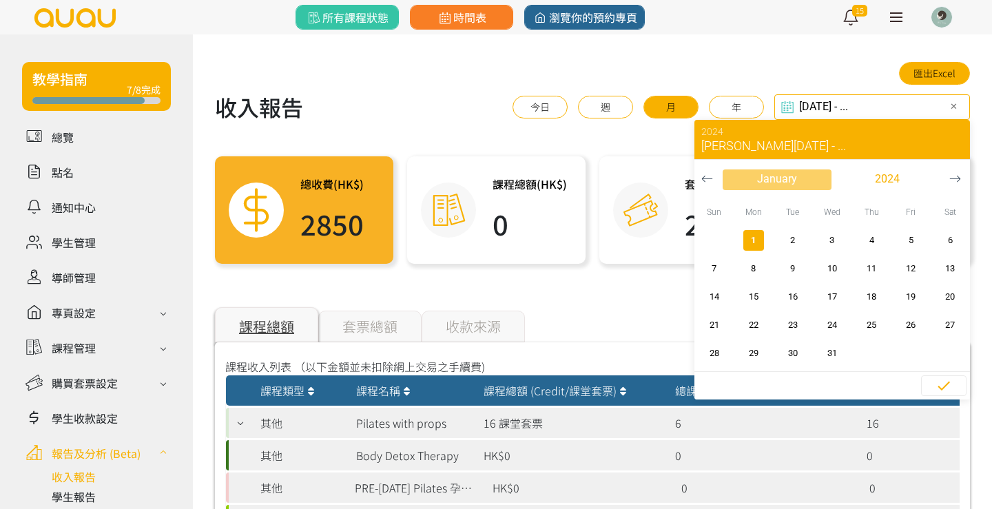
click at [786, 171] on span "January" at bounding box center [777, 179] width 40 height 17
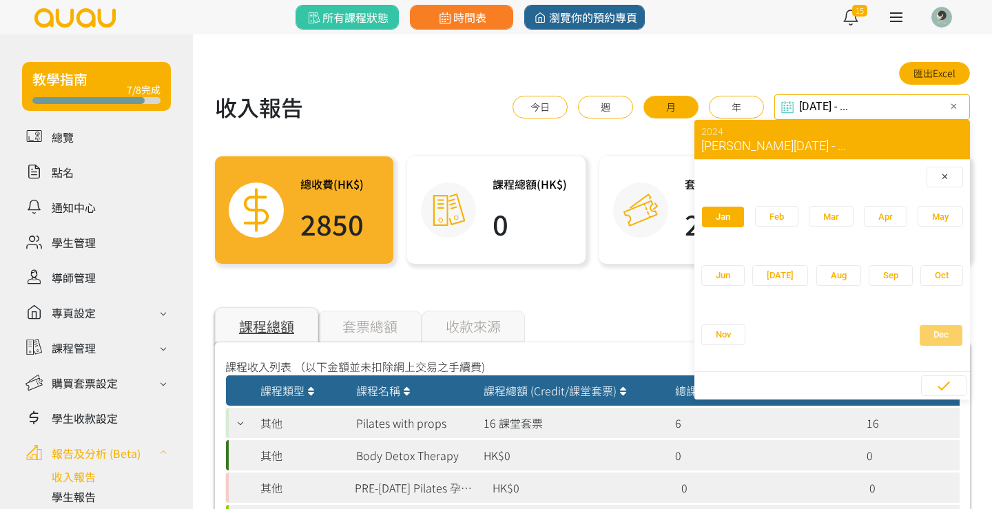
click at [920, 337] on span "button" at bounding box center [941, 335] width 43 height 21
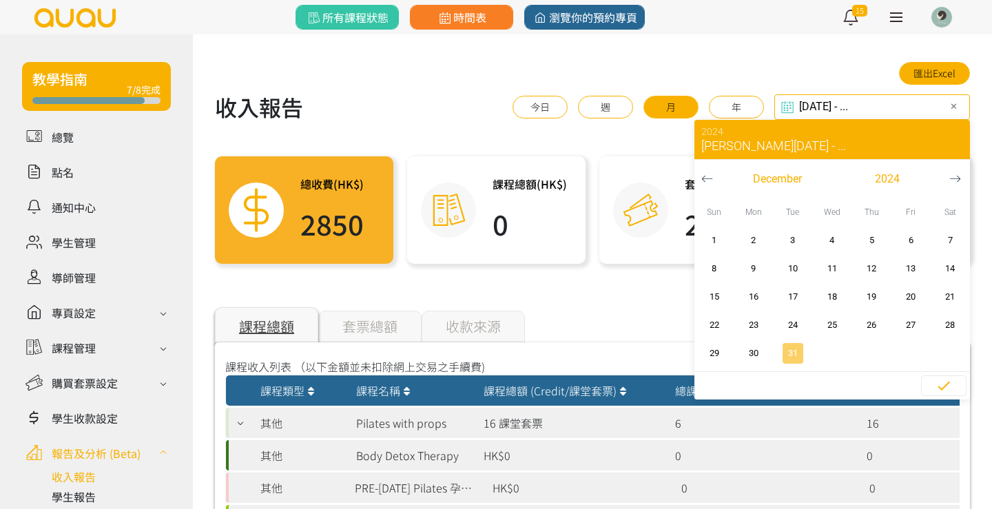
click at [788, 350] on span "31" at bounding box center [792, 354] width 31 height 14
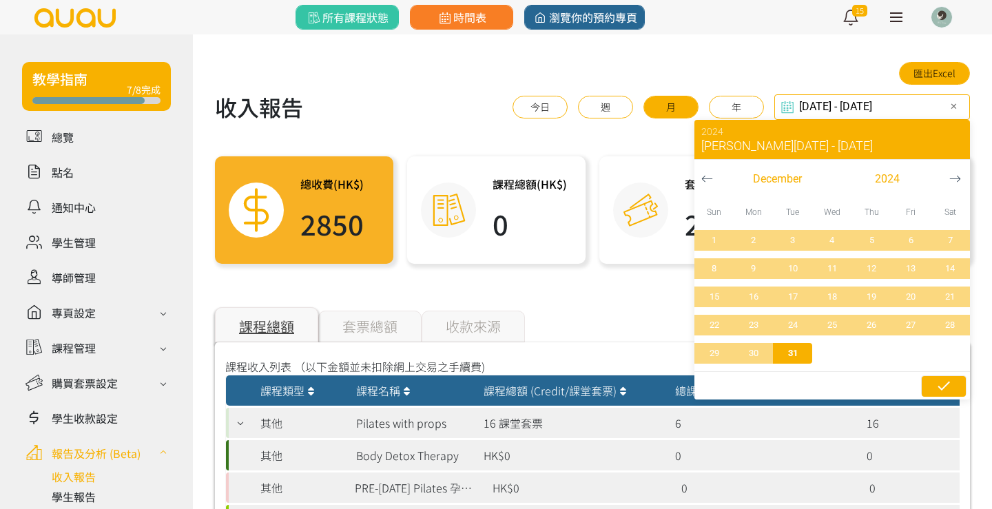
click at [948, 389] on icon "button" at bounding box center [944, 386] width 17 height 17
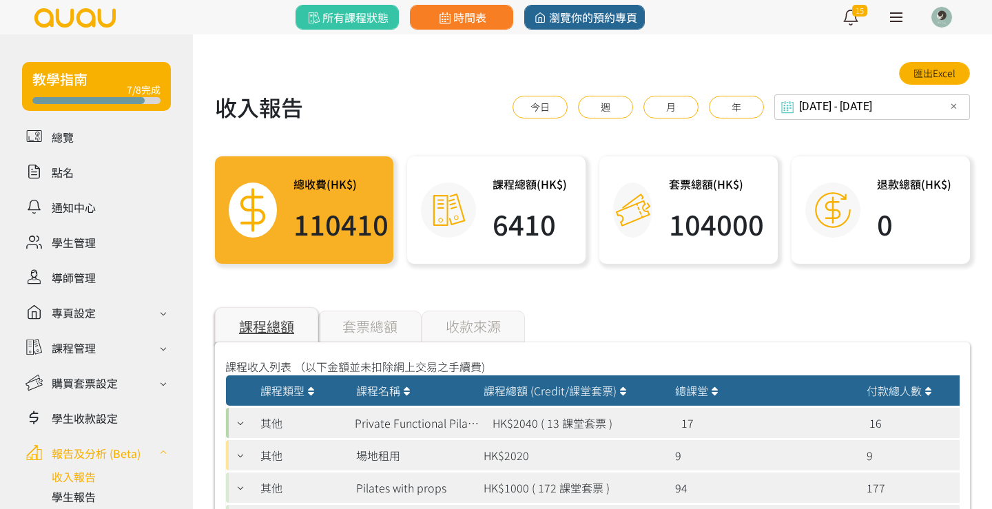
click at [372, 328] on div "套票總額" at bounding box center [369, 327] width 103 height 32
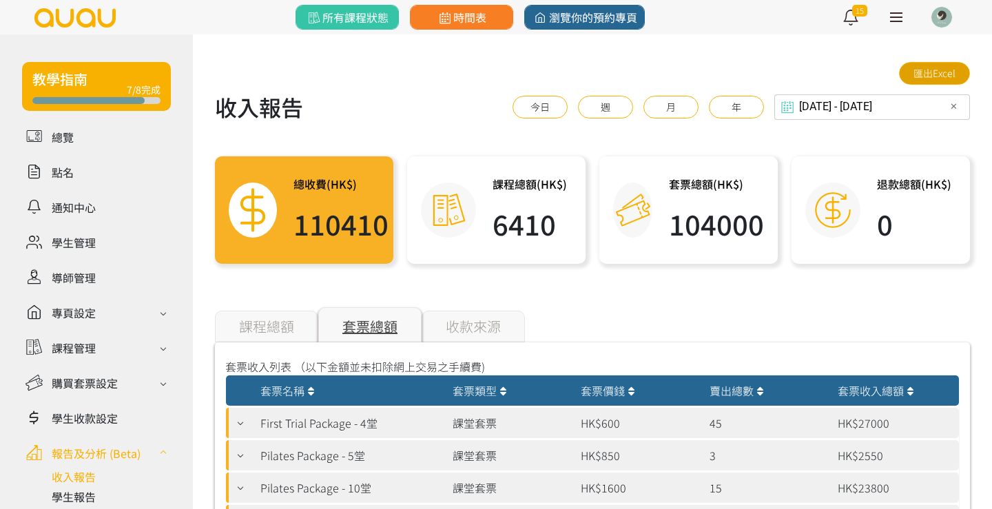
click at [935, 66] on link "匯出Excel" at bounding box center [934, 73] width 71 height 23
click at [868, 110] on div "[DATE] - [DATE] Select date & time ✕ 2024 [PERSON_NAME][DATE] - [DATE] [DATE] S…" at bounding box center [873, 106] width 196 height 25
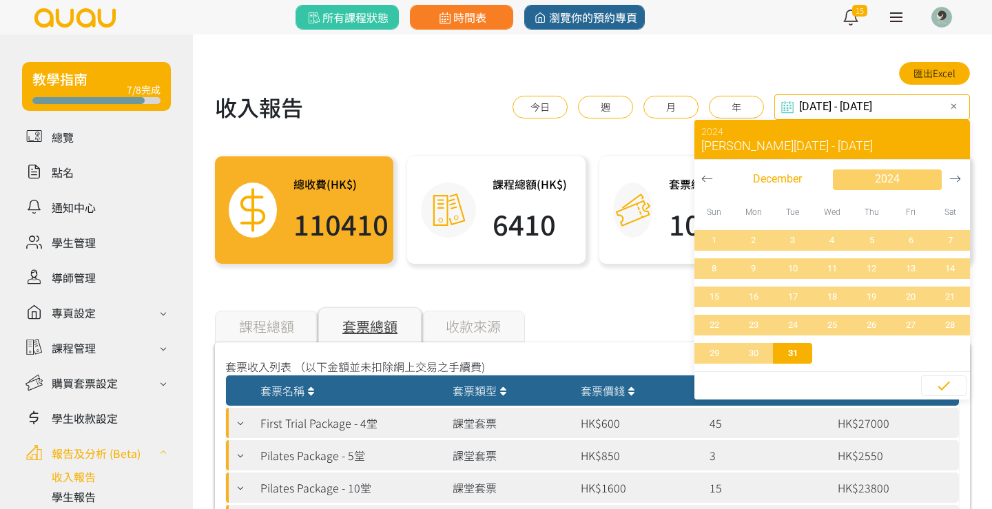
click at [883, 189] on span "button" at bounding box center [887, 180] width 109 height 21
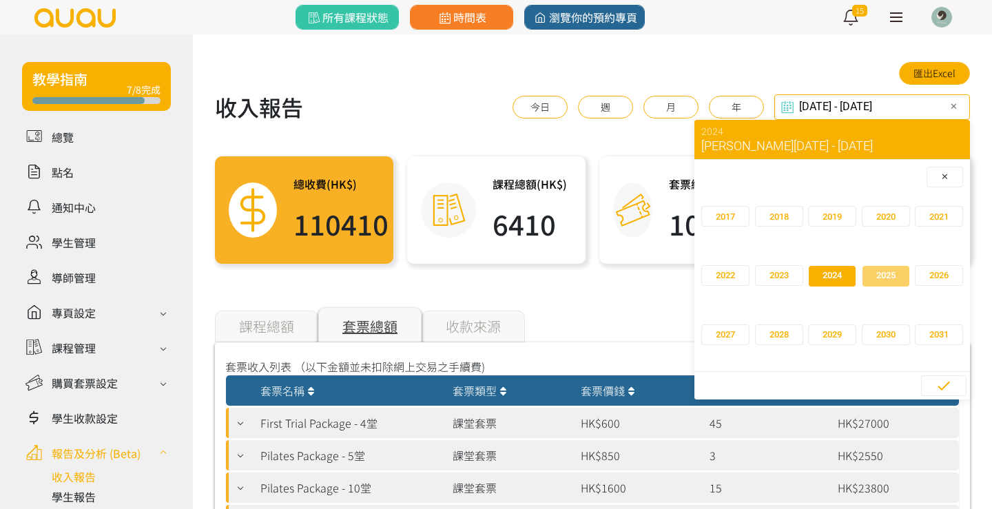
click at [880, 282] on span "2025" at bounding box center [885, 276] width 19 height 14
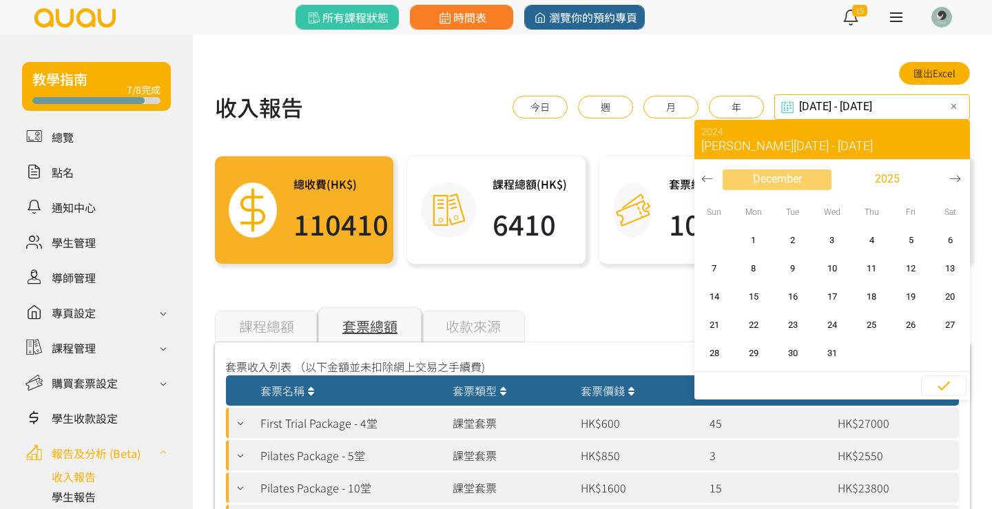
click at [757, 177] on span "December" at bounding box center [777, 179] width 49 height 17
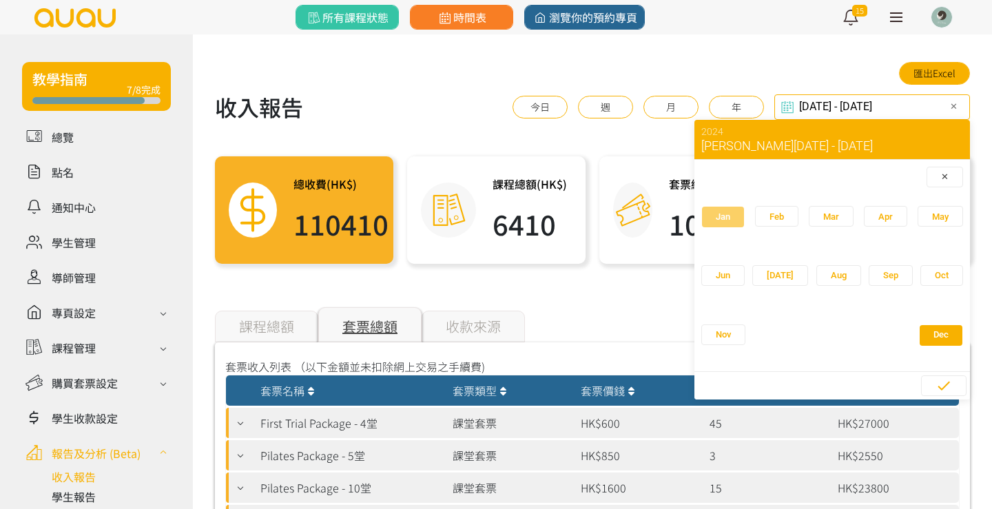
click at [728, 220] on span "Jan" at bounding box center [723, 217] width 14 height 14
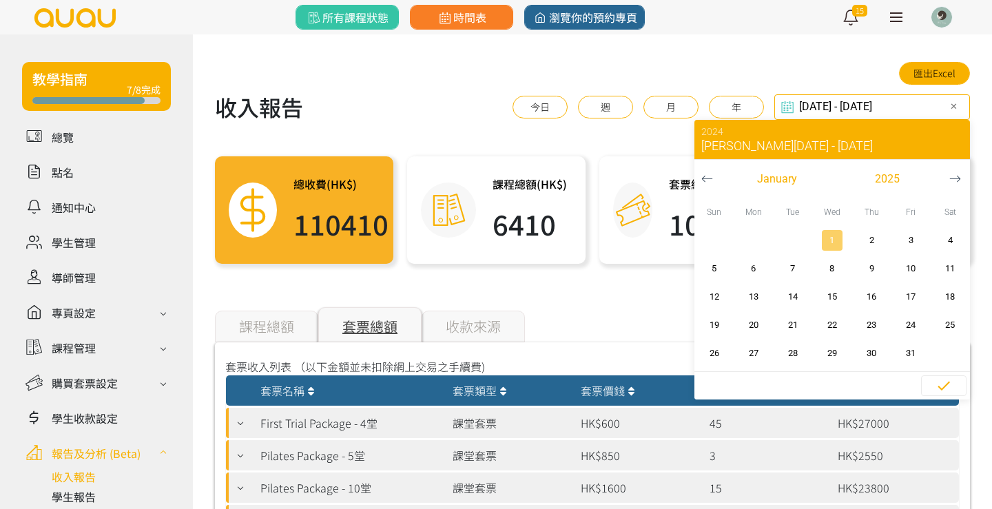
click at [836, 242] on span "1" at bounding box center [832, 241] width 31 height 14
click at [772, 187] on span "January" at bounding box center [777, 179] width 40 height 17
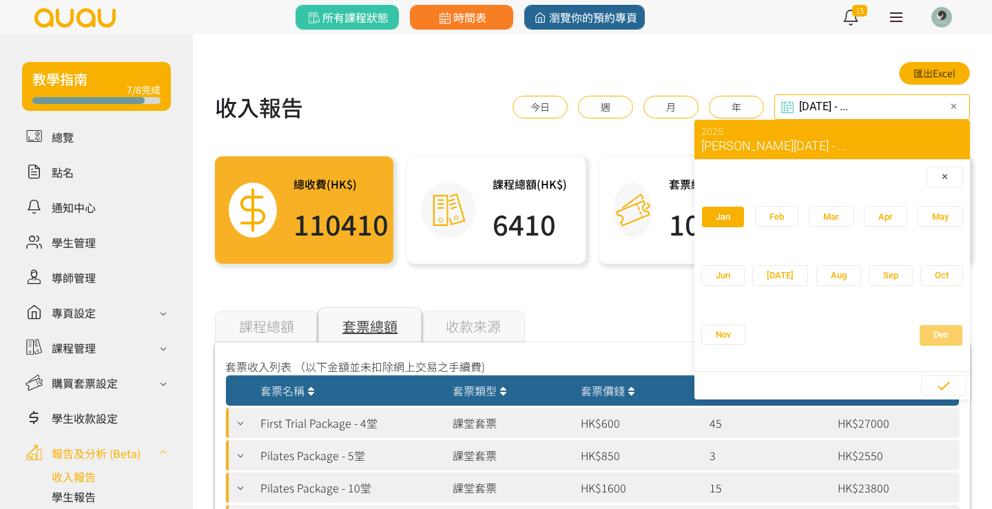
click at [920, 344] on span "button" at bounding box center [941, 335] width 43 height 21
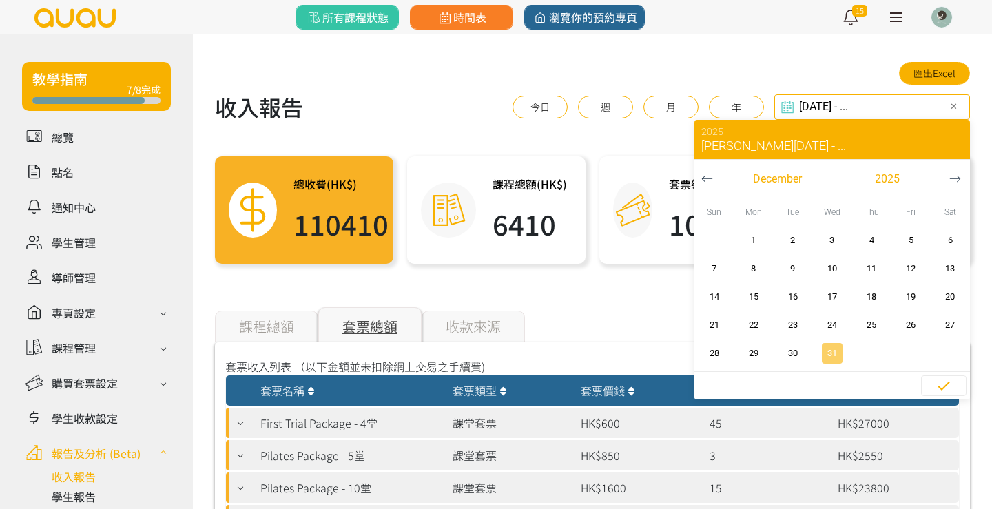
click at [826, 347] on span "31" at bounding box center [832, 354] width 31 height 14
type input "2025-01-01 - 2025-12-31"
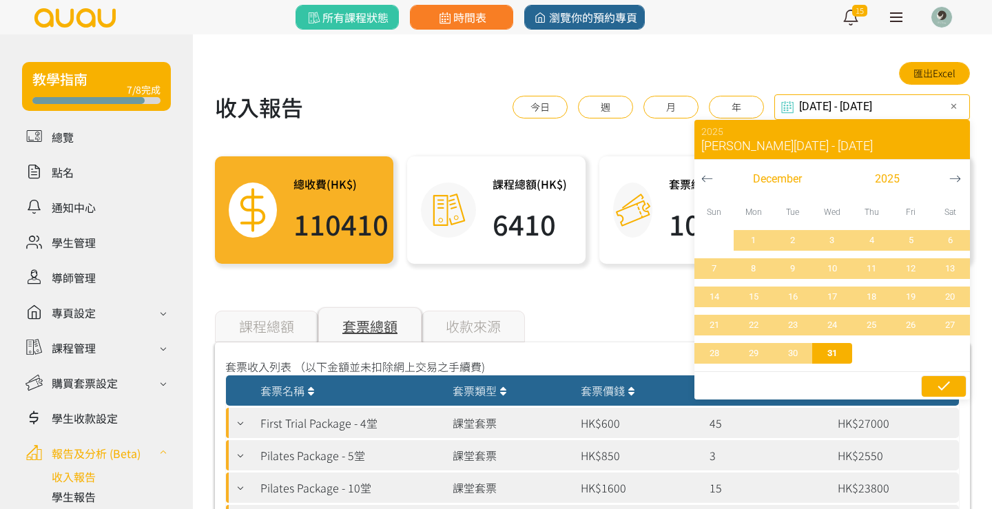
click at [945, 387] on icon "button" at bounding box center [944, 385] width 12 height 9
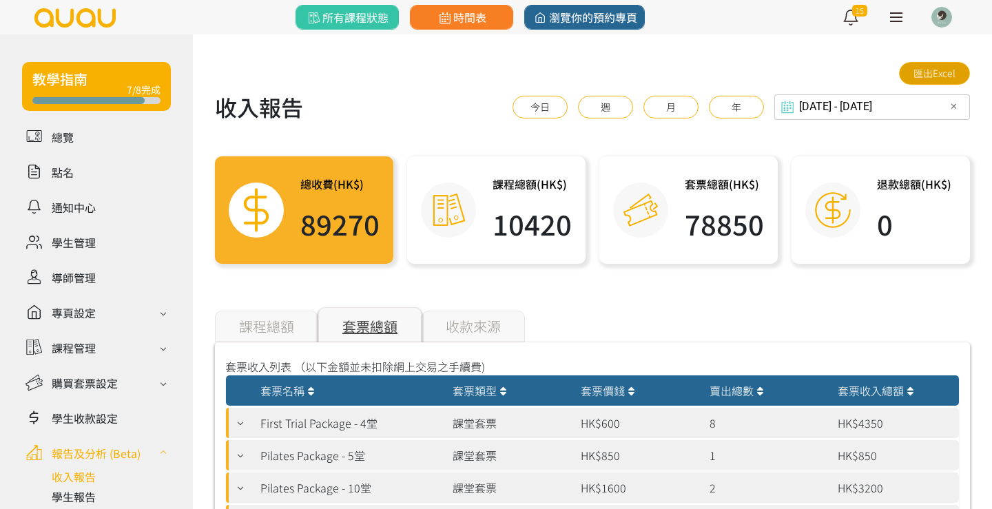
click at [934, 67] on link "匯出Excel" at bounding box center [934, 73] width 71 height 23
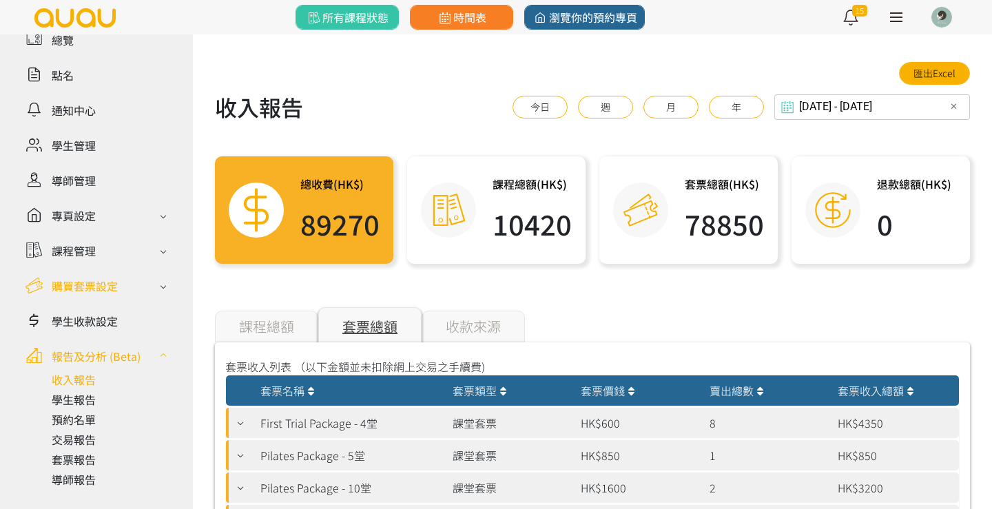
scroll to position [99, 0]
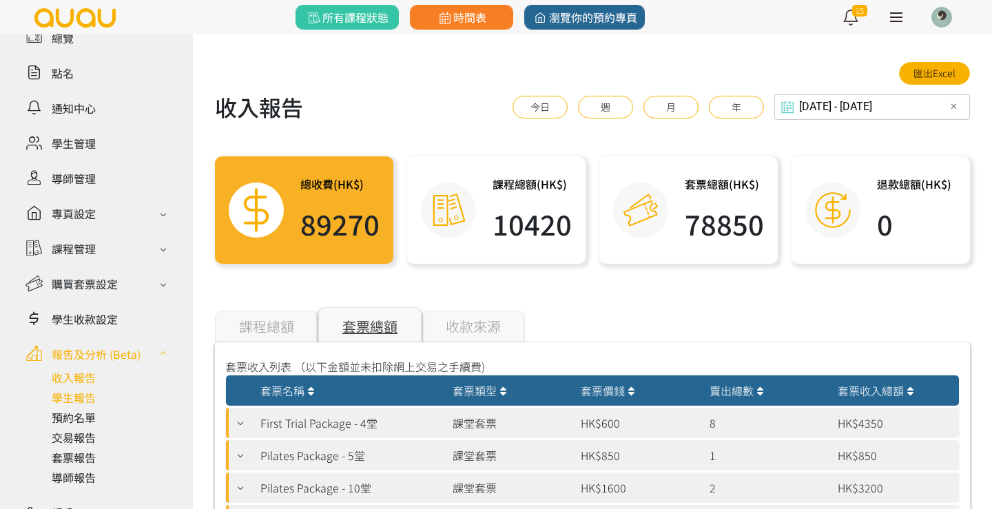
click at [73, 395] on link at bounding box center [111, 397] width 119 height 17
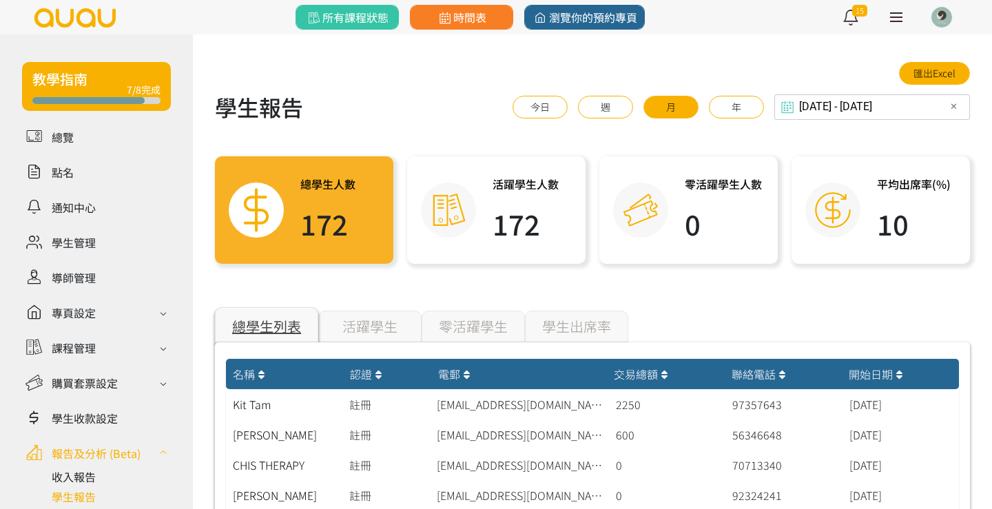
click at [907, 104] on input "[DATE] - [DATE]" at bounding box center [873, 106] width 196 height 25
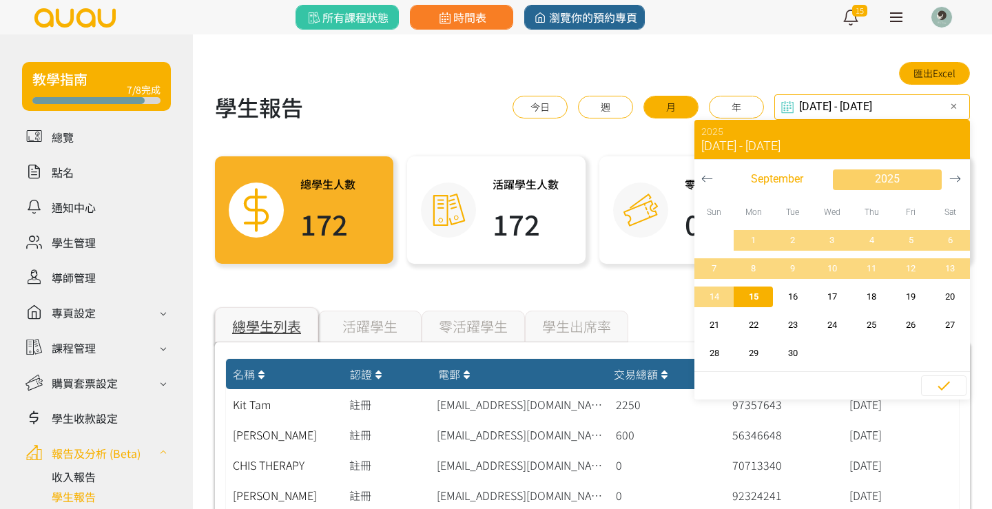
click at [894, 177] on span "2025" at bounding box center [887, 179] width 25 height 17
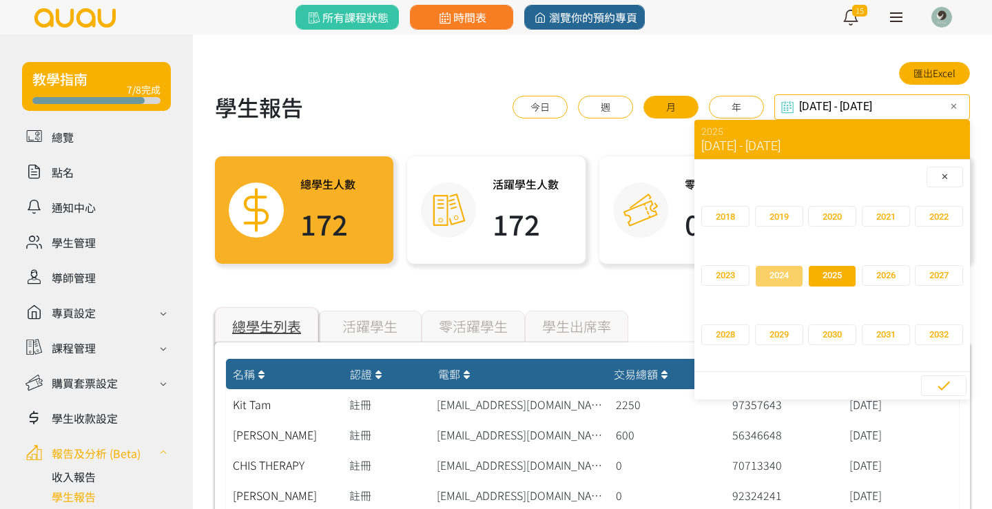
click at [781, 278] on span "2024" at bounding box center [779, 276] width 19 height 14
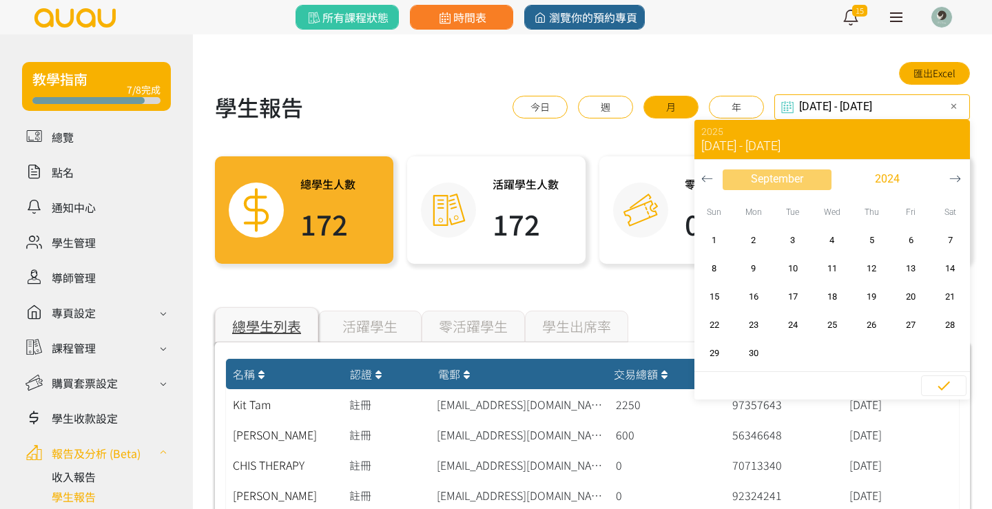
click at [777, 176] on span "September" at bounding box center [777, 179] width 52 height 17
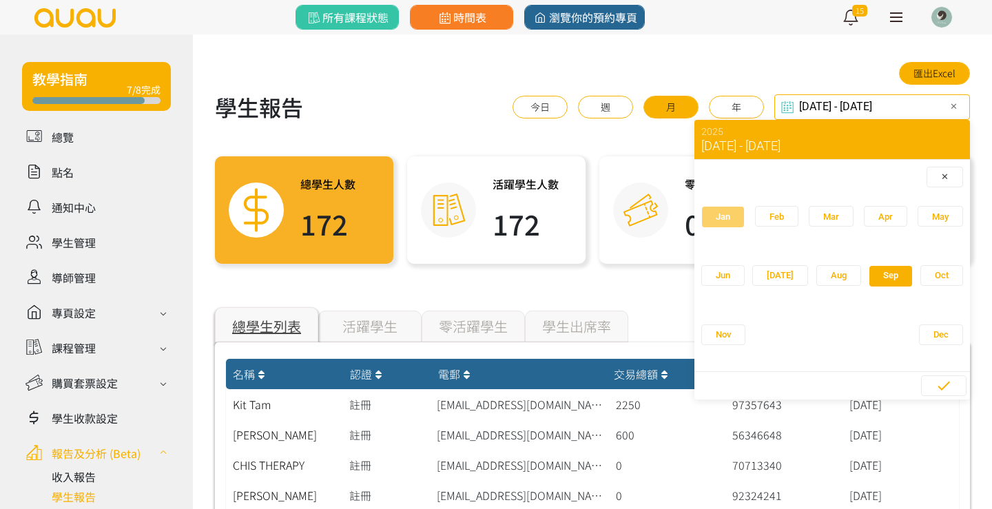
click at [719, 225] on button "Jan" at bounding box center [722, 216] width 43 height 21
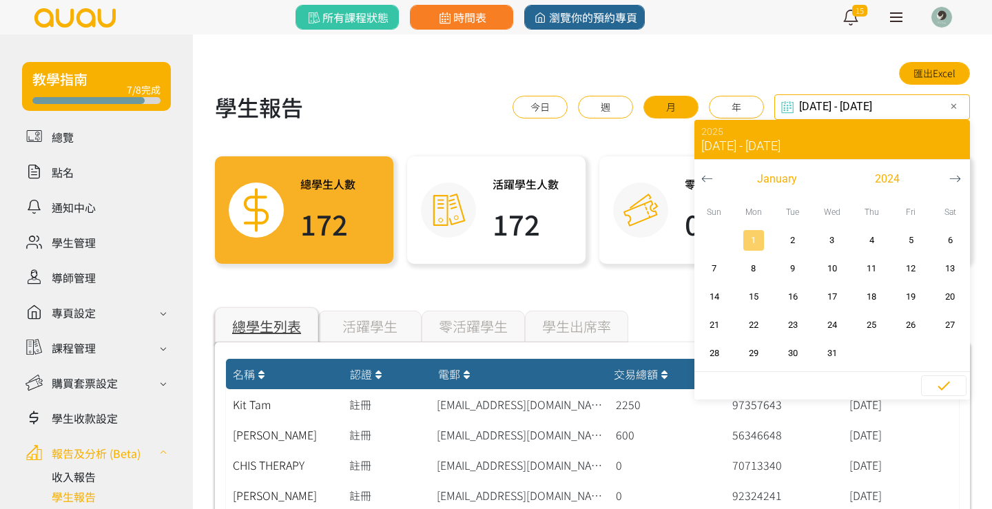
click at [760, 240] on span "1" at bounding box center [753, 241] width 31 height 14
click at [797, 183] on span "button" at bounding box center [777, 180] width 109 height 21
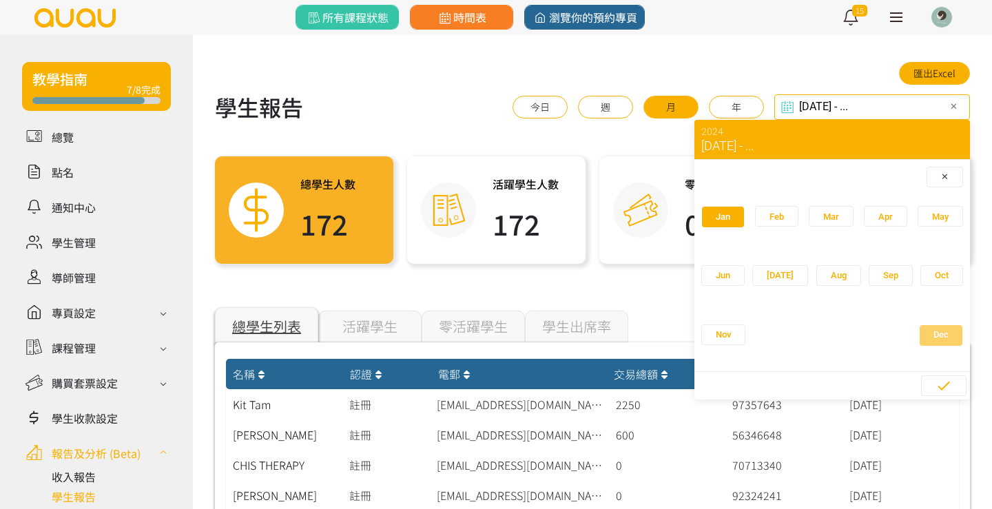
click at [934, 336] on span "Dec" at bounding box center [941, 335] width 15 height 14
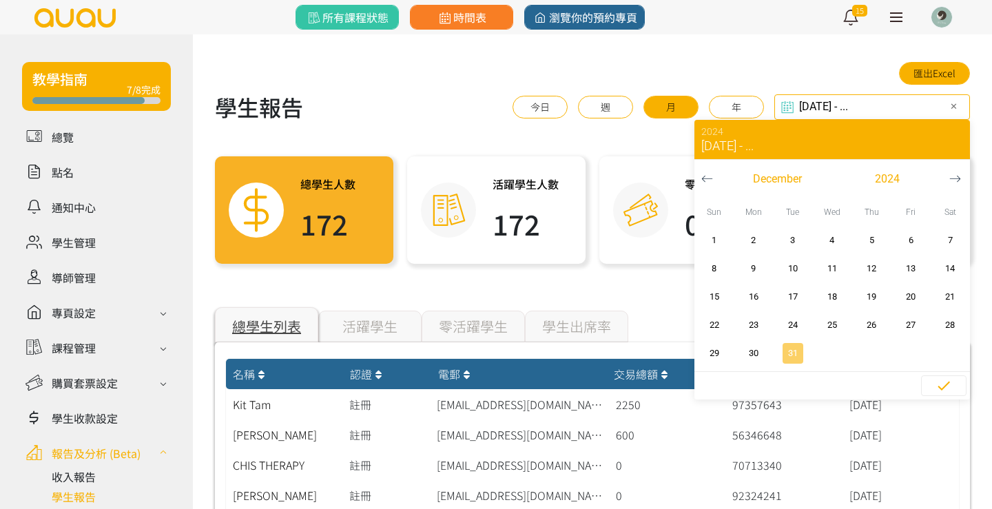
click at [790, 351] on span "31" at bounding box center [792, 354] width 31 height 14
type input "[DATE] - [DATE]"
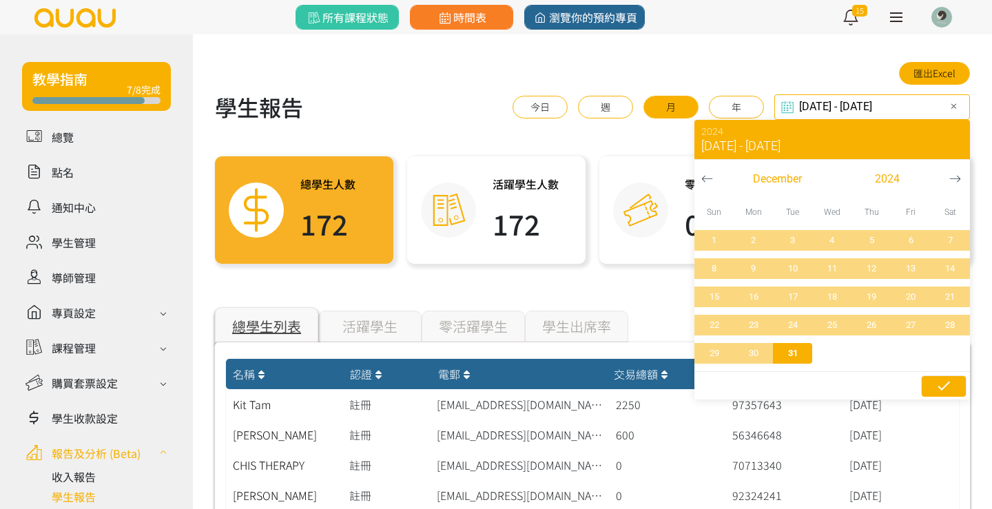
click at [947, 386] on icon "button" at bounding box center [944, 386] width 17 height 17
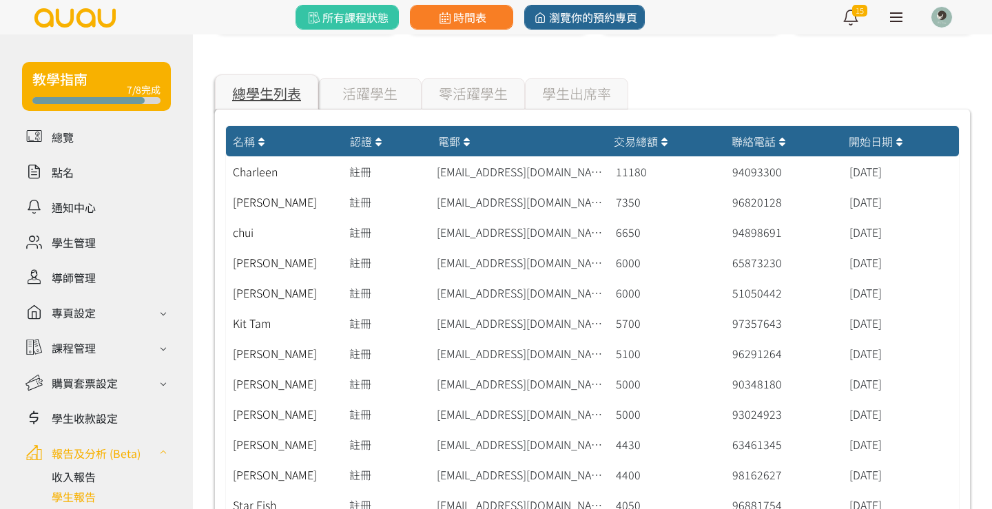
scroll to position [234, 0]
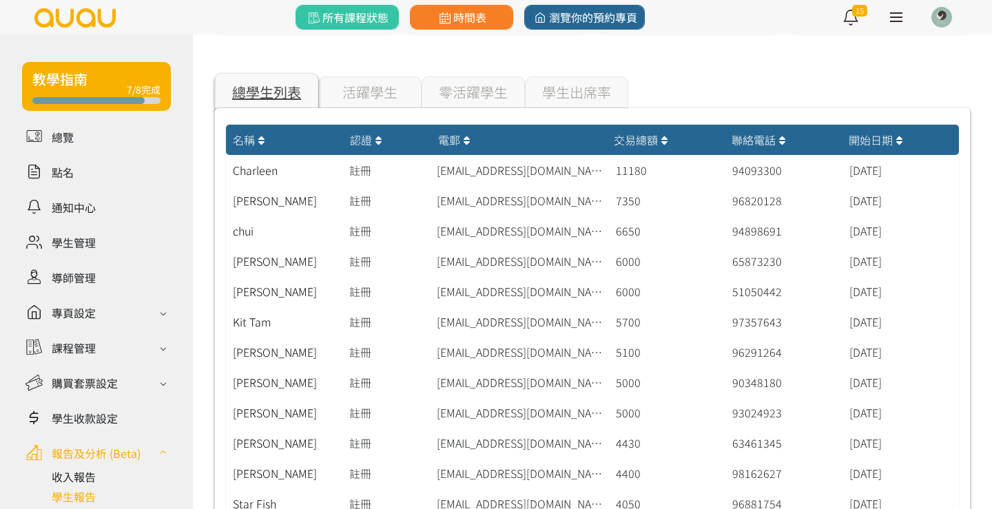
click at [372, 98] on div "活躍學生" at bounding box center [369, 92] width 103 height 32
click at [437, 88] on div "零活躍學生" at bounding box center [473, 92] width 103 height 32
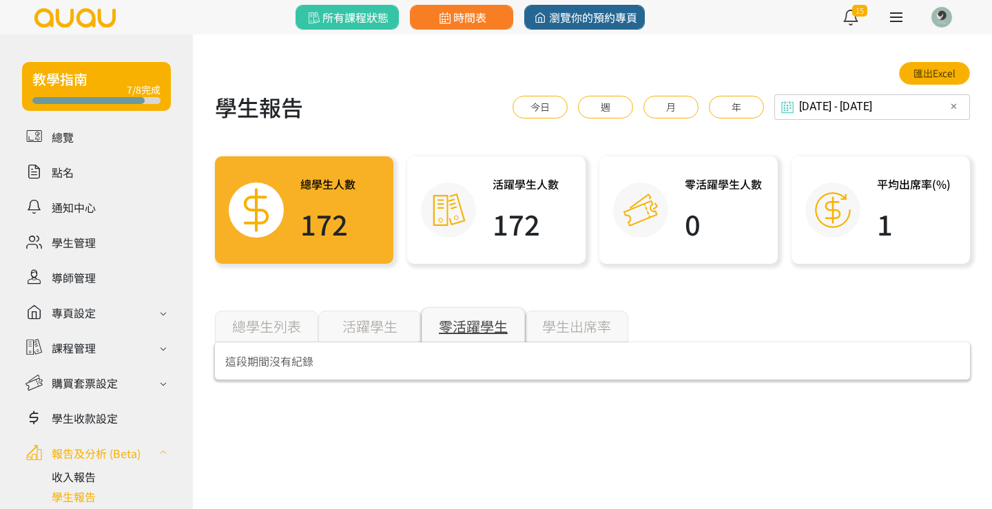
scroll to position [0, 0]
click at [253, 320] on div "總學生列表" at bounding box center [266, 327] width 103 height 32
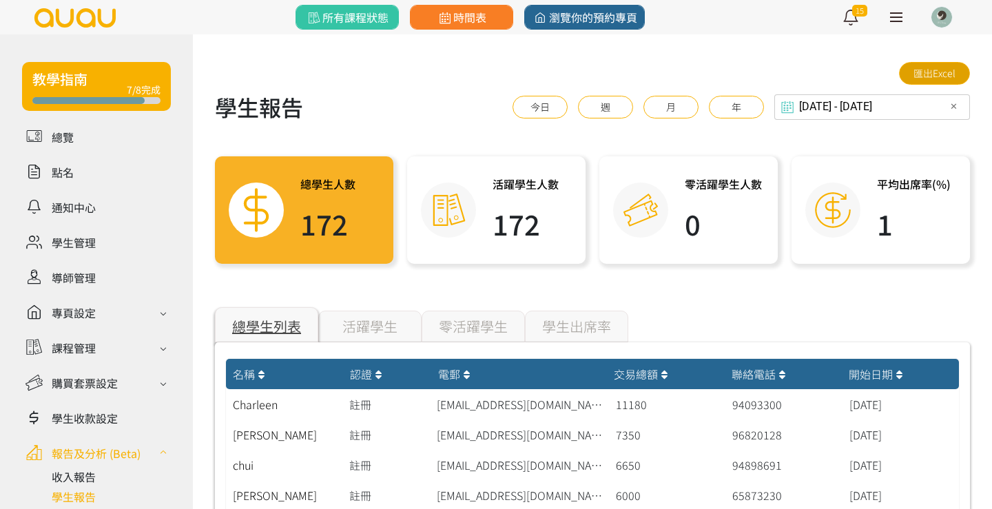
click at [942, 74] on link "匯出Excel" at bounding box center [934, 73] width 71 height 23
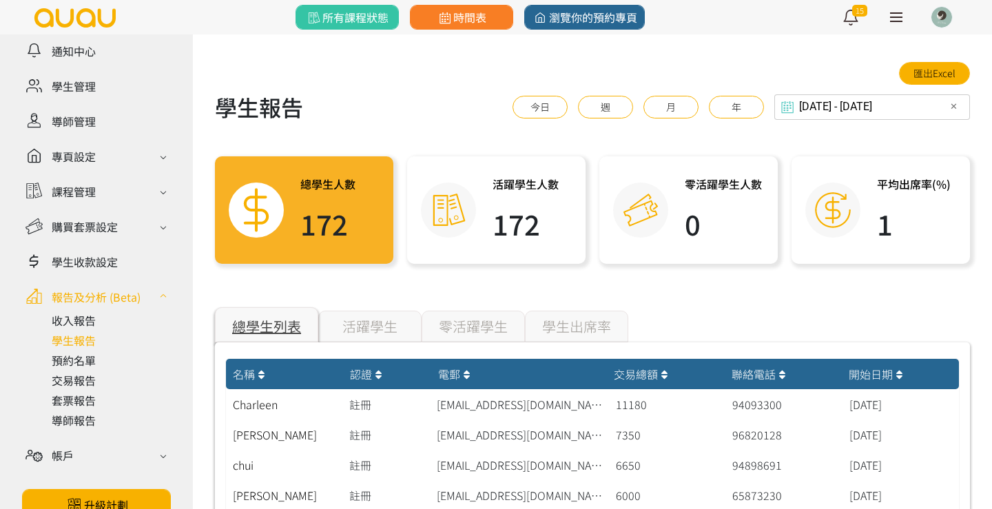
scroll to position [159, 0]
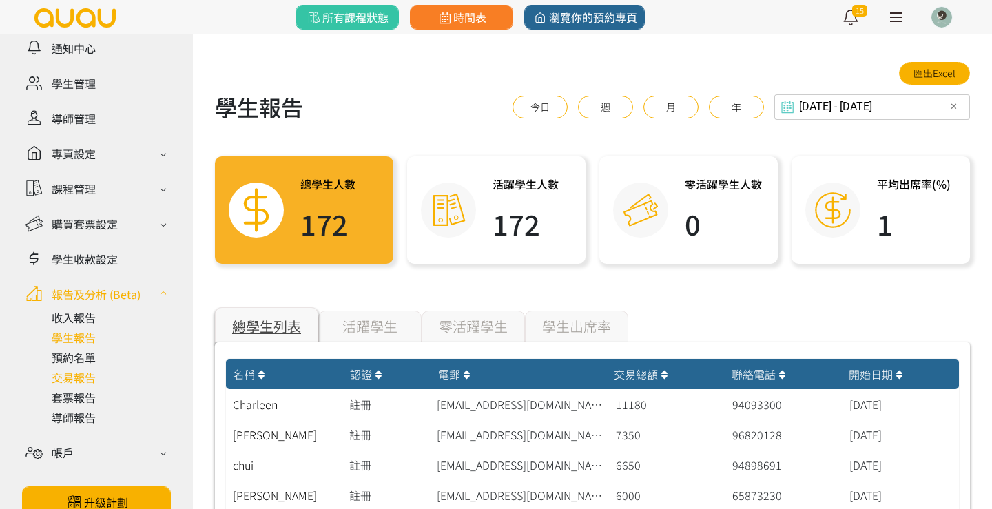
click at [78, 378] on link at bounding box center [111, 377] width 119 height 17
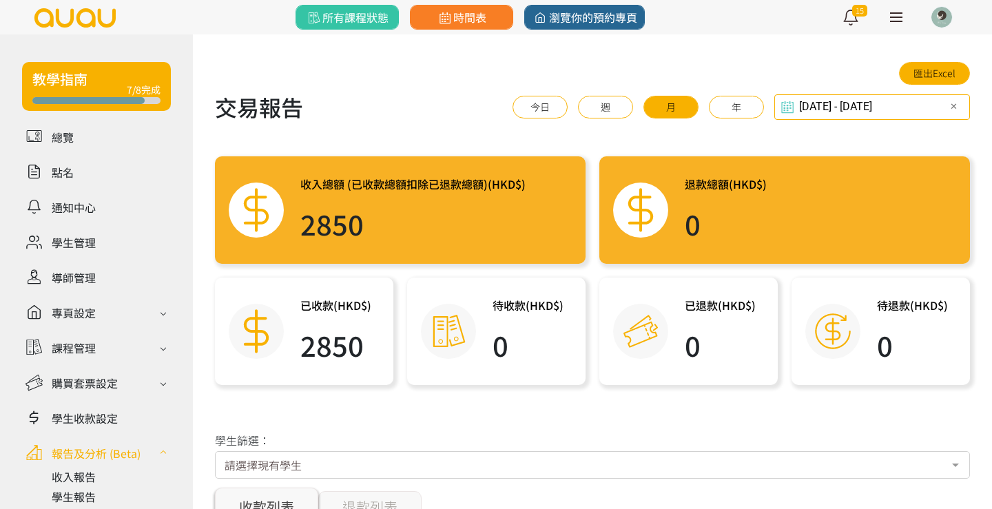
click at [928, 103] on input "[DATE] - [DATE]" at bounding box center [873, 106] width 196 height 25
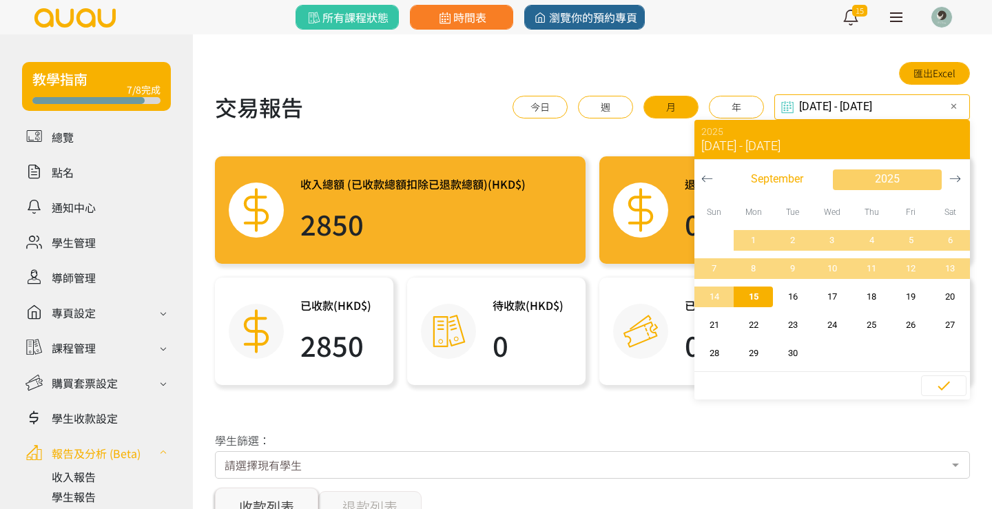
click at [892, 178] on span "2025" at bounding box center [887, 179] width 25 height 17
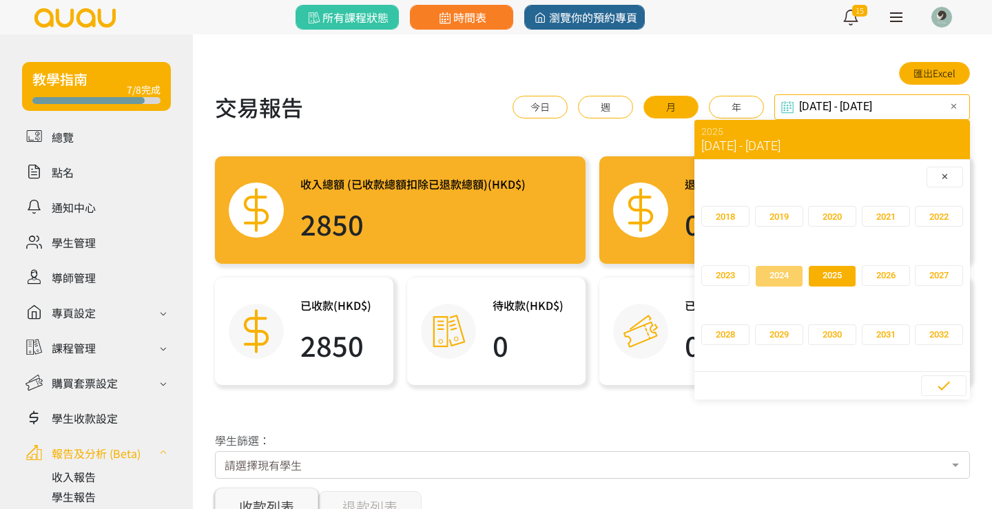
click at [772, 277] on span "2024" at bounding box center [779, 276] width 19 height 14
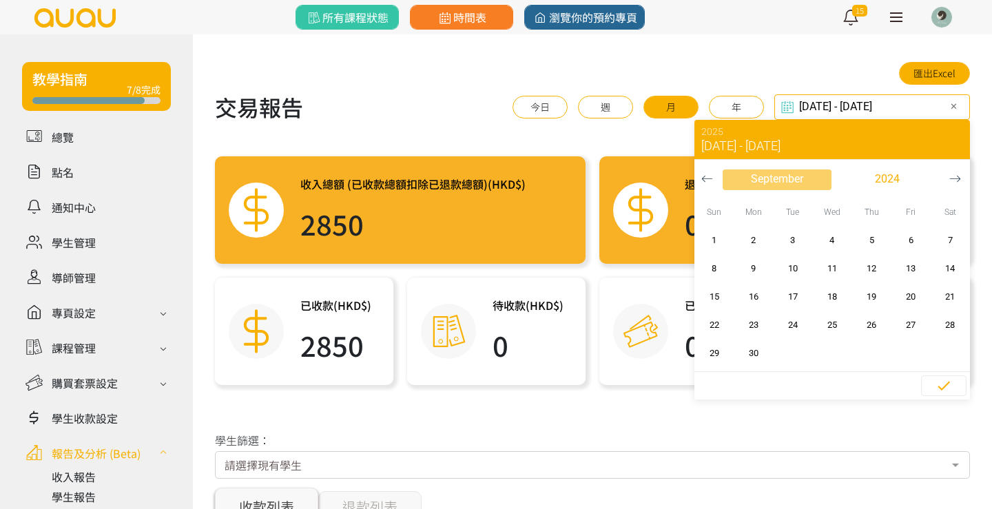
click at [769, 177] on span "September" at bounding box center [777, 179] width 52 height 17
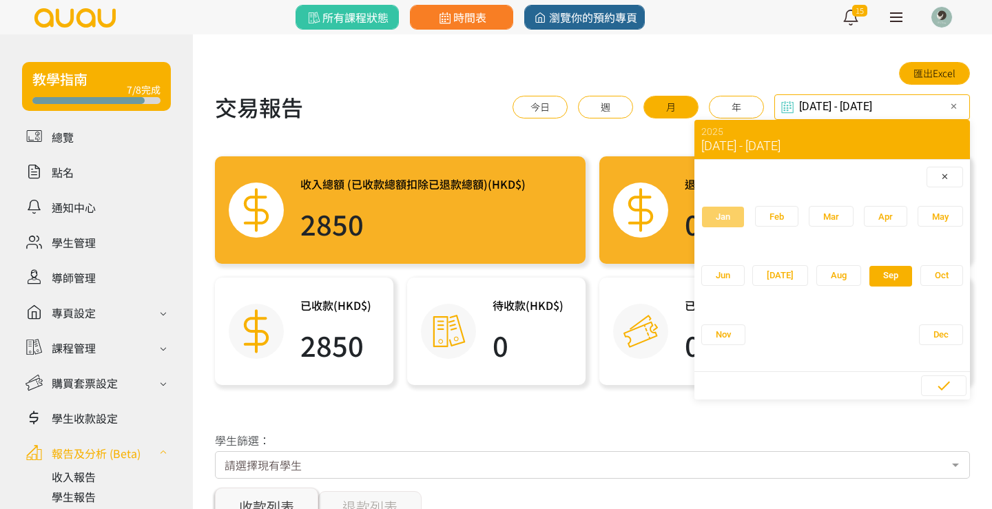
click at [719, 213] on span "Jan" at bounding box center [723, 217] width 14 height 14
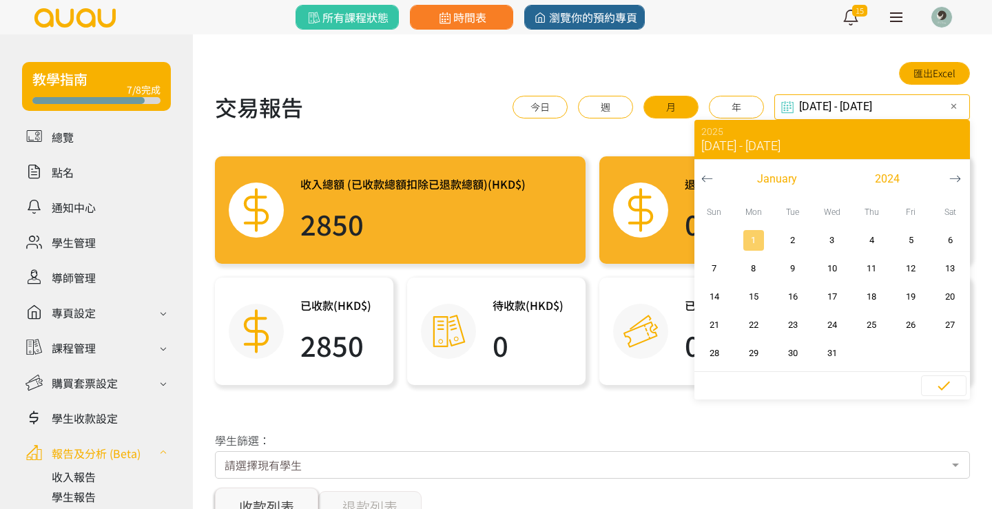
click at [757, 239] on span "1" at bounding box center [753, 241] width 31 height 14
click at [870, 174] on span "button" at bounding box center [887, 180] width 109 height 21
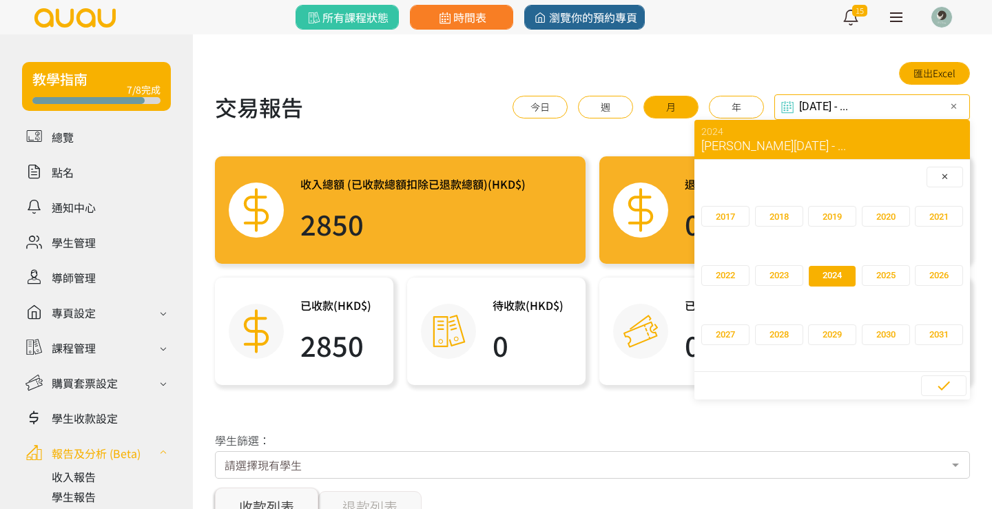
click at [780, 169] on div "✕" at bounding box center [832, 177] width 262 height 21
click at [949, 177] on span "button" at bounding box center [944, 177] width 35 height 21
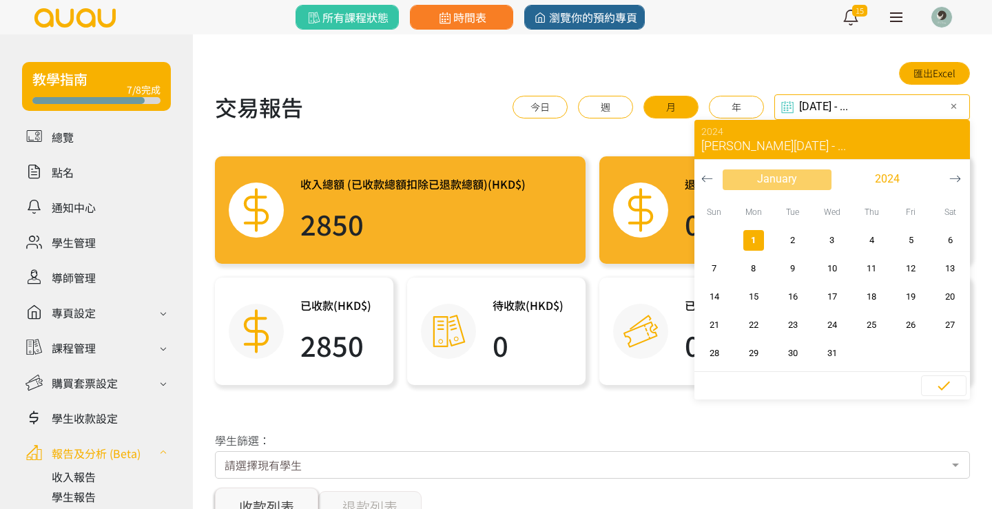
click at [782, 181] on span "January" at bounding box center [777, 179] width 40 height 17
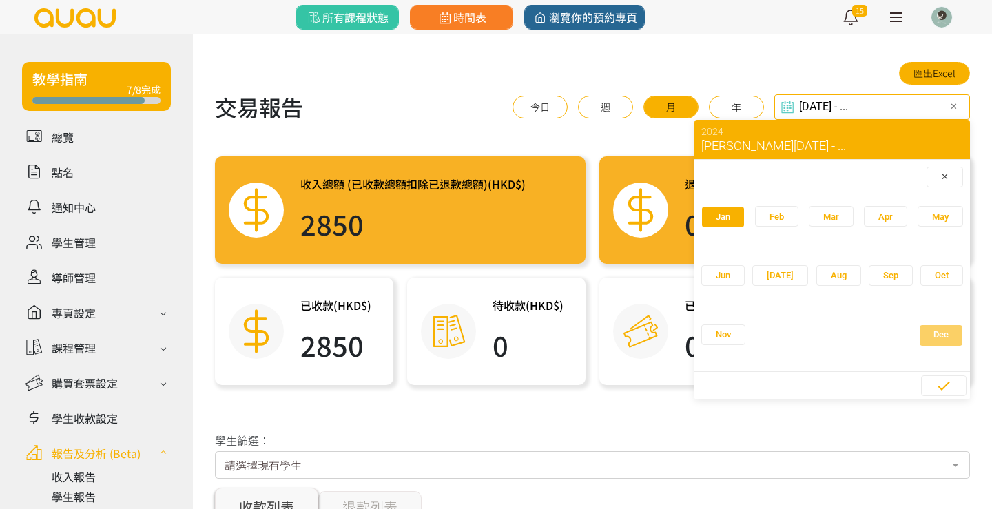
click at [934, 330] on span "Dec" at bounding box center [941, 335] width 15 height 14
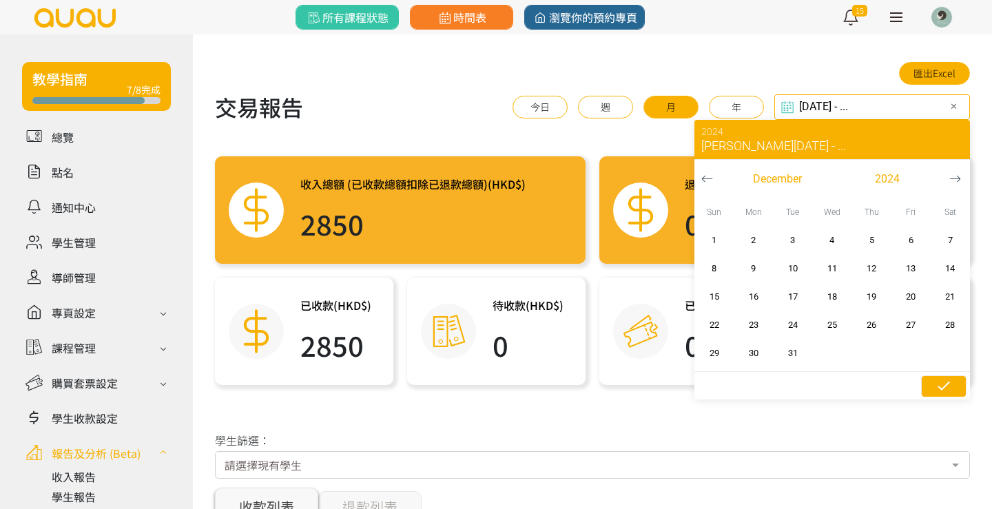
click at [936, 391] on icon "button" at bounding box center [944, 386] width 17 height 17
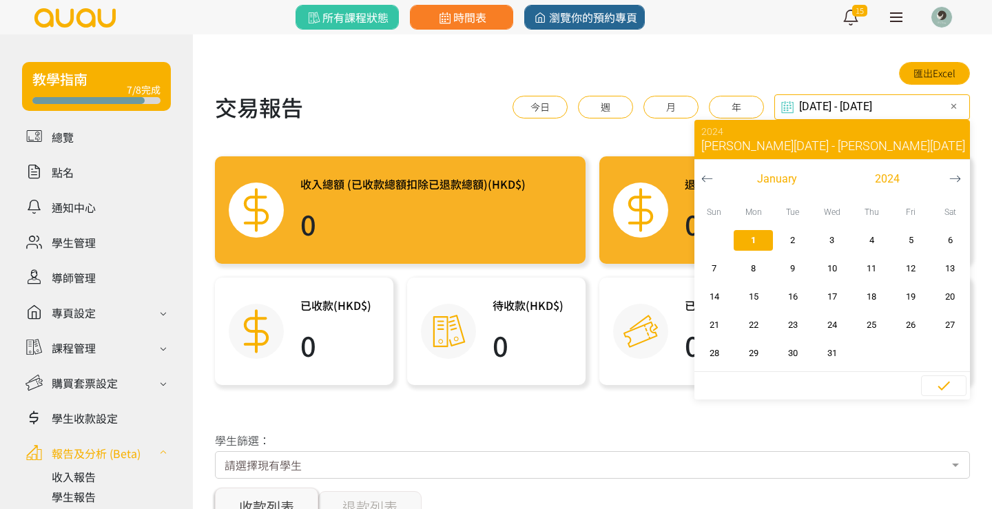
click at [904, 101] on input "[DATE] - [DATE]" at bounding box center [873, 106] width 196 height 25
click at [757, 234] on span "1" at bounding box center [753, 241] width 31 height 14
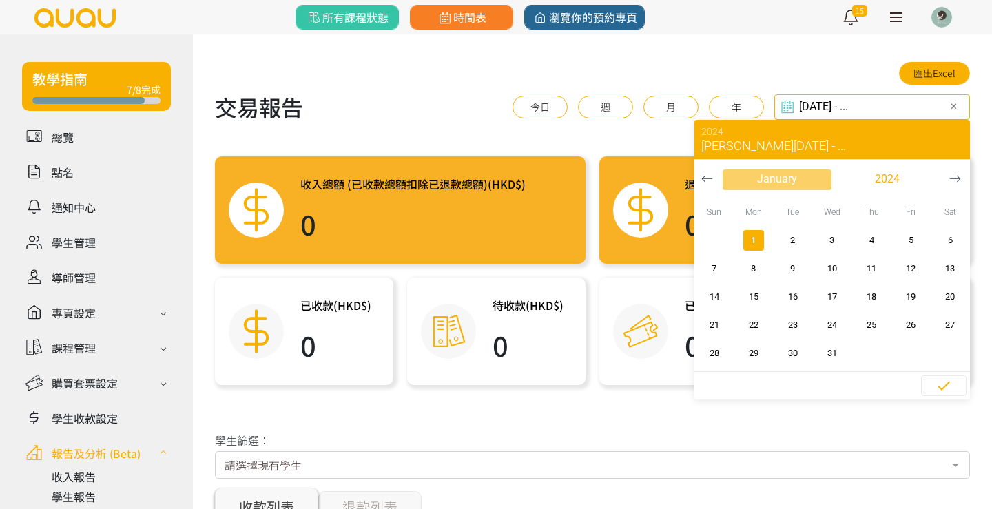
click at [784, 184] on span "January" at bounding box center [777, 179] width 40 height 17
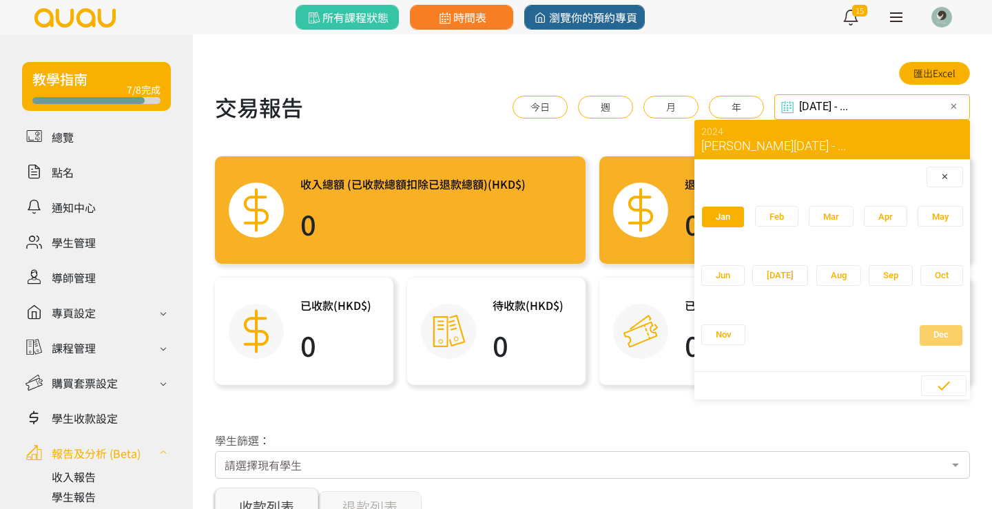
click at [934, 335] on span "Dec" at bounding box center [941, 335] width 15 height 14
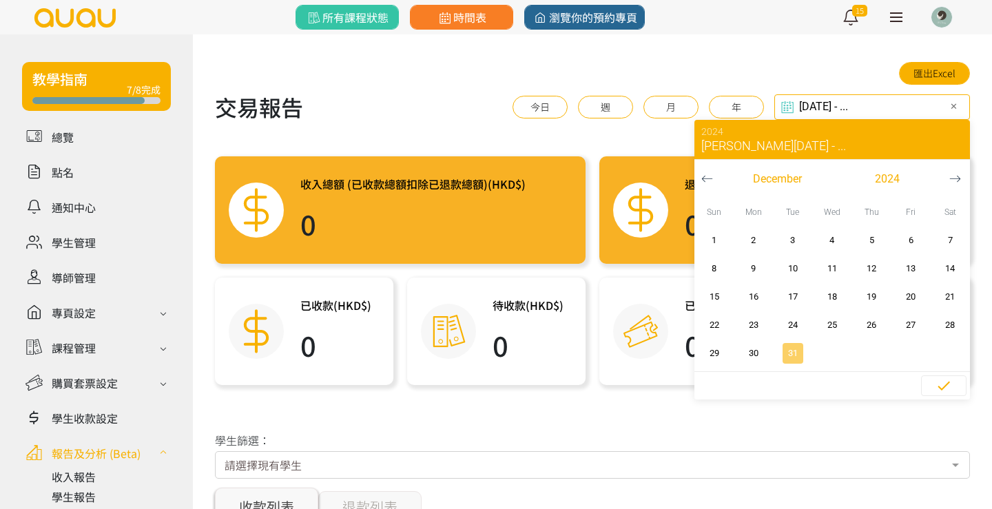
click at [798, 349] on span "31" at bounding box center [792, 354] width 31 height 14
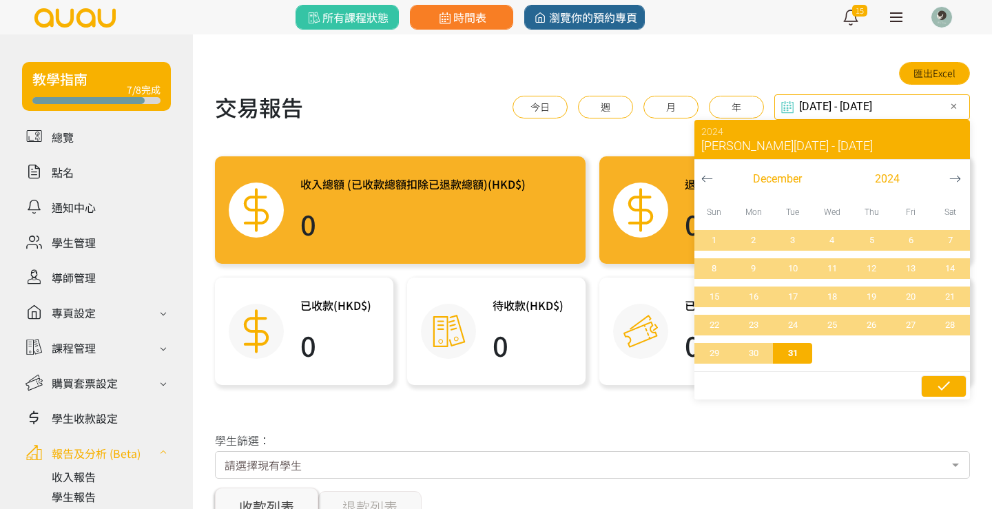
click at [938, 382] on icon "button" at bounding box center [944, 386] width 17 height 17
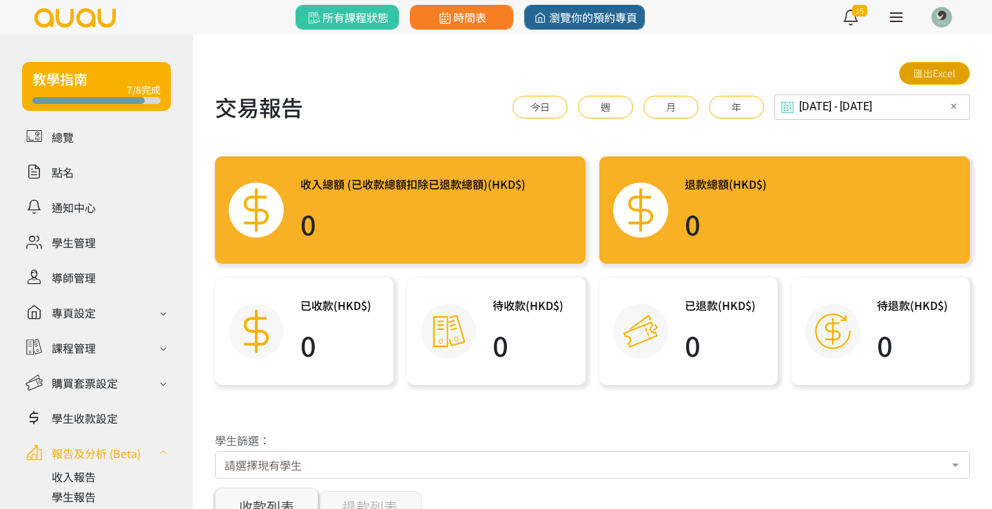
click at [929, 73] on link "匯出Excel" at bounding box center [934, 73] width 71 height 23
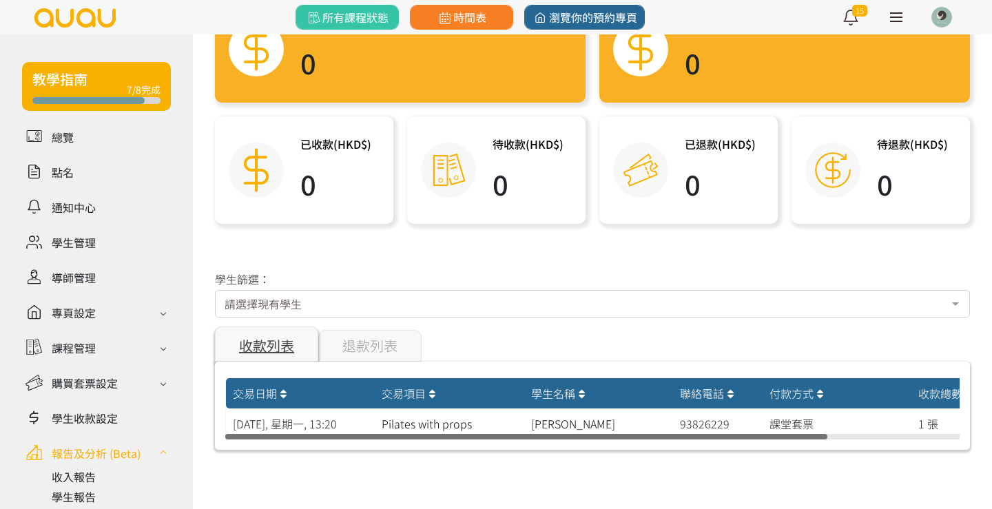
scroll to position [161, 0]
click at [343, 299] on div "請選擇現有學生" at bounding box center [592, 304] width 755 height 28
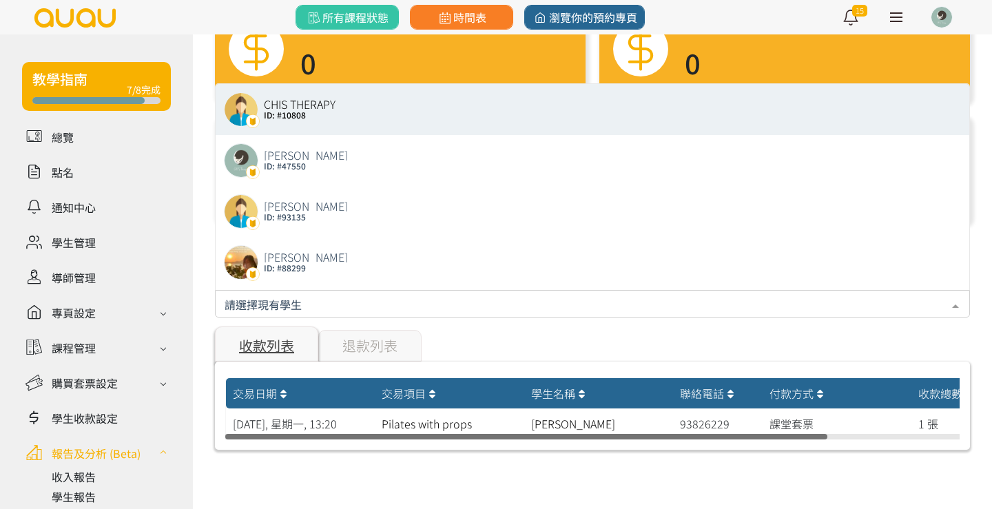
click at [331, 307] on input "text" at bounding box center [593, 302] width 736 height 17
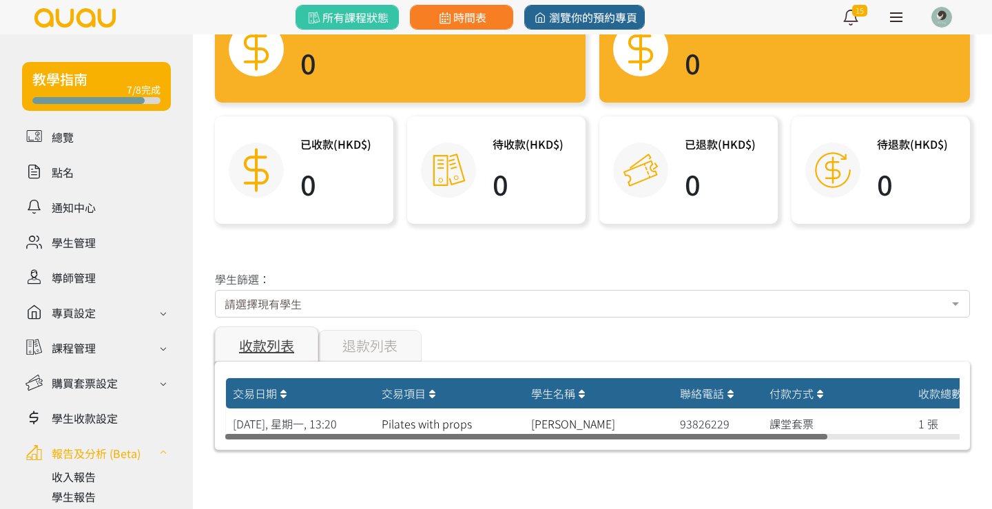
click at [433, 343] on div "收款列表 退款列表" at bounding box center [592, 346] width 755 height 32
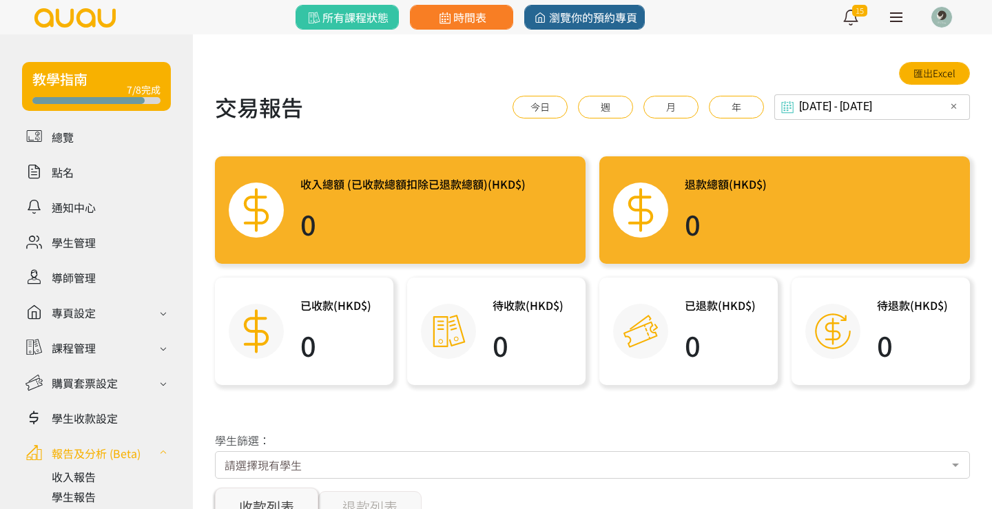
scroll to position [0, 0]
click at [746, 101] on button "年" at bounding box center [736, 107] width 55 height 23
click at [839, 100] on input "[DATE] - [DATE]" at bounding box center [873, 106] width 196 height 25
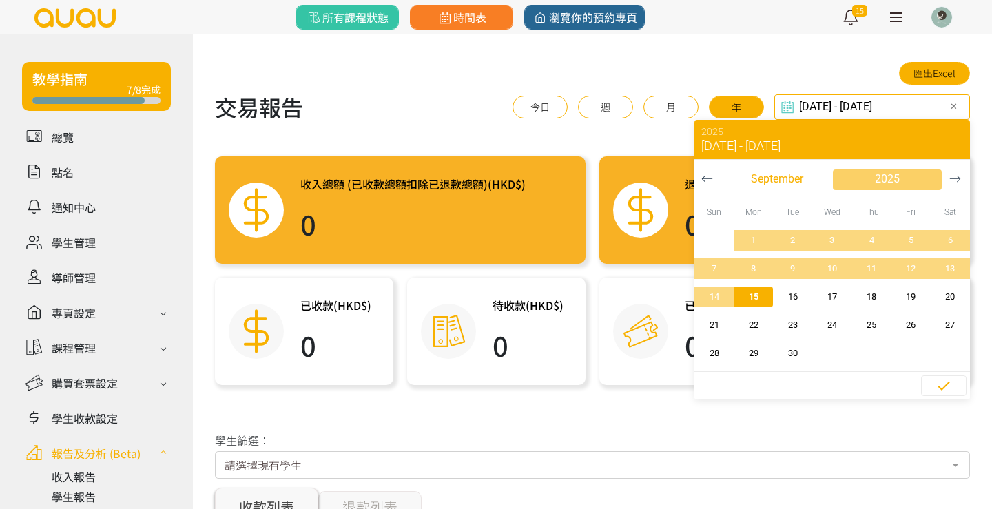
click at [879, 182] on span "2025" at bounding box center [887, 179] width 25 height 17
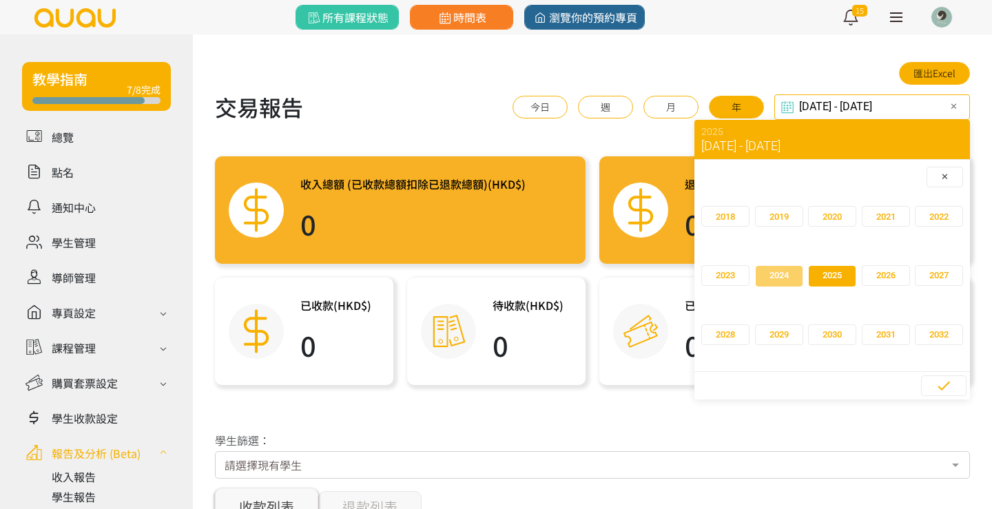
click at [764, 280] on span "button" at bounding box center [779, 276] width 47 height 21
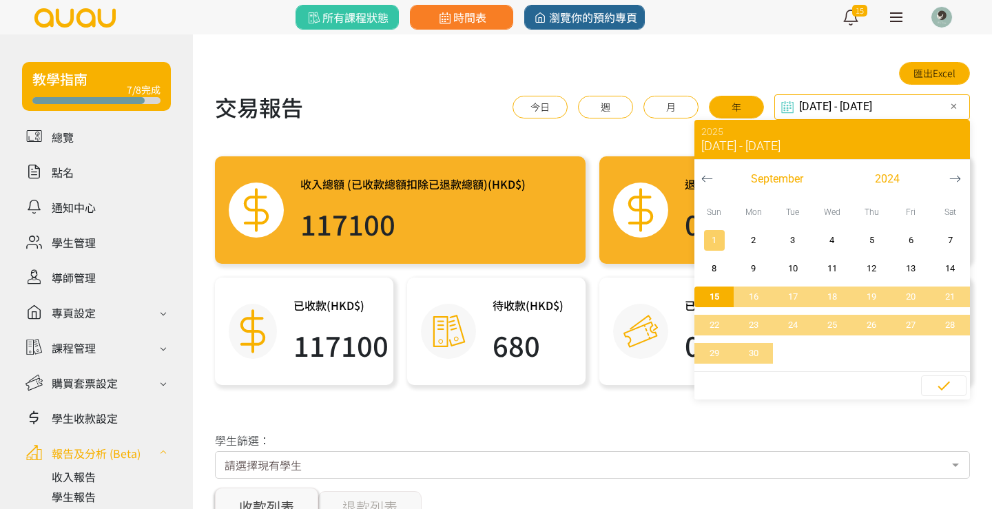
click at [713, 244] on span "1" at bounding box center [714, 241] width 31 height 14
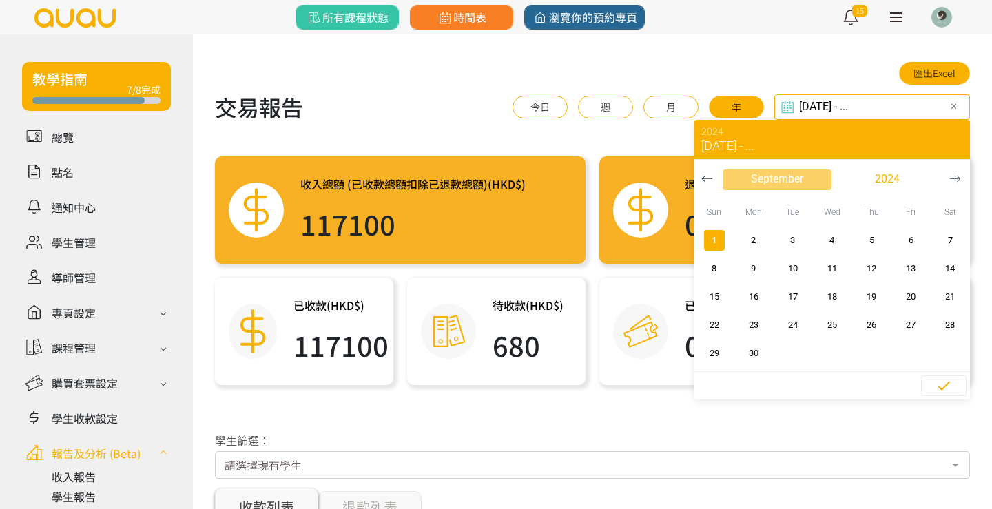
click at [778, 178] on span "September" at bounding box center [777, 179] width 52 height 17
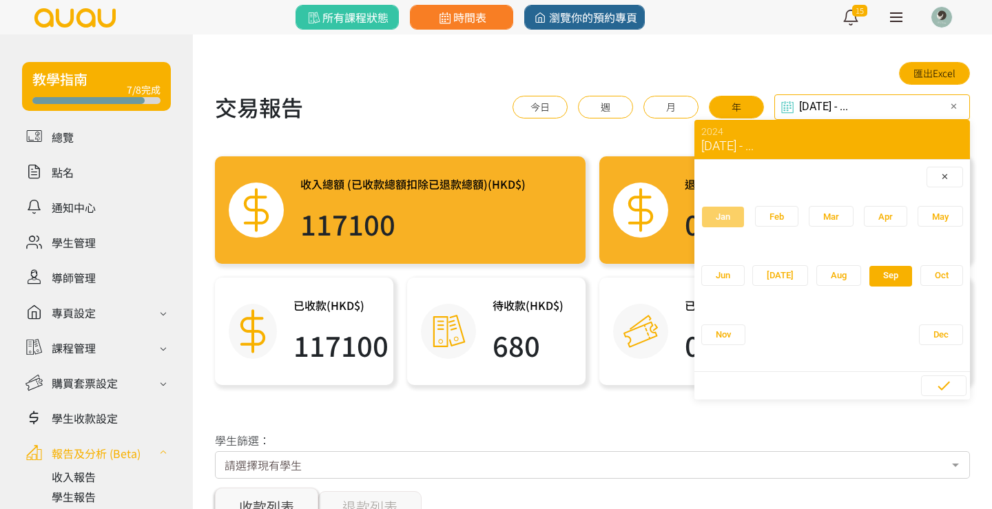
click at [724, 213] on span "Jan" at bounding box center [723, 217] width 14 height 14
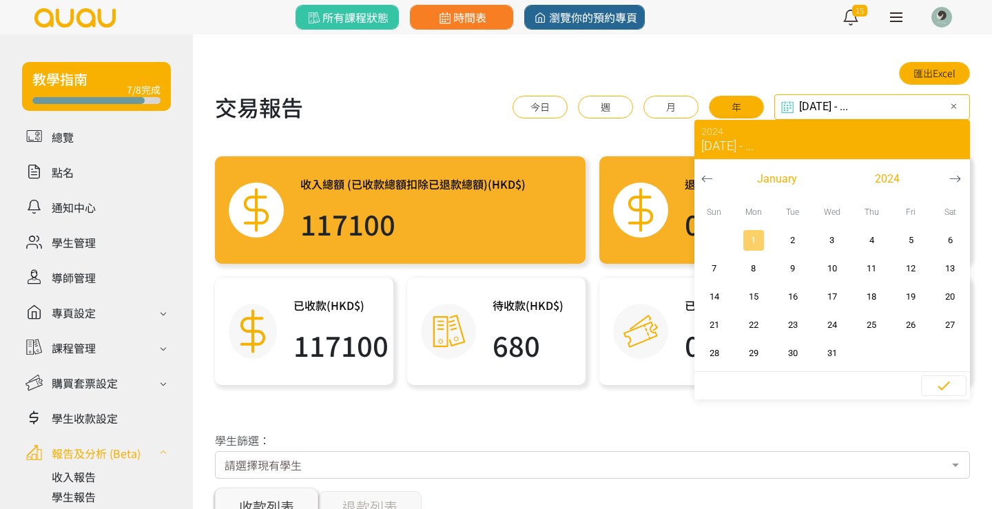
click at [752, 242] on span "1" at bounding box center [753, 241] width 31 height 14
click at [809, 181] on span "button" at bounding box center [777, 180] width 109 height 21
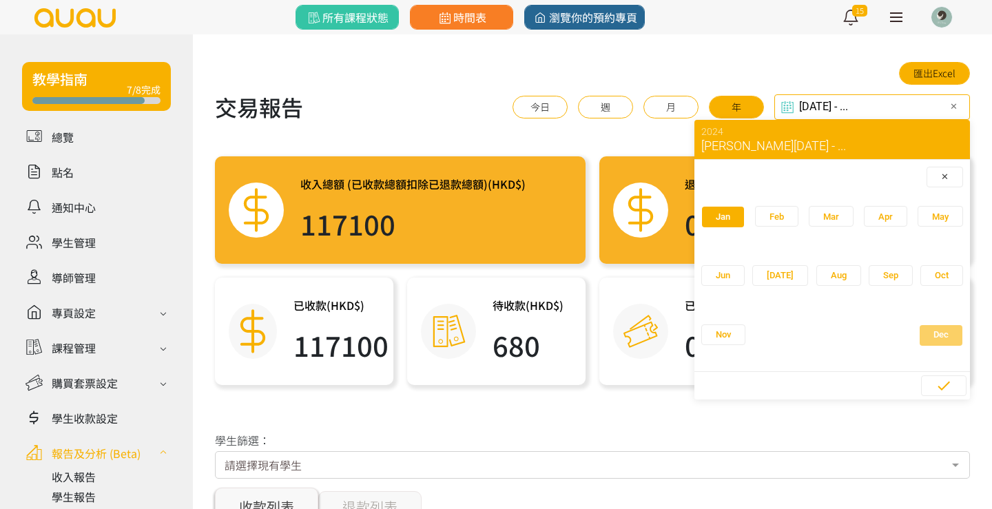
click at [934, 329] on span "Dec" at bounding box center [941, 335] width 15 height 14
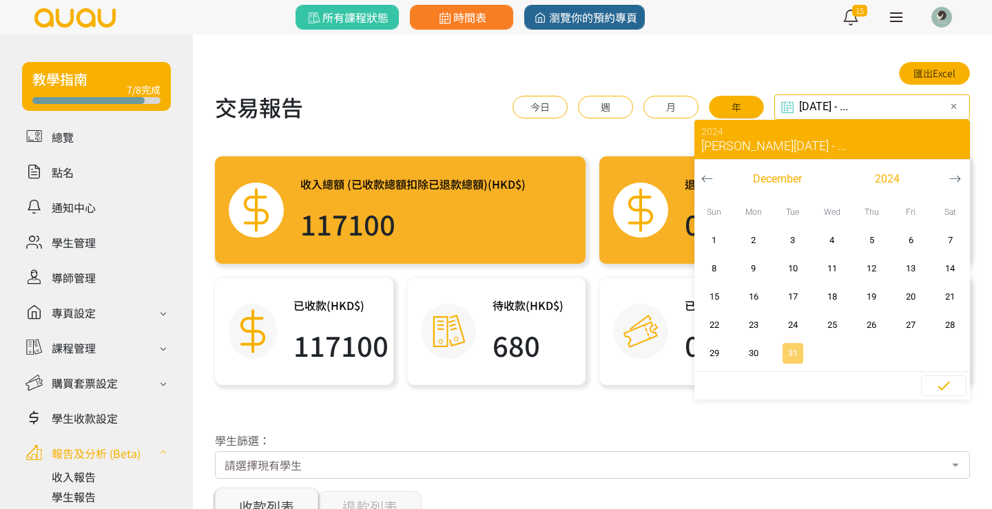
click at [795, 350] on span "31" at bounding box center [792, 354] width 31 height 14
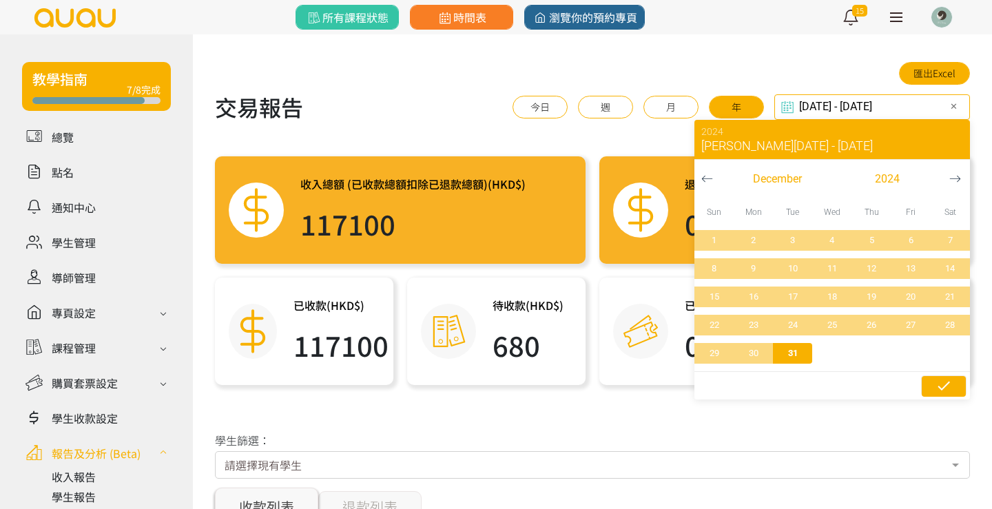
click at [939, 388] on icon "button" at bounding box center [944, 386] width 17 height 17
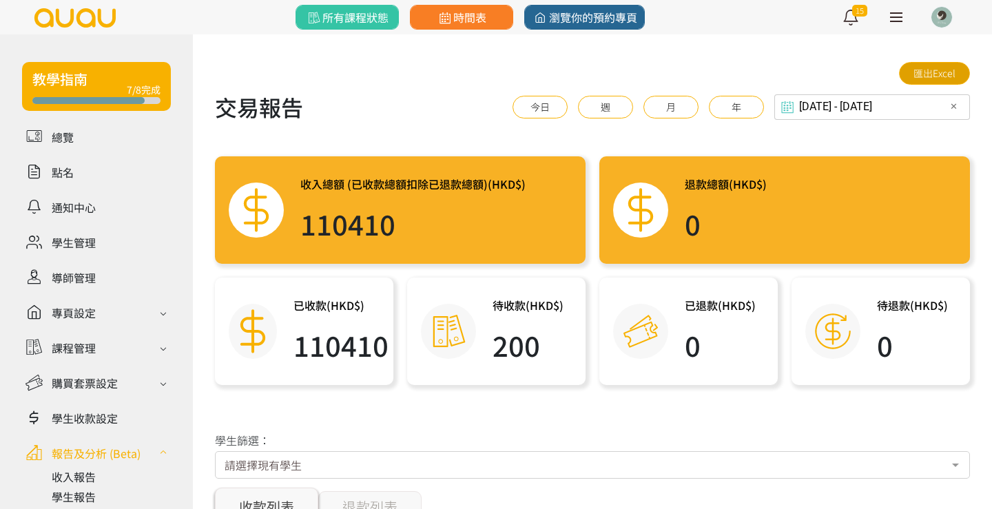
click at [932, 75] on link "匯出Excel" at bounding box center [934, 73] width 71 height 23
click at [926, 108] on div "[DATE] - [DATE] Select date & time ✕ 2024 [PERSON_NAME][DATE] - [DATE] [DATE] S…" at bounding box center [873, 106] width 196 height 25
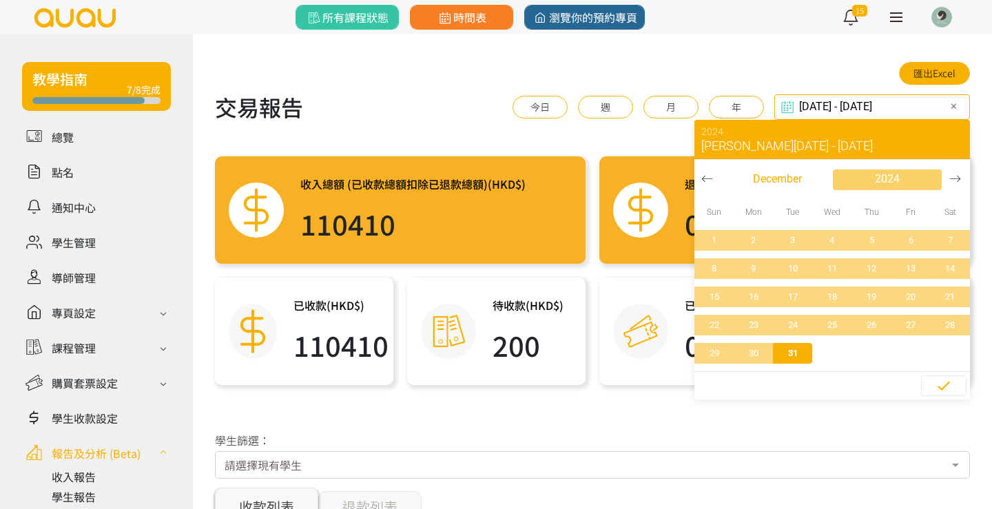
click at [885, 171] on span "2024" at bounding box center [887, 179] width 25 height 17
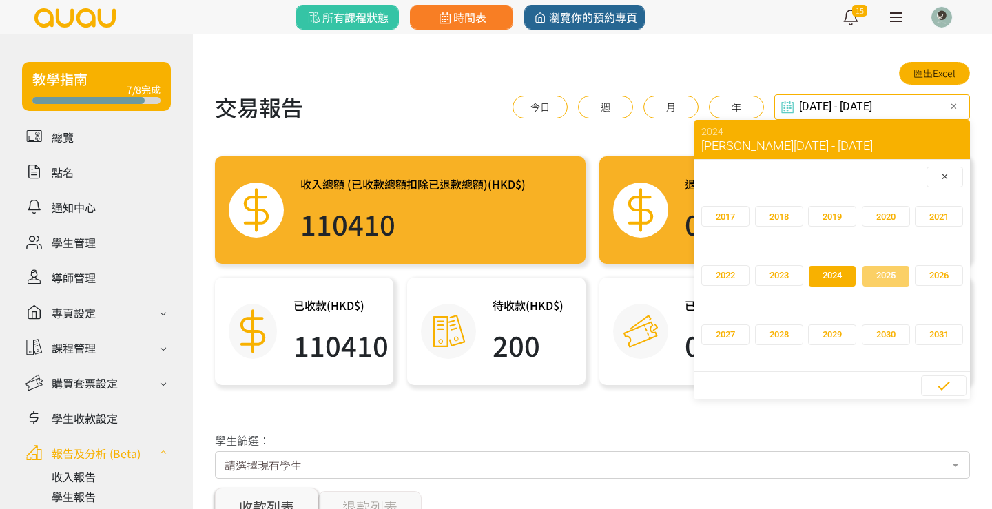
click at [877, 280] on span "2025" at bounding box center [885, 276] width 19 height 14
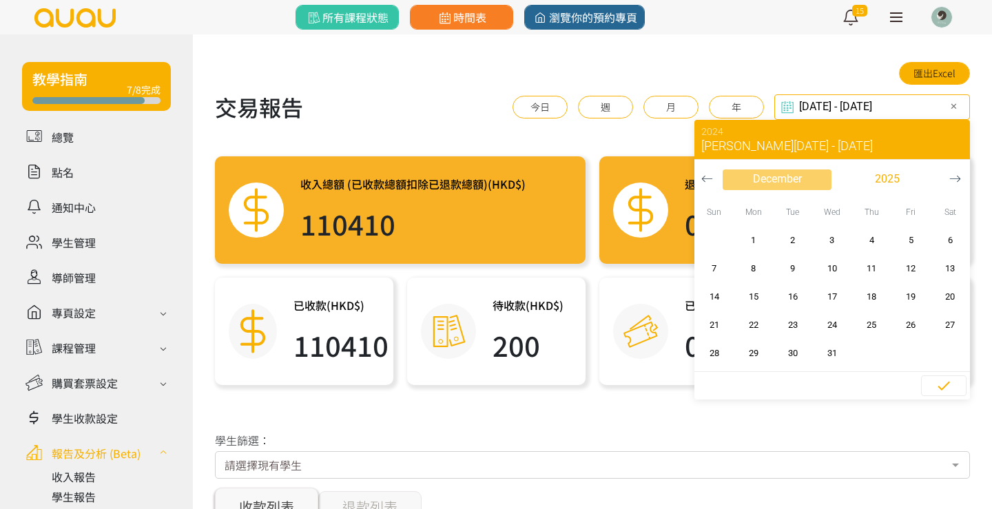
click at [763, 173] on span "December" at bounding box center [777, 179] width 49 height 17
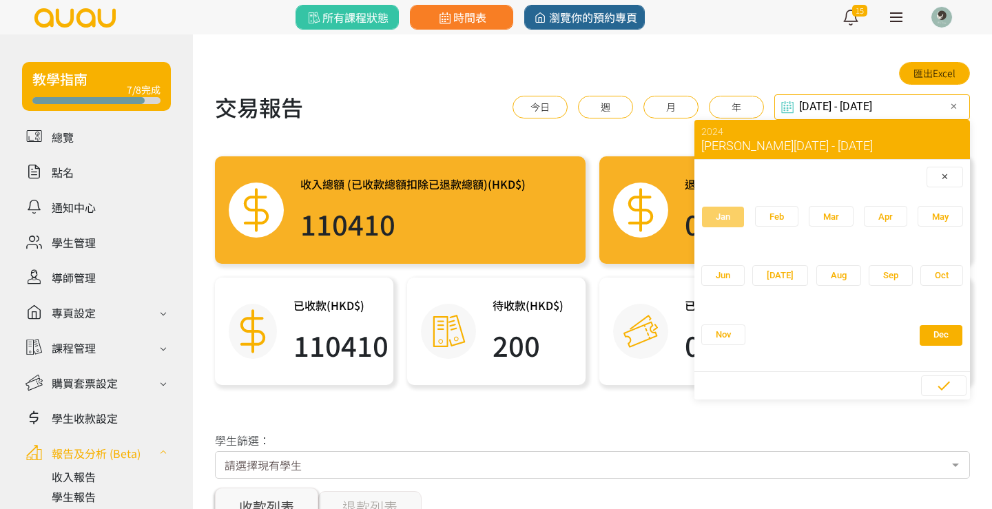
click at [715, 218] on span "button" at bounding box center [723, 217] width 42 height 21
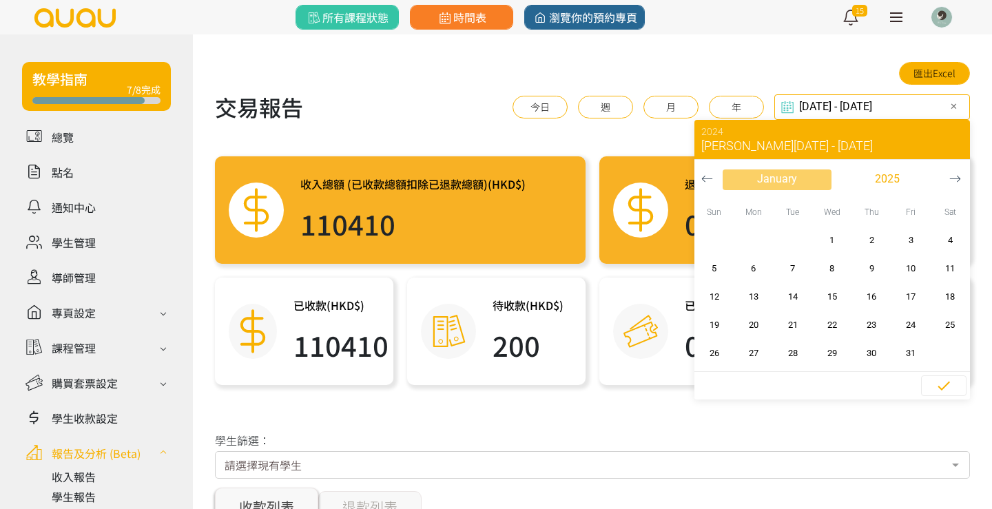
click at [801, 182] on span "button" at bounding box center [777, 180] width 109 height 21
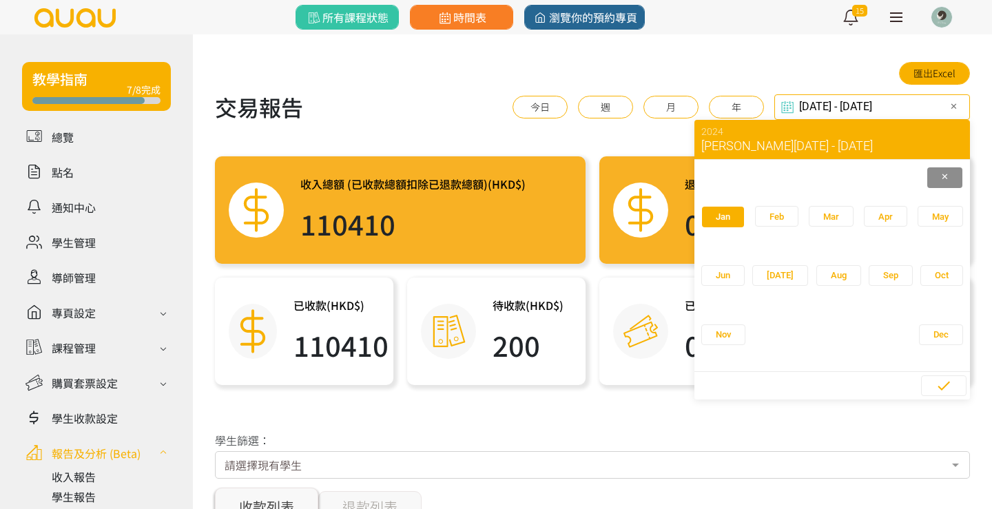
click at [952, 176] on span "button" at bounding box center [944, 177] width 35 height 21
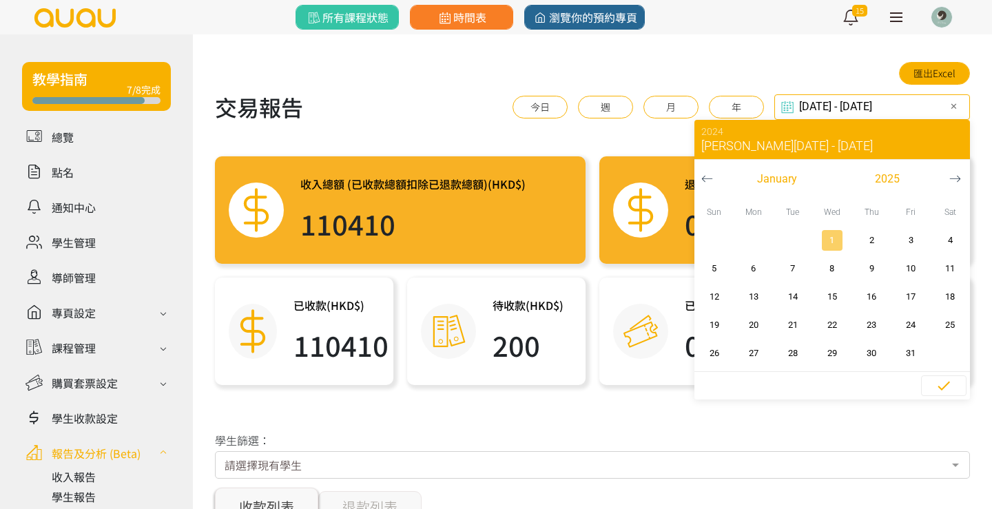
click at [828, 241] on span "1" at bounding box center [832, 241] width 31 height 14
click at [779, 189] on span "January" at bounding box center [777, 179] width 110 height 39
click at [779, 179] on span "January" at bounding box center [777, 179] width 40 height 17
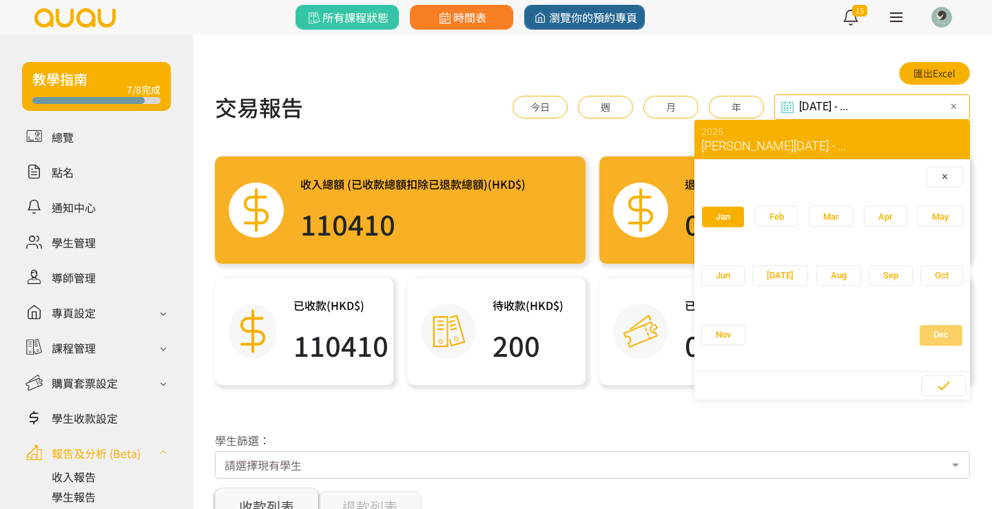
click at [920, 343] on span "button" at bounding box center [941, 335] width 43 height 21
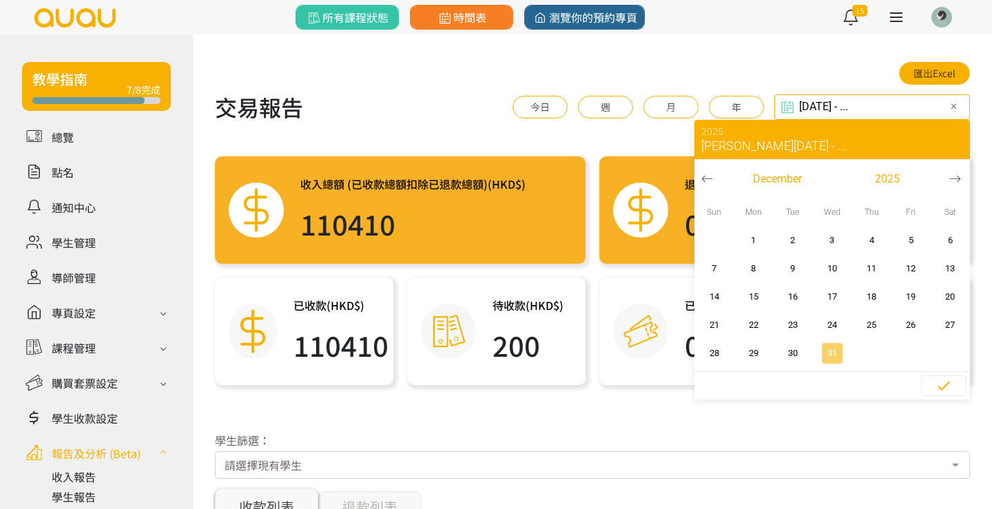
click at [821, 355] on span "31" at bounding box center [832, 354] width 31 height 14
type input "[DATE] - [DATE]"
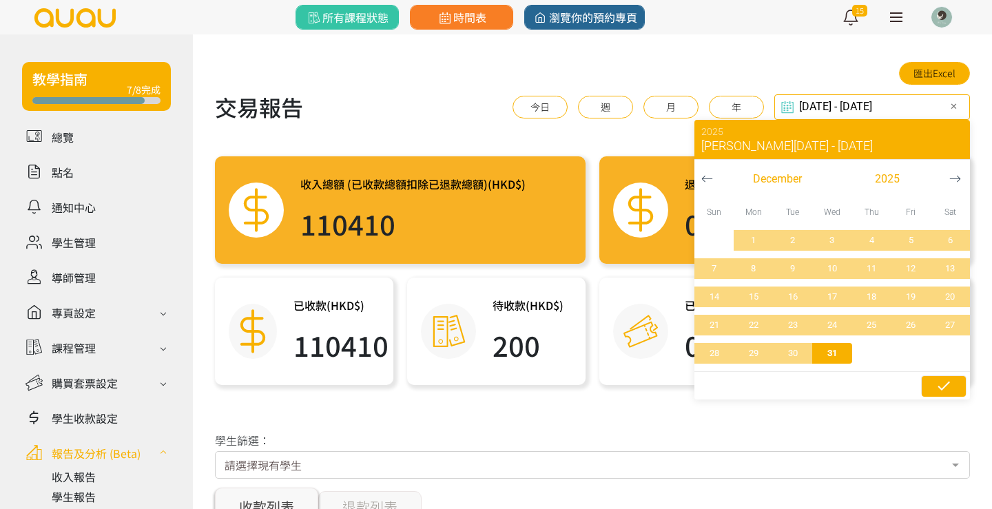
click at [943, 389] on icon "button" at bounding box center [944, 385] width 12 height 9
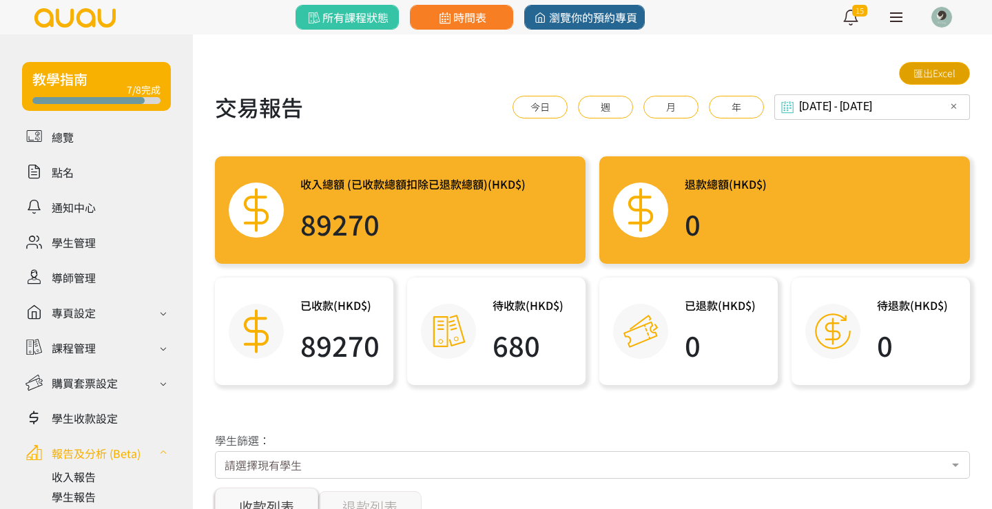
click at [929, 75] on link "匯出Excel" at bounding box center [934, 73] width 71 height 23
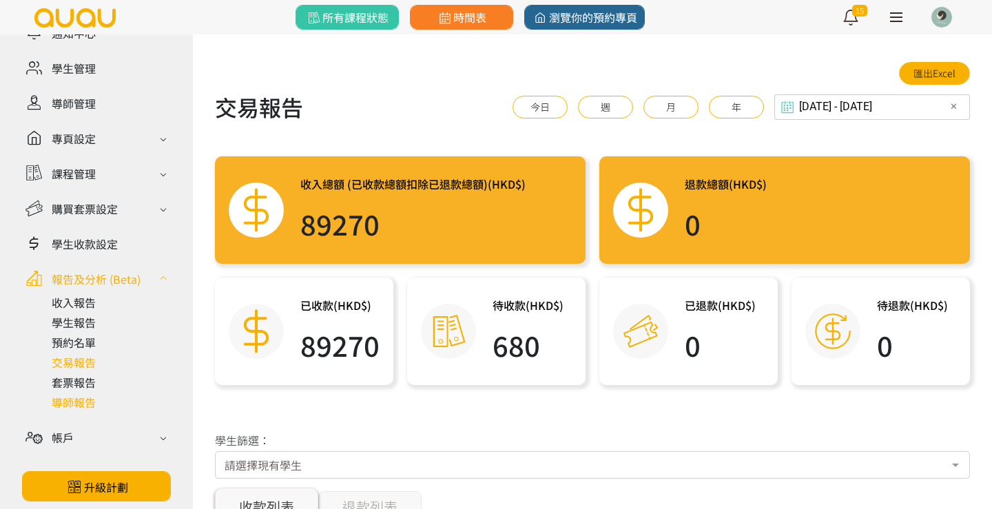
scroll to position [176, 0]
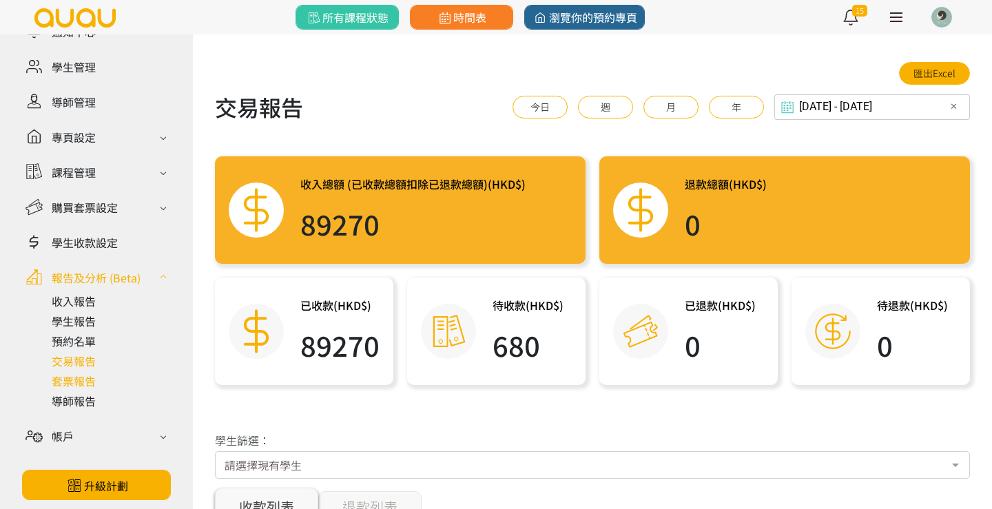
click at [68, 382] on link at bounding box center [111, 381] width 119 height 17
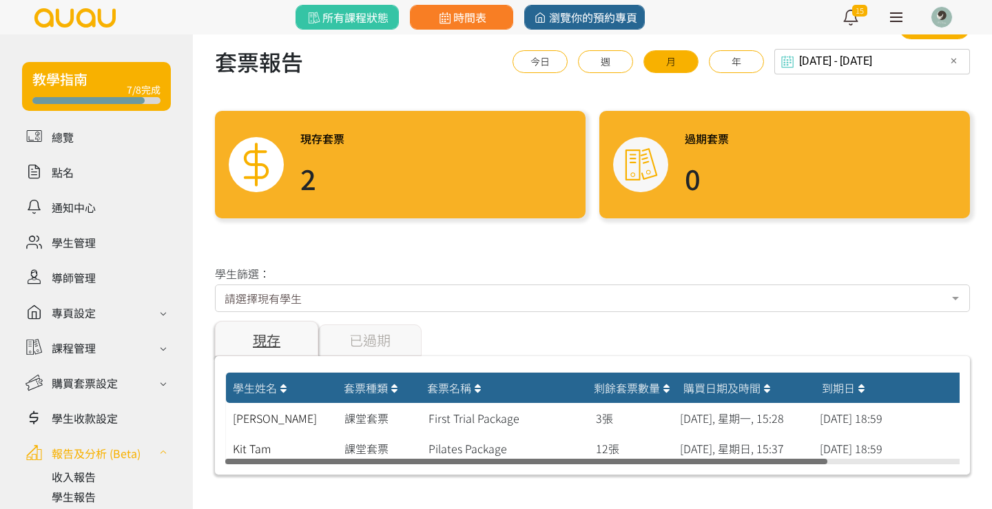
scroll to position [43, 0]
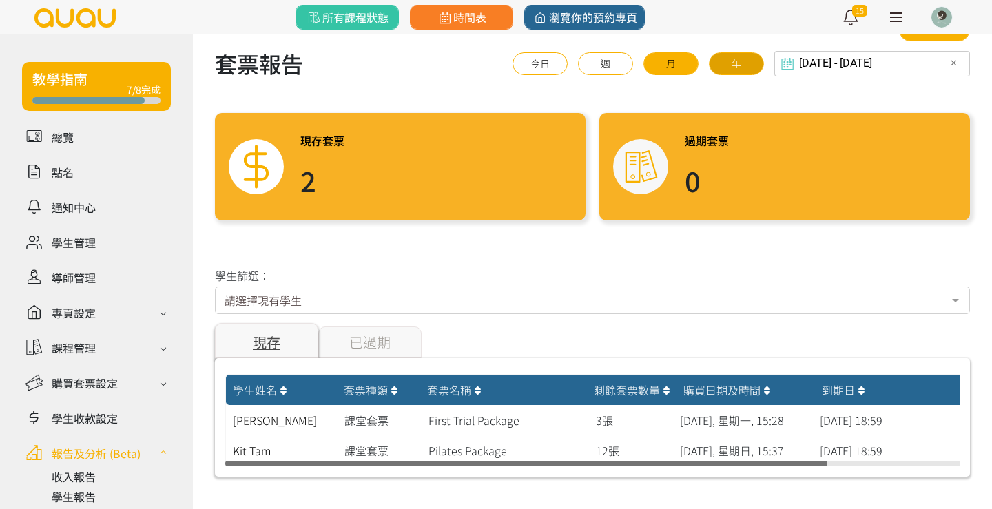
click at [761, 66] on button "年" at bounding box center [736, 63] width 55 height 23
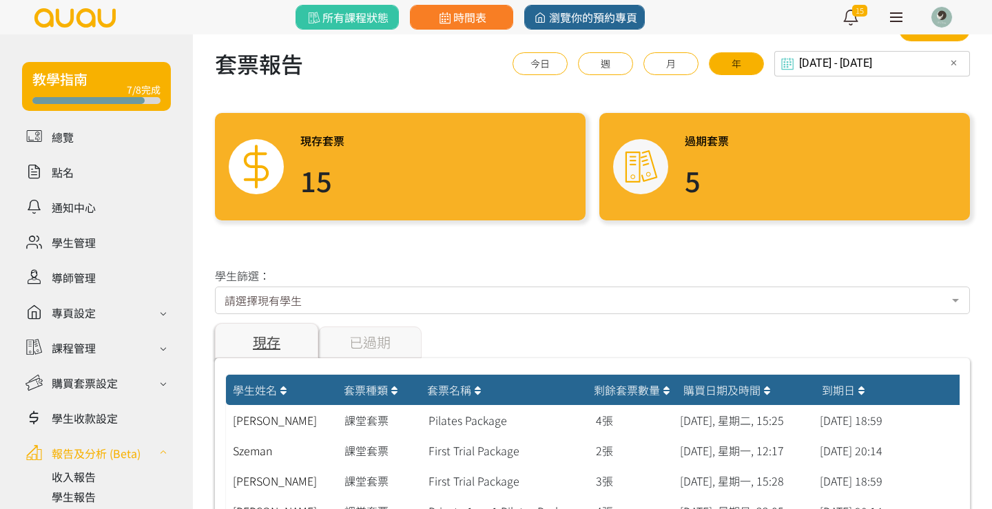
click at [905, 60] on input "[DATE] - [DATE]" at bounding box center [873, 63] width 196 height 25
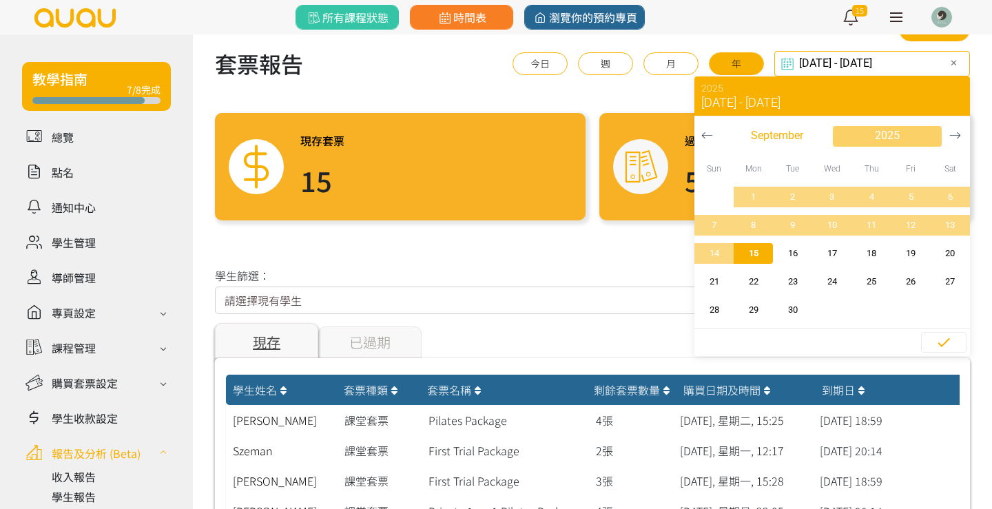
click at [876, 131] on span "2025" at bounding box center [887, 135] width 25 height 17
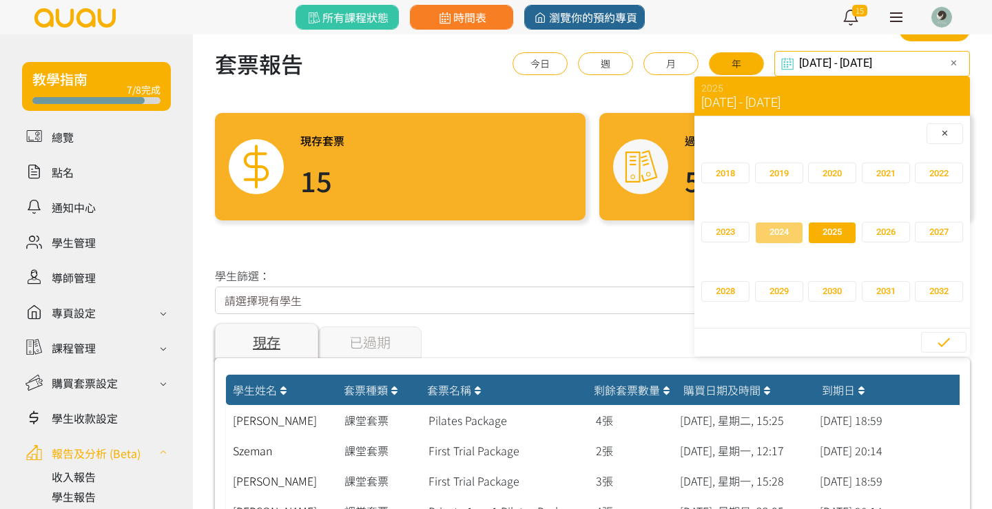
click at [786, 225] on span "2024" at bounding box center [779, 232] width 19 height 14
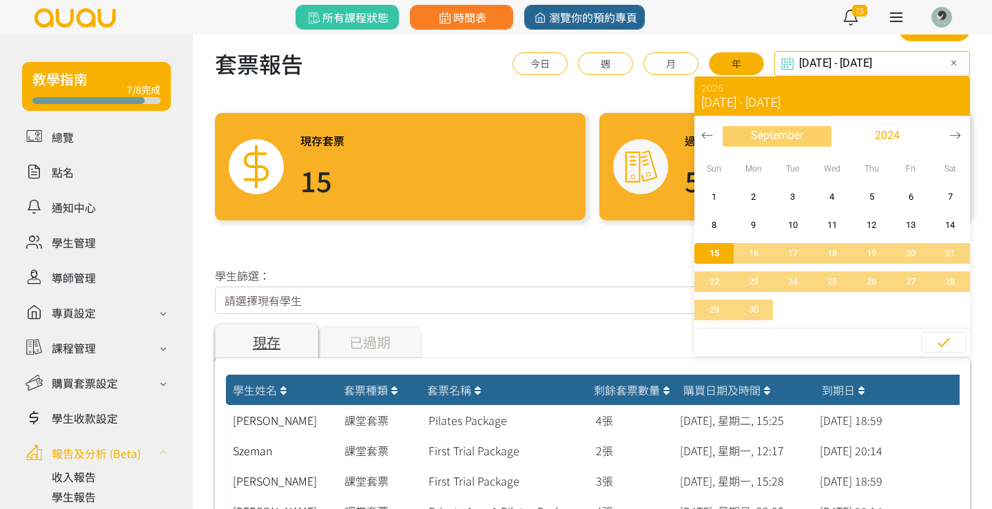
click at [759, 137] on span "September" at bounding box center [777, 135] width 52 height 17
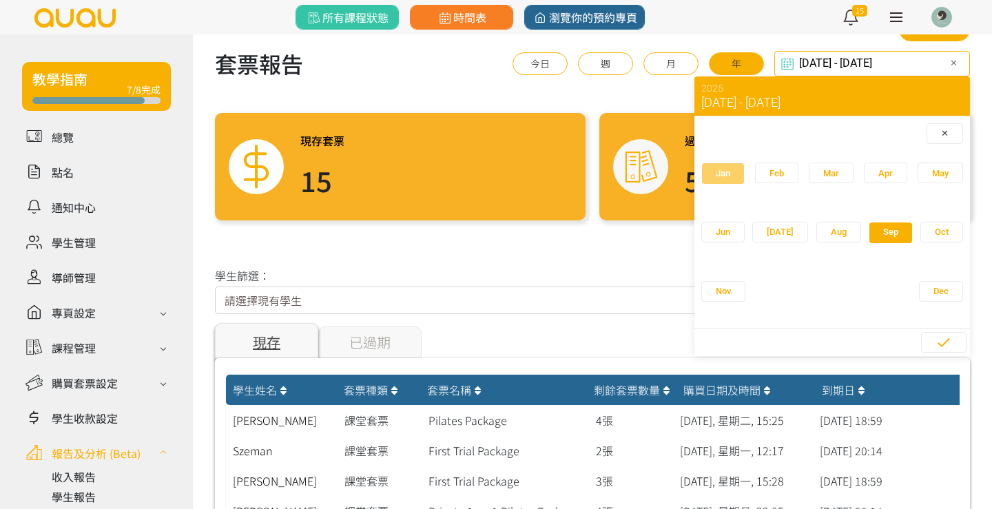
click at [720, 181] on span "button" at bounding box center [723, 173] width 42 height 21
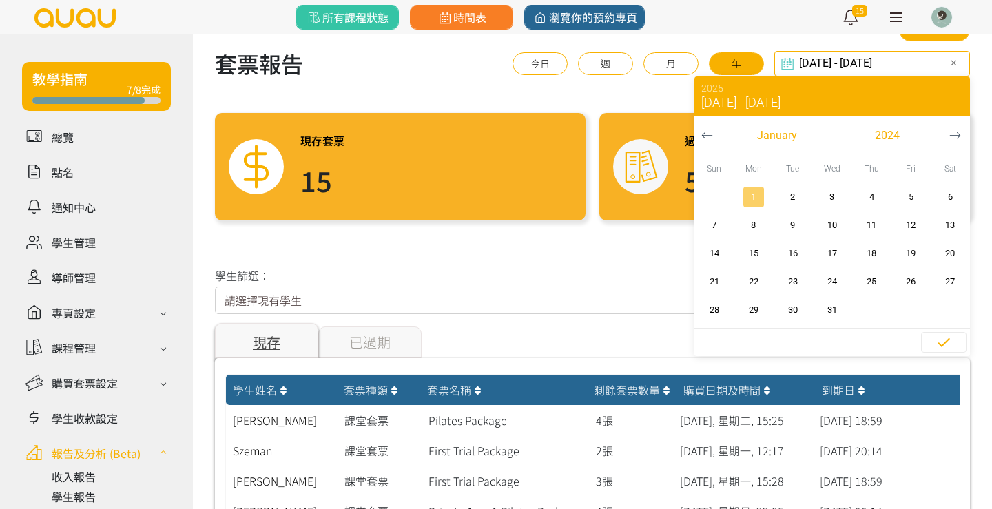
click at [756, 200] on span "1" at bounding box center [753, 197] width 31 height 14
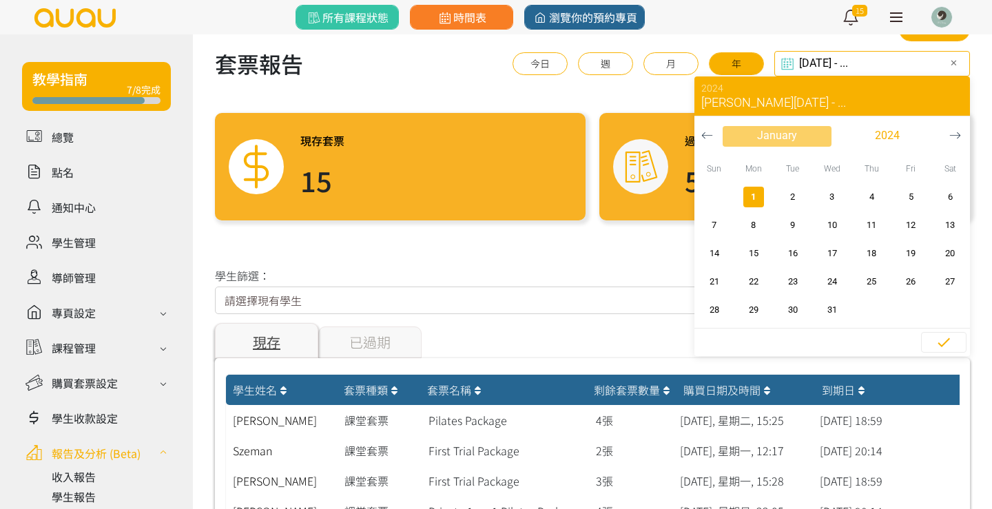
click at [788, 132] on span "January" at bounding box center [777, 135] width 40 height 17
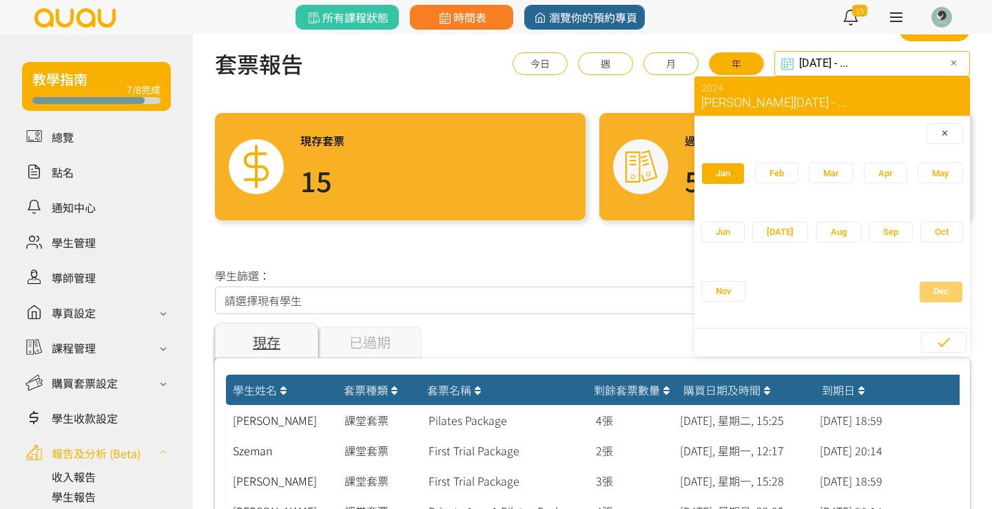
click at [920, 298] on span "button" at bounding box center [941, 292] width 43 height 21
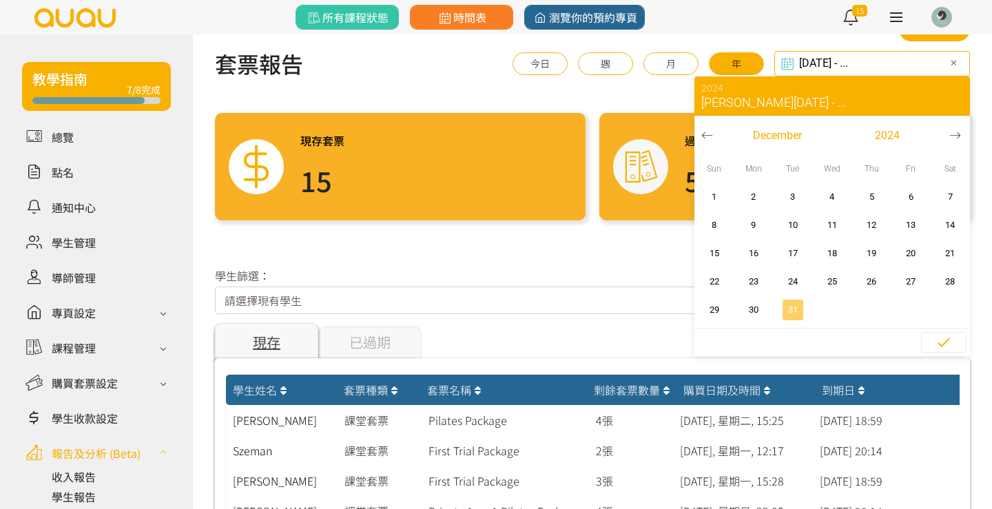
click at [787, 309] on span "31" at bounding box center [792, 310] width 31 height 14
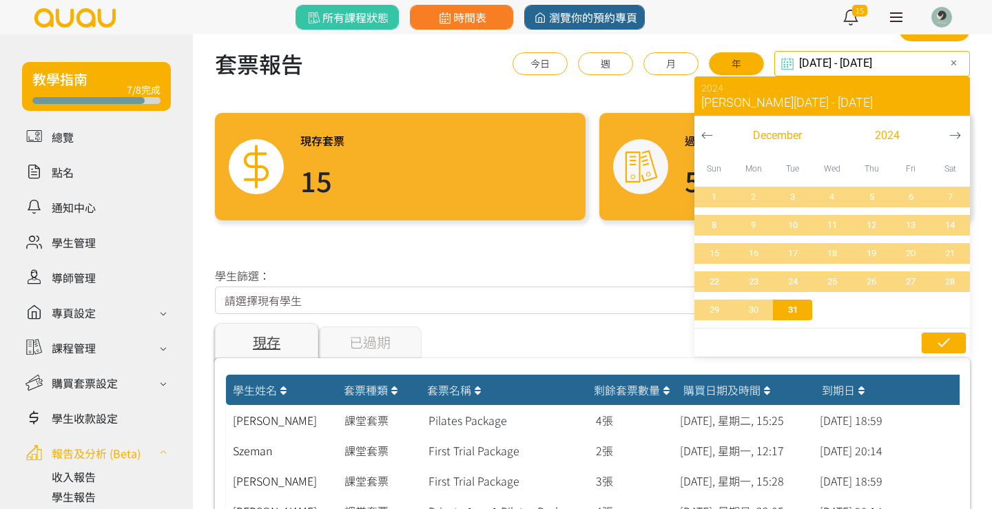
click at [943, 336] on icon "button" at bounding box center [944, 342] width 17 height 17
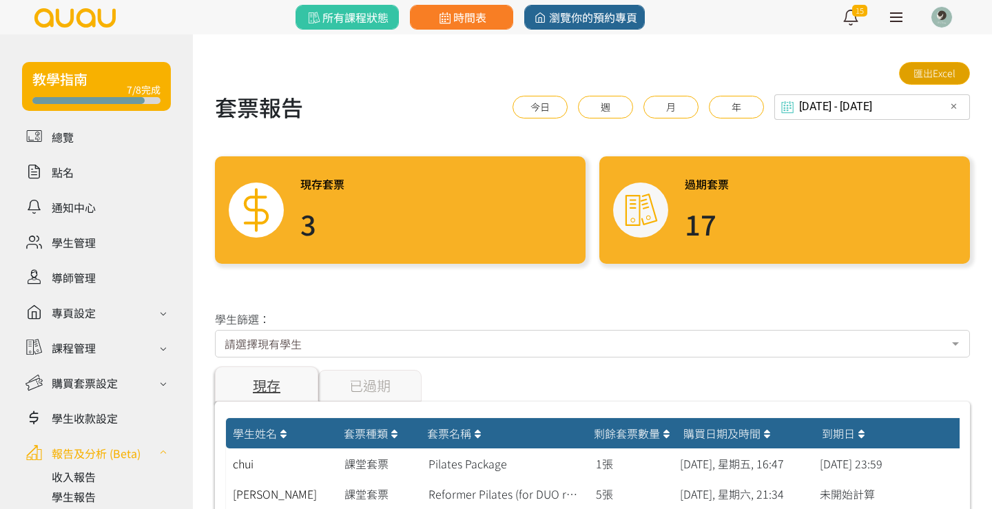
scroll to position [0, 0]
click at [934, 75] on link "匯出Excel" at bounding box center [934, 73] width 71 height 23
click at [897, 110] on div "[DATE] - [DATE] Select date & time ✕ 2024 [PERSON_NAME][DATE] - [DATE] [DATE] S…" at bounding box center [873, 106] width 196 height 25
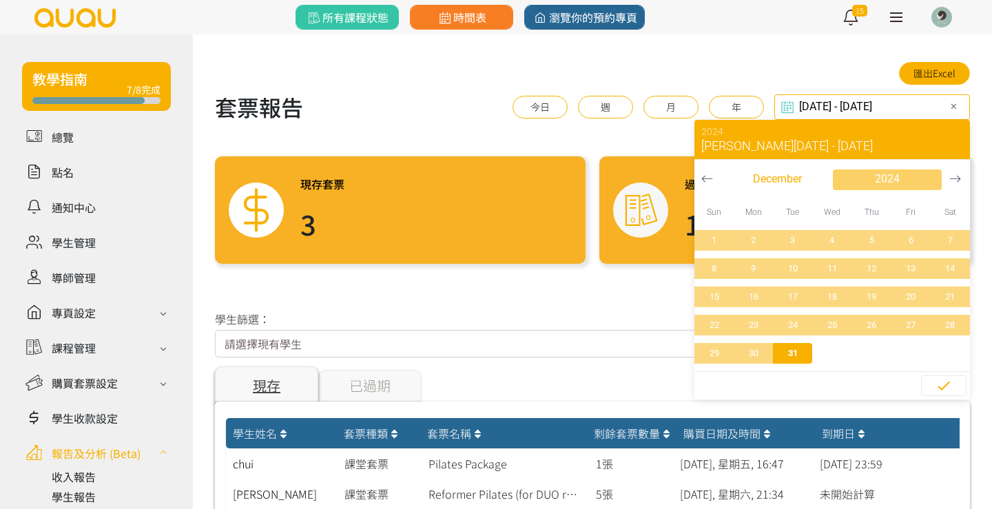
click at [896, 178] on span "2024" at bounding box center [887, 179] width 25 height 17
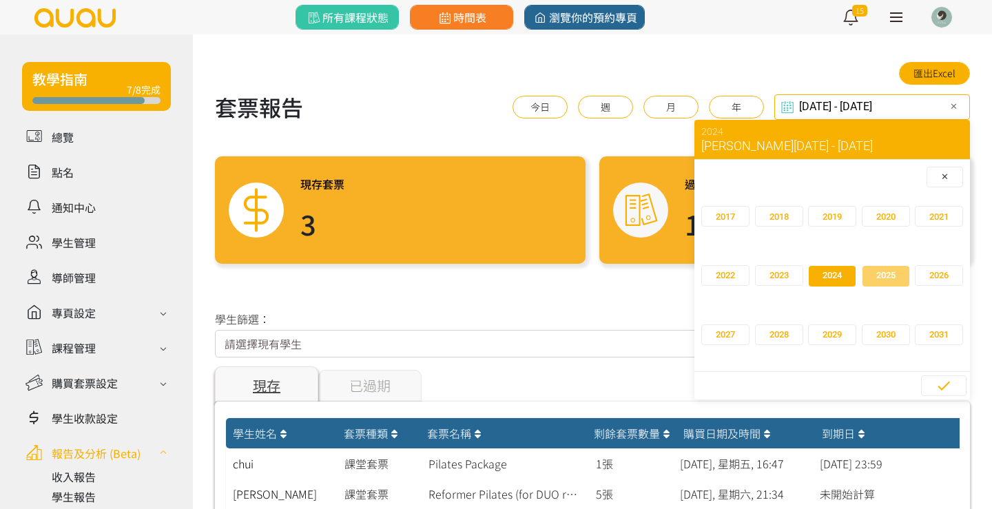
click at [885, 278] on span "2025" at bounding box center [885, 276] width 19 height 14
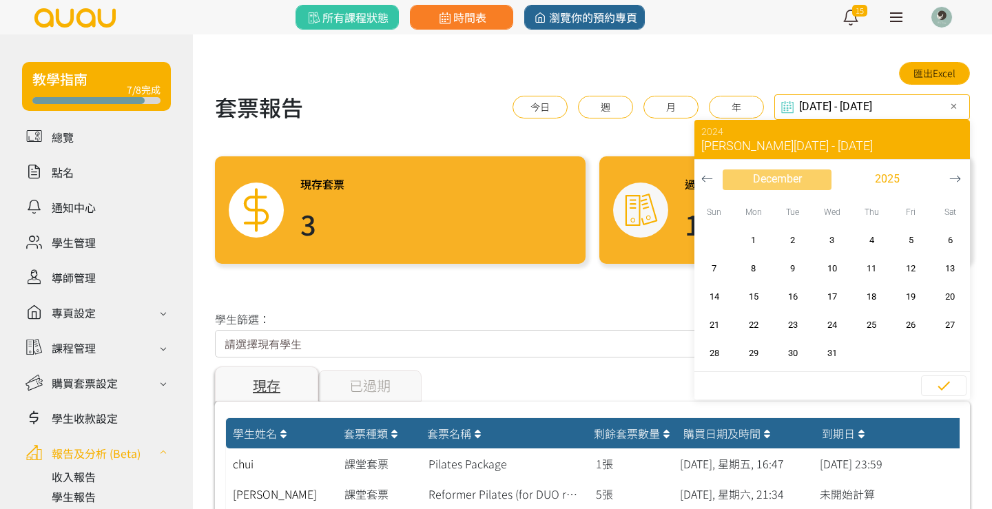
click at [785, 172] on span "December" at bounding box center [777, 179] width 49 height 17
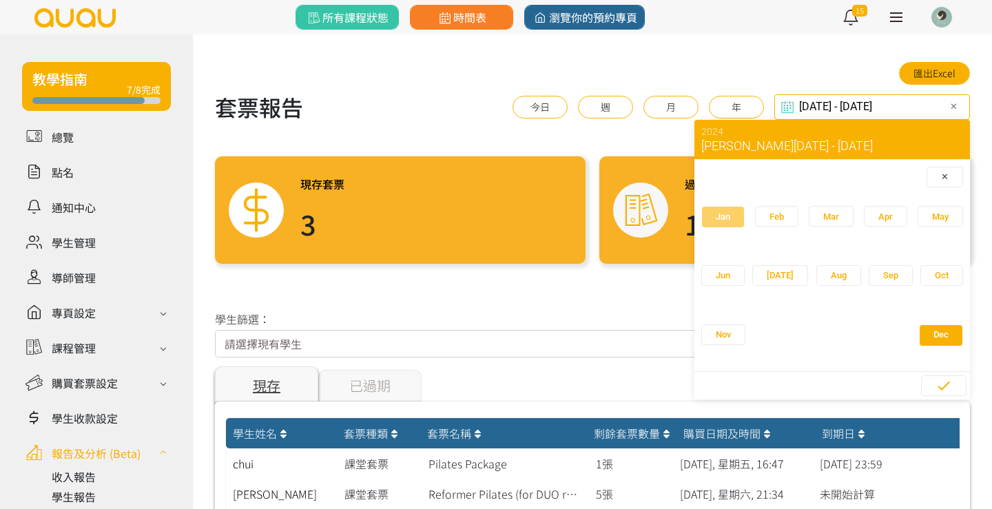
click at [718, 225] on button "Jan" at bounding box center [722, 216] width 43 height 21
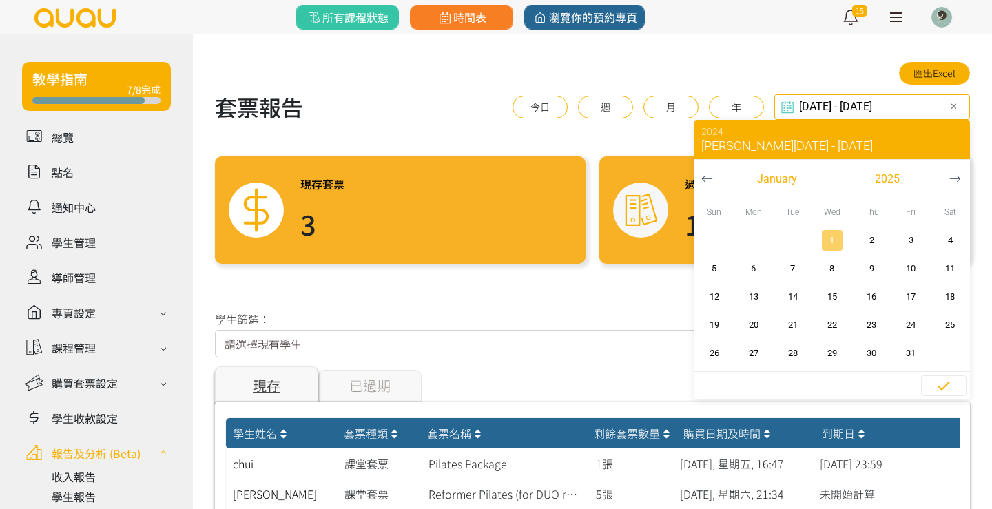
click at [834, 237] on span "1" at bounding box center [832, 241] width 31 height 14
click at [793, 179] on span "January" at bounding box center [777, 179] width 40 height 17
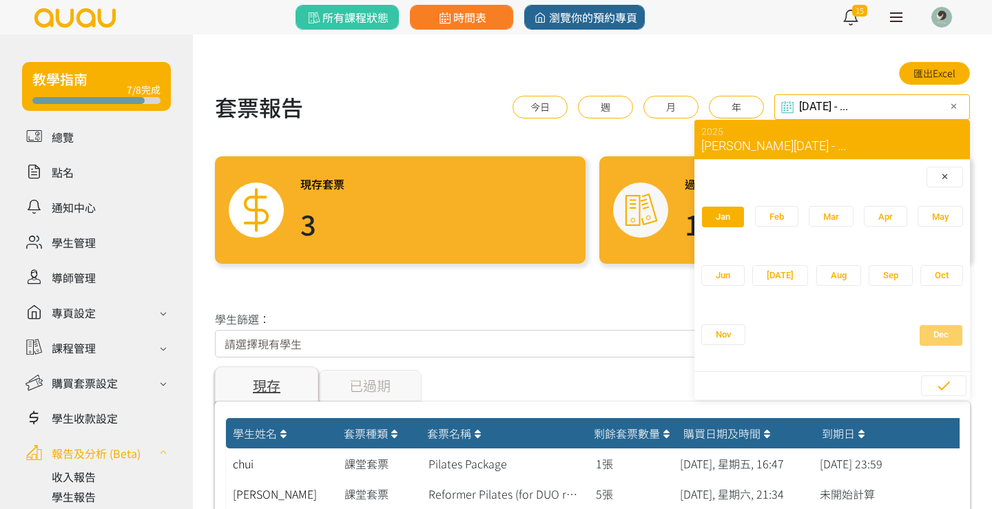
click at [919, 325] on button "Dec" at bounding box center [941, 335] width 44 height 21
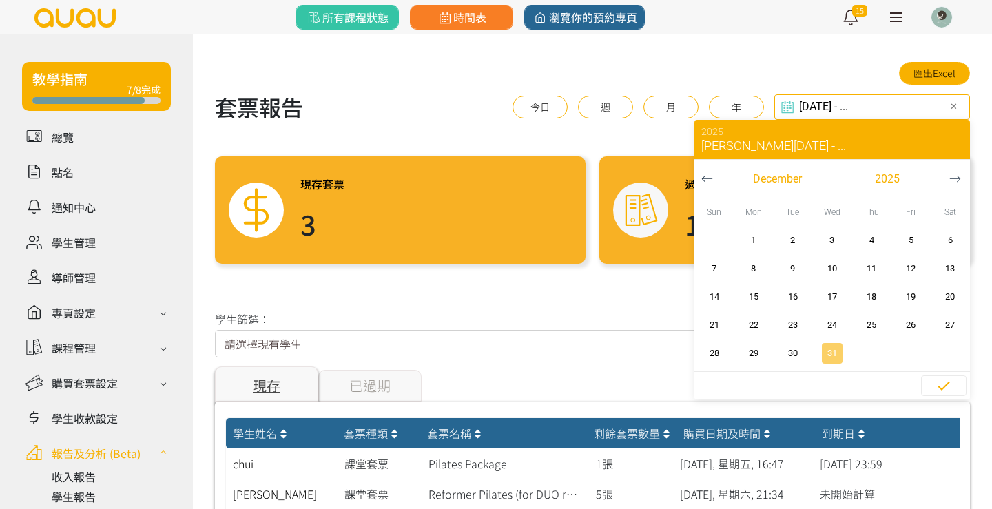
click at [828, 353] on span "31" at bounding box center [832, 354] width 31 height 14
type input "[DATE] - [DATE]"
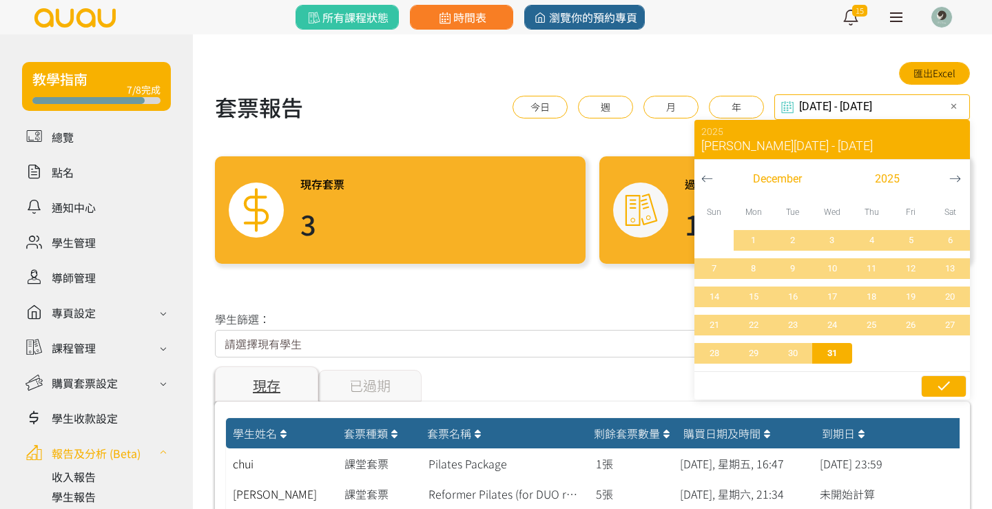
click at [942, 384] on icon "button" at bounding box center [944, 386] width 17 height 17
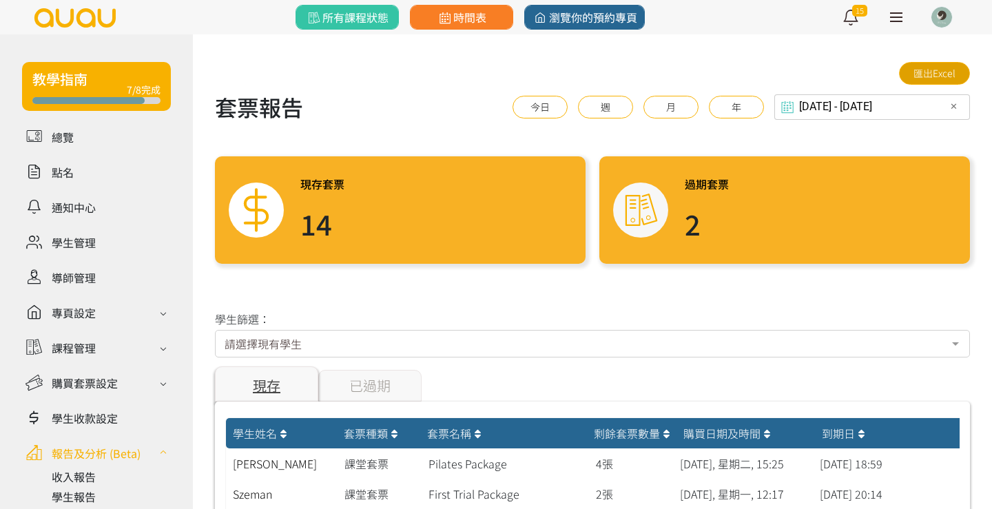
click at [948, 73] on link "匯出Excel" at bounding box center [934, 73] width 71 height 23
